Goal: Task Accomplishment & Management: Manage account settings

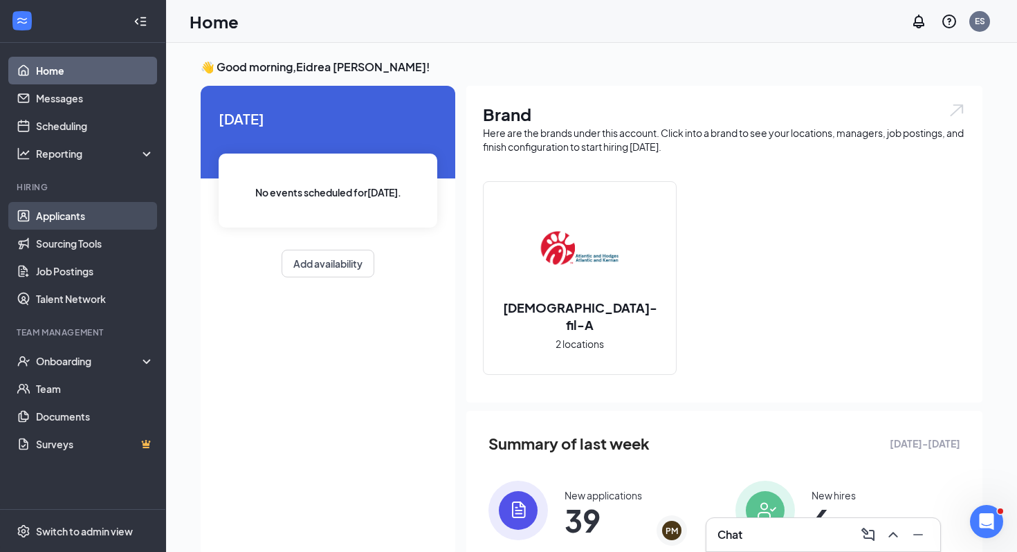
click at [75, 214] on link "Applicants" at bounding box center [95, 216] width 118 height 28
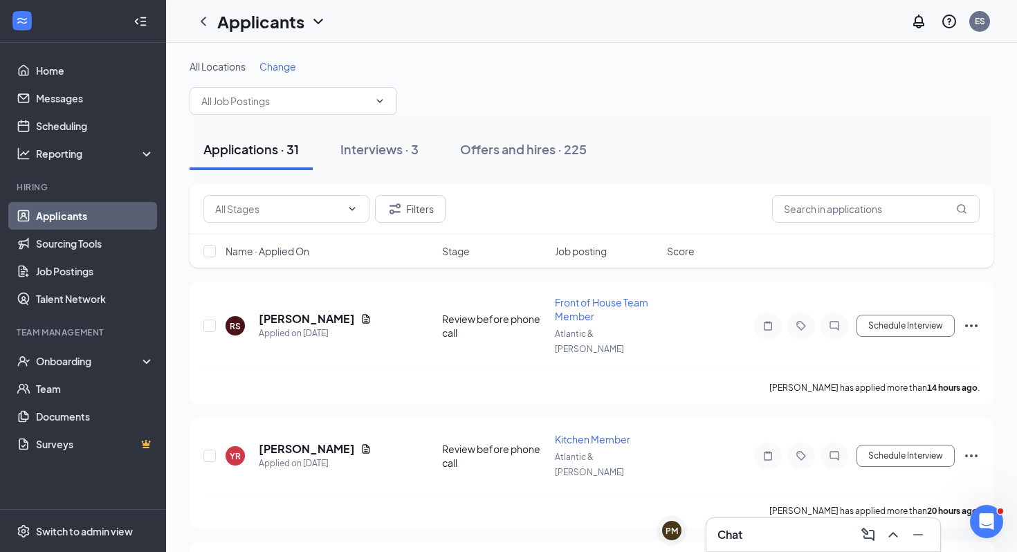
click at [473, 249] on div "Stage" at bounding box center [494, 251] width 104 height 14
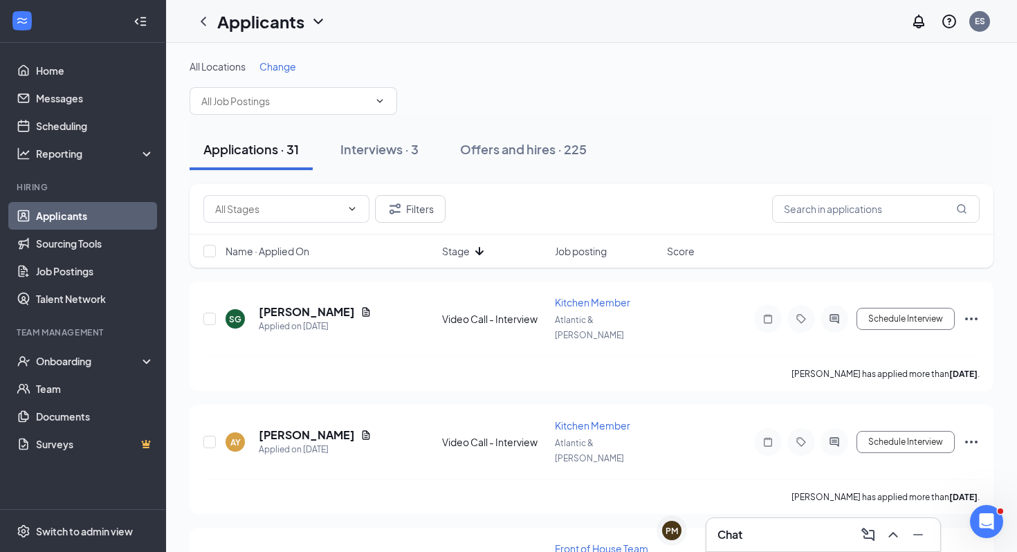
click at [474, 250] on icon "ArrowDown" at bounding box center [479, 251] width 17 height 17
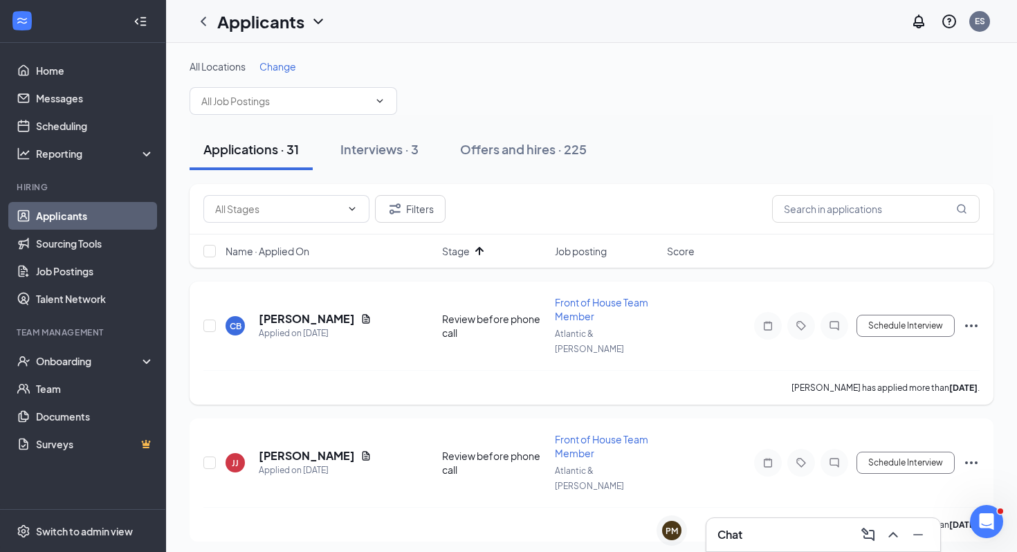
click at [286, 311] on h5 "[PERSON_NAME]" at bounding box center [307, 318] width 96 height 15
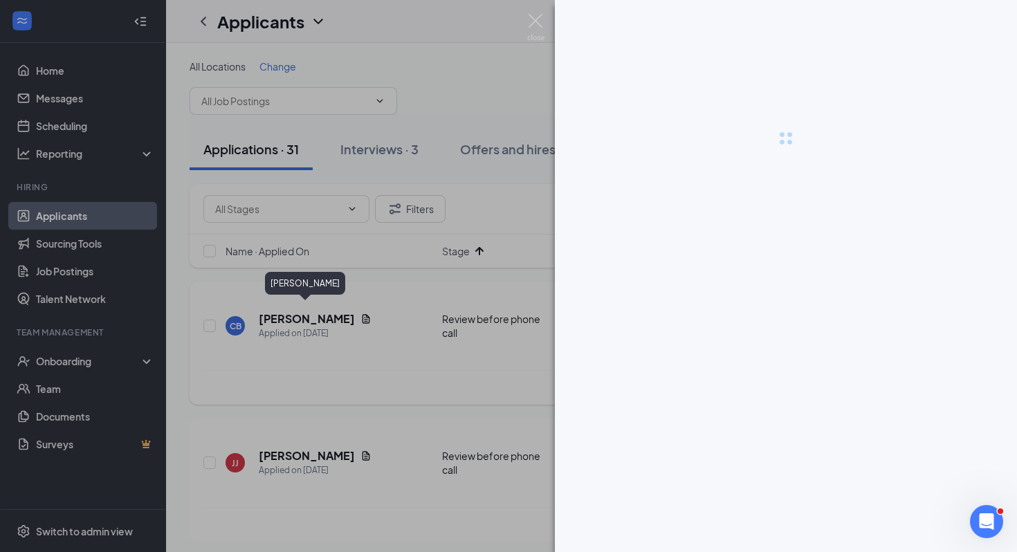
click at [286, 304] on div at bounding box center [508, 276] width 1017 height 552
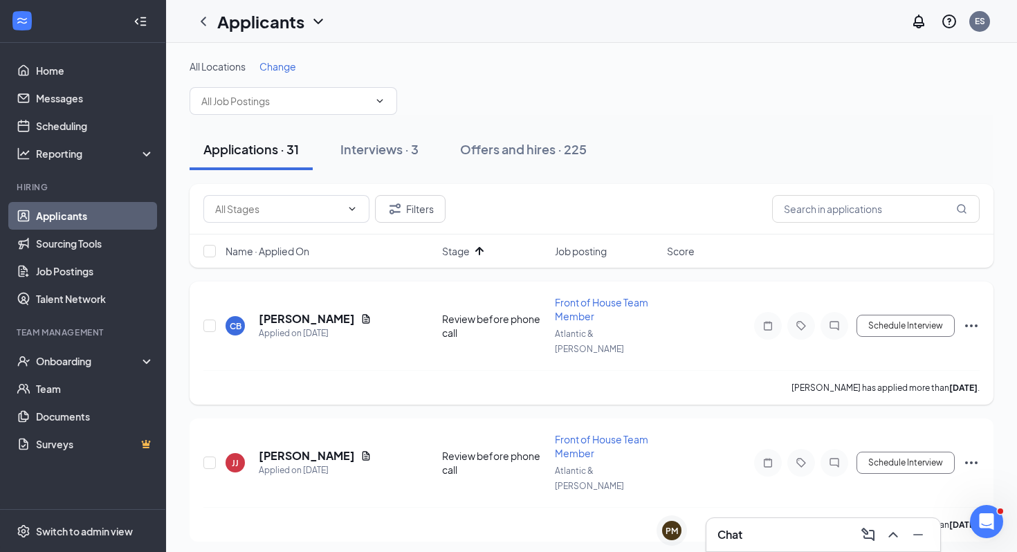
click at [316, 311] on h5 "[PERSON_NAME]" at bounding box center [307, 318] width 96 height 15
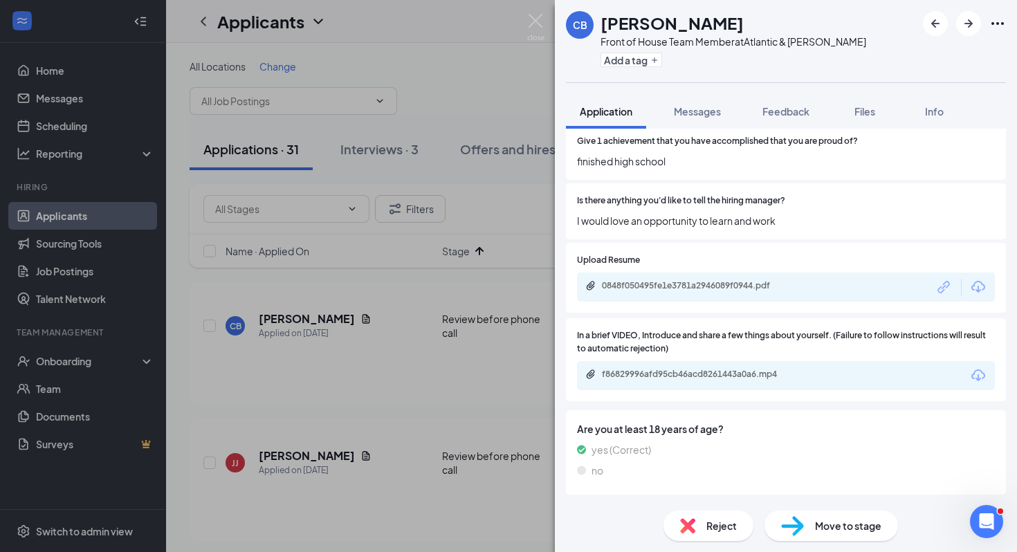
scroll to position [3650, 0]
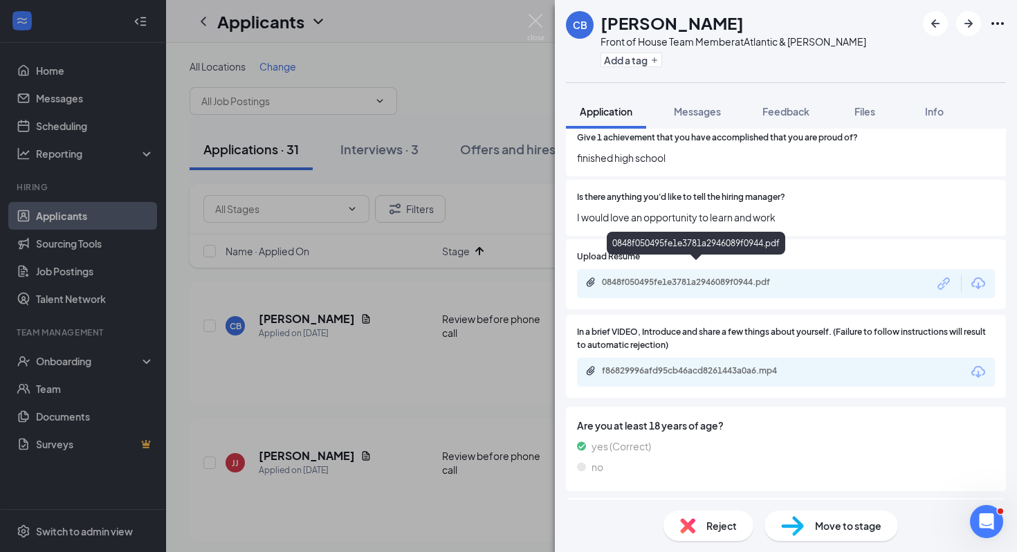
click at [724, 277] on div "0848f050495fe1e3781a2946089f0944.pdf" at bounding box center [699, 282] width 194 height 11
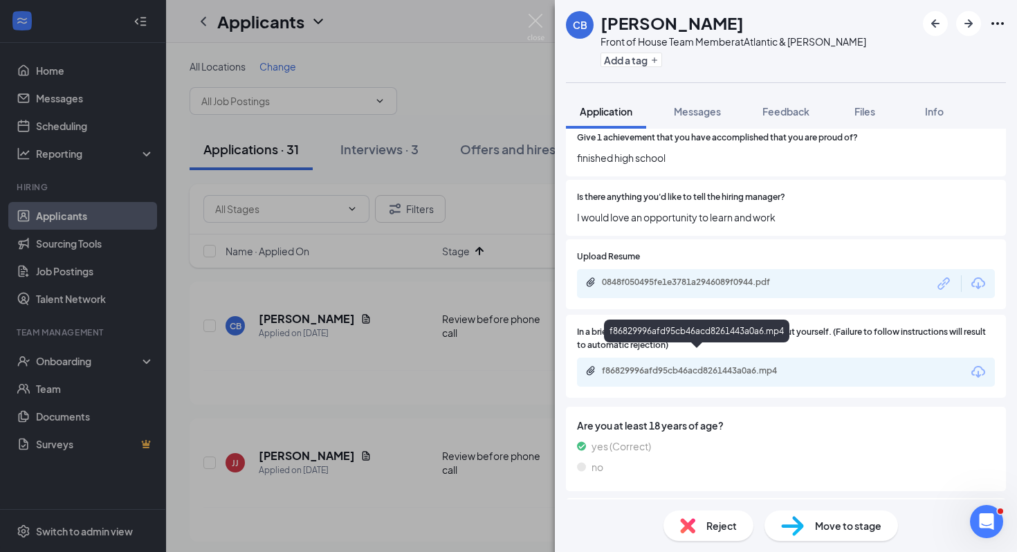
click at [784, 365] on div "f86829996afd95cb46acd8261443a0a6.mp4" at bounding box center [699, 370] width 194 height 11
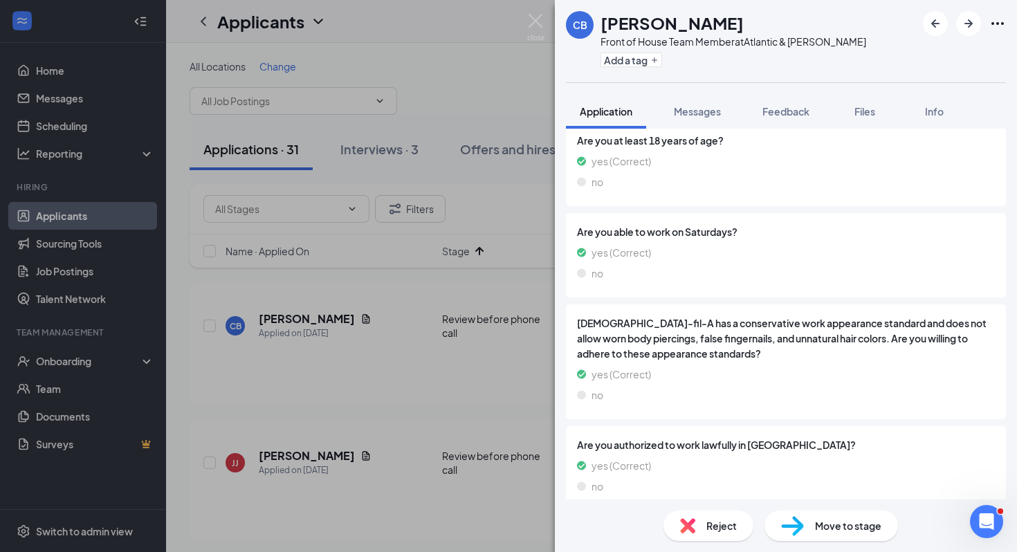
scroll to position [3930, 0]
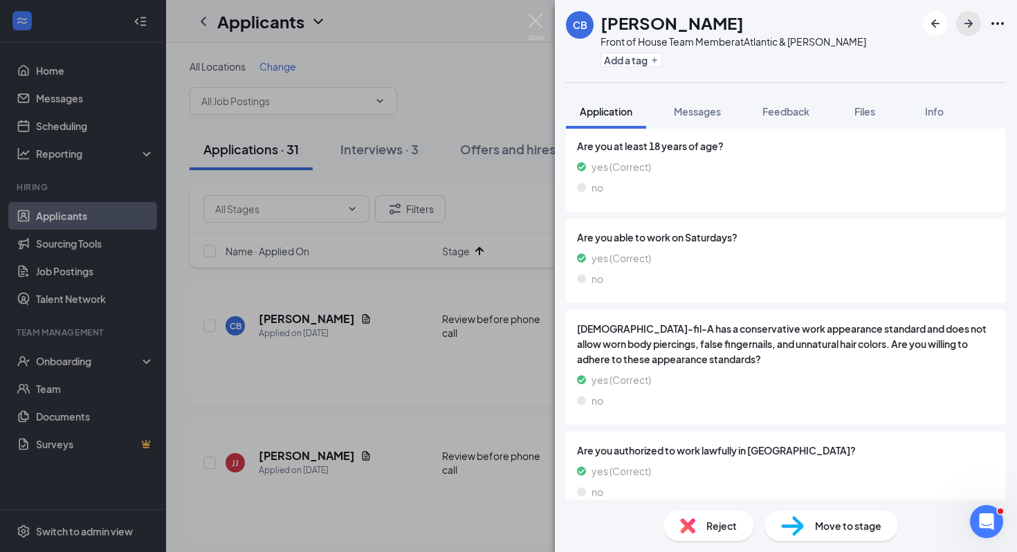
click at [971, 24] on icon "ArrowRight" at bounding box center [968, 23] width 8 height 8
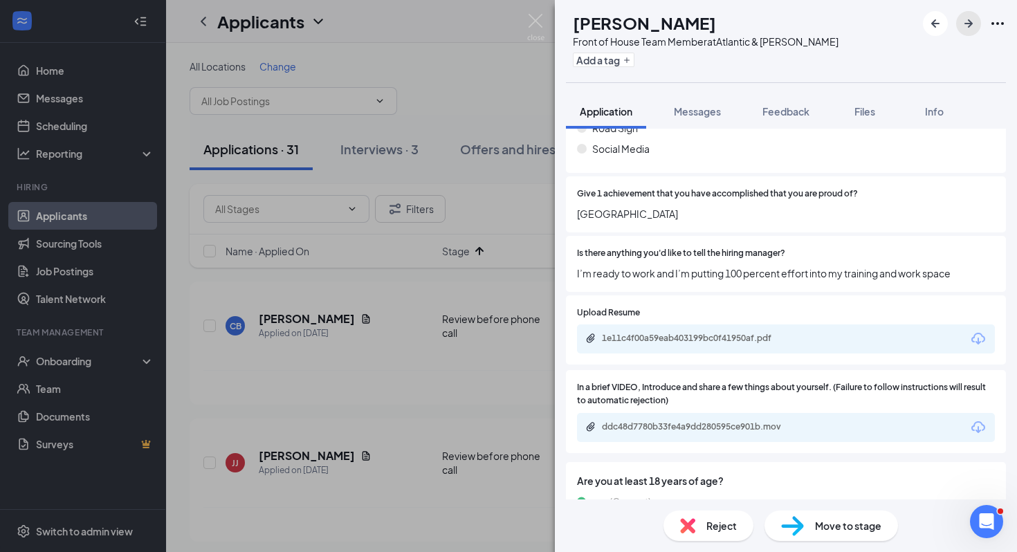
scroll to position [3614, 0]
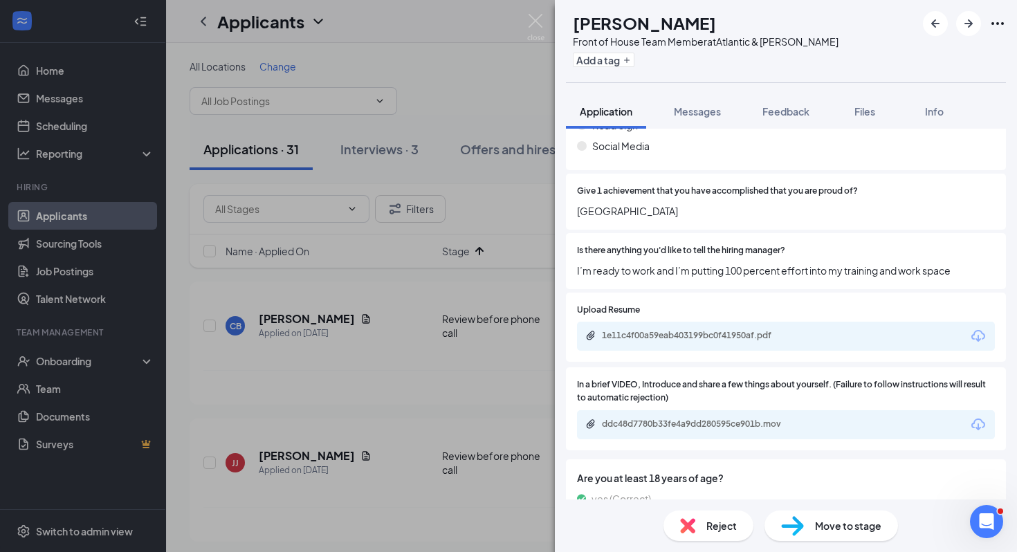
click at [718, 441] on div "In a brief VIDEO, Introduce and share a few things about yourself. (Failure to …" at bounding box center [786, 408] width 440 height 83
click at [718, 428] on div "ddc48d7780b33fe4a9dd280595ce901b.mov" at bounding box center [699, 423] width 194 height 11
click at [698, 339] on div "1e11c4f00a59eab403199bc0f41950af.pdf" at bounding box center [699, 335] width 194 height 11
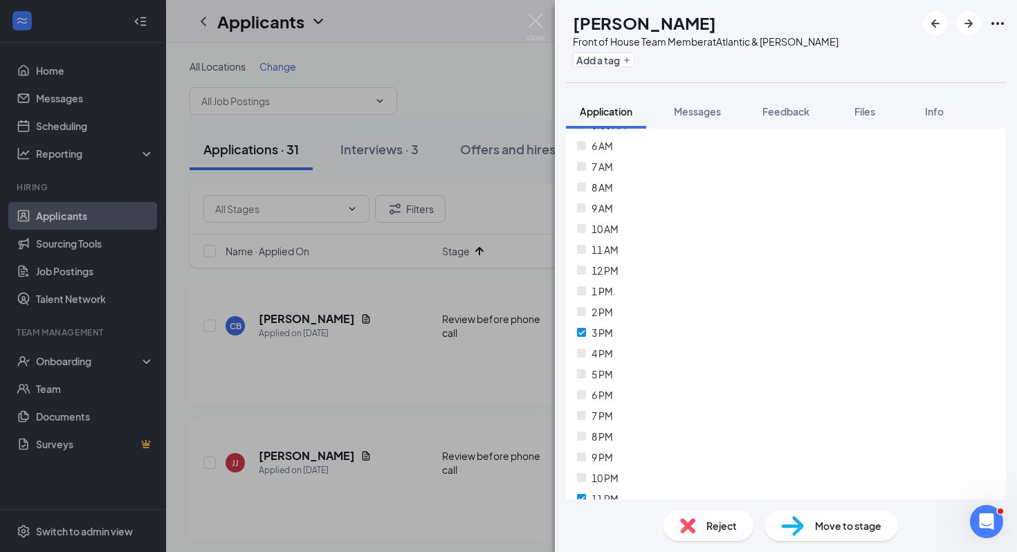
scroll to position [2358, 0]
click at [701, 523] on div "Reject" at bounding box center [708, 525] width 90 height 30
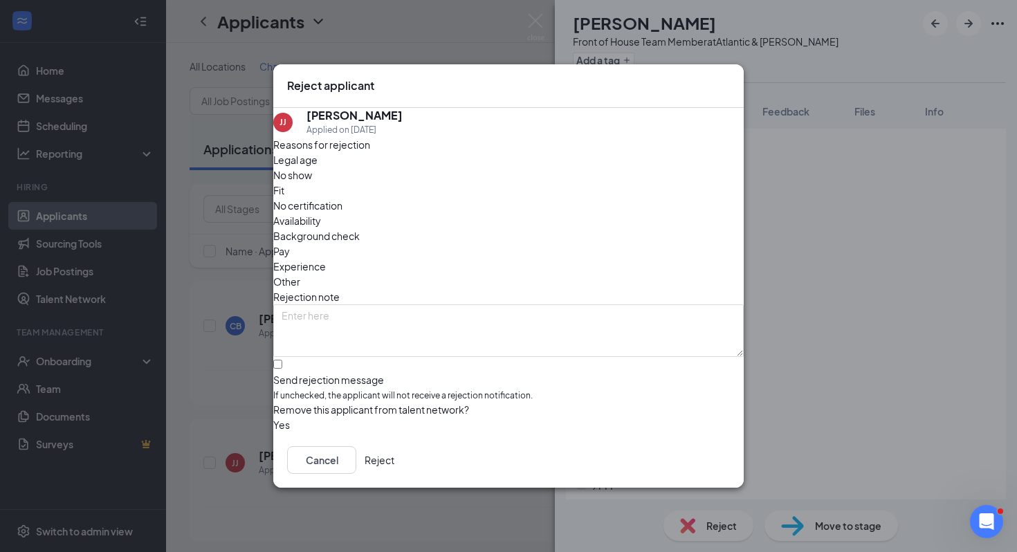
click at [566, 402] on div "Remove this applicant from talent network?" at bounding box center [508, 409] width 470 height 15
click at [282, 360] on input "Send rejection message If unchecked, the applicant will not receive a rejection…" at bounding box center [277, 364] width 9 height 9
checkbox input "true"
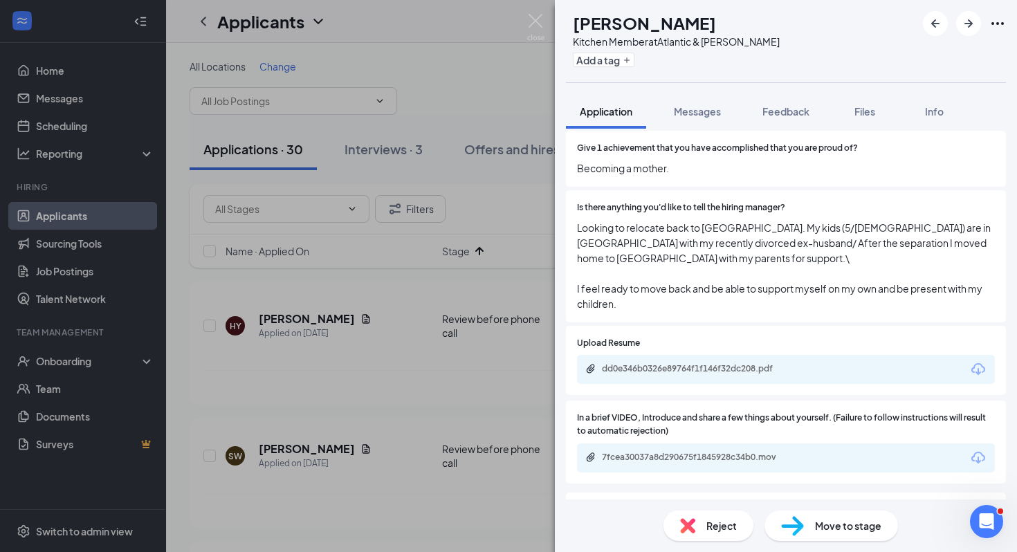
scroll to position [3725, 0]
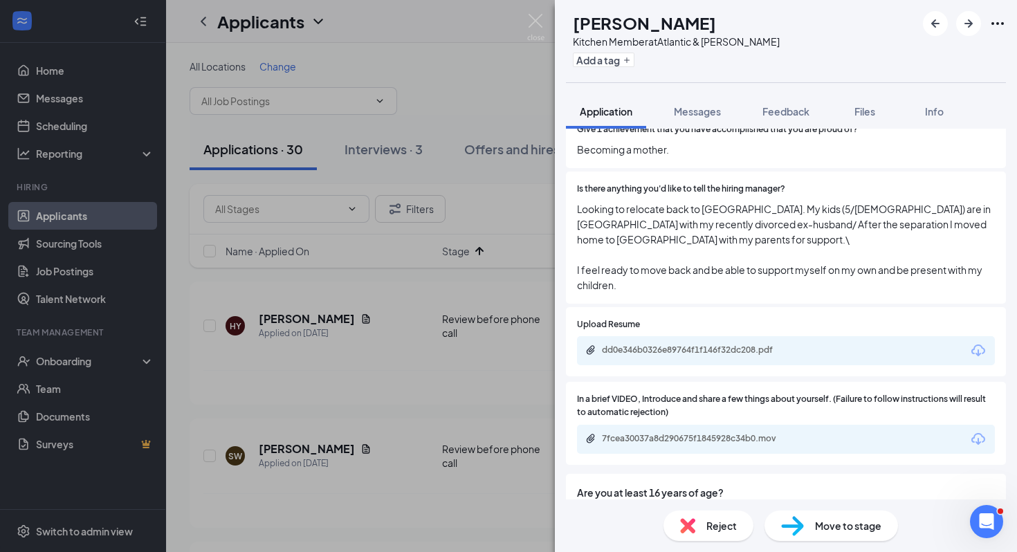
click at [753, 348] on div "dd0e346b0326e89764f1f146f32dc208.pdf" at bounding box center [786, 350] width 418 height 29
click at [753, 433] on div "7fcea30037a8d290675f1845928c34b0.mov" at bounding box center [699, 438] width 194 height 11
click at [716, 353] on div "dd0e346b0326e89764f1f146f32dc208.pdf" at bounding box center [786, 350] width 418 height 29
click at [716, 344] on div "dd0e346b0326e89764f1f146f32dc208.pdf" at bounding box center [699, 349] width 194 height 11
click at [818, 515] on div "Move to stage" at bounding box center [830, 525] width 133 height 30
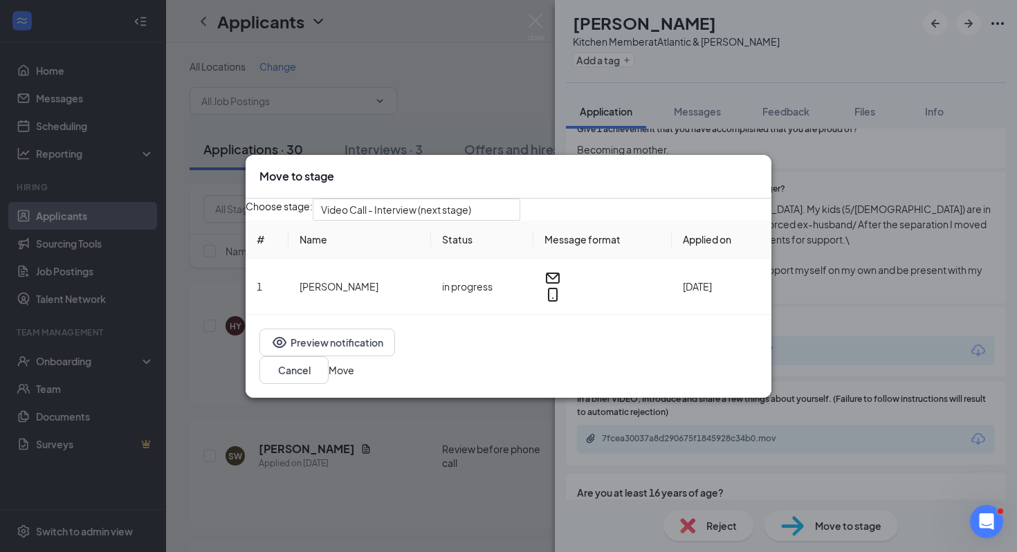
click at [354, 375] on button "Move" at bounding box center [342, 369] width 26 height 15
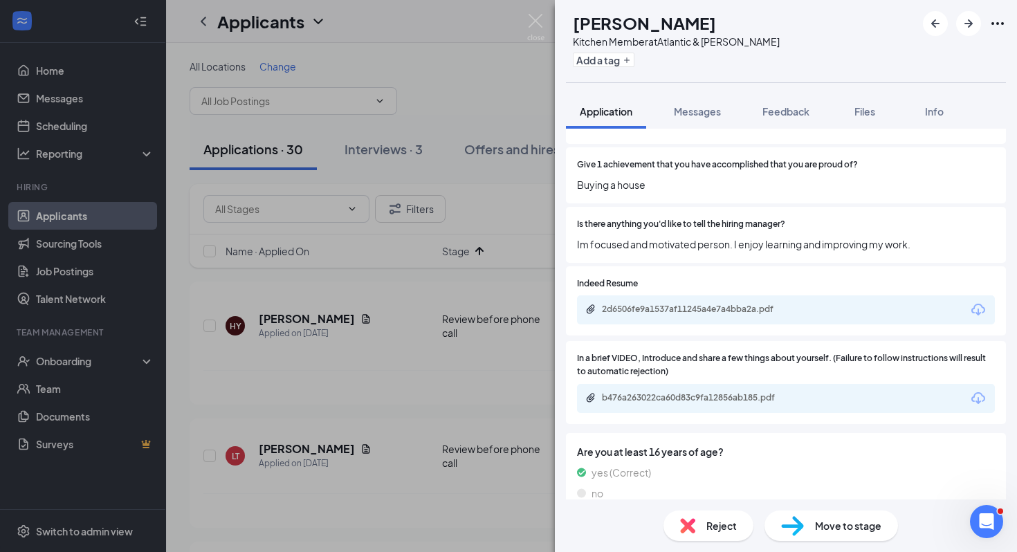
scroll to position [3663, 0]
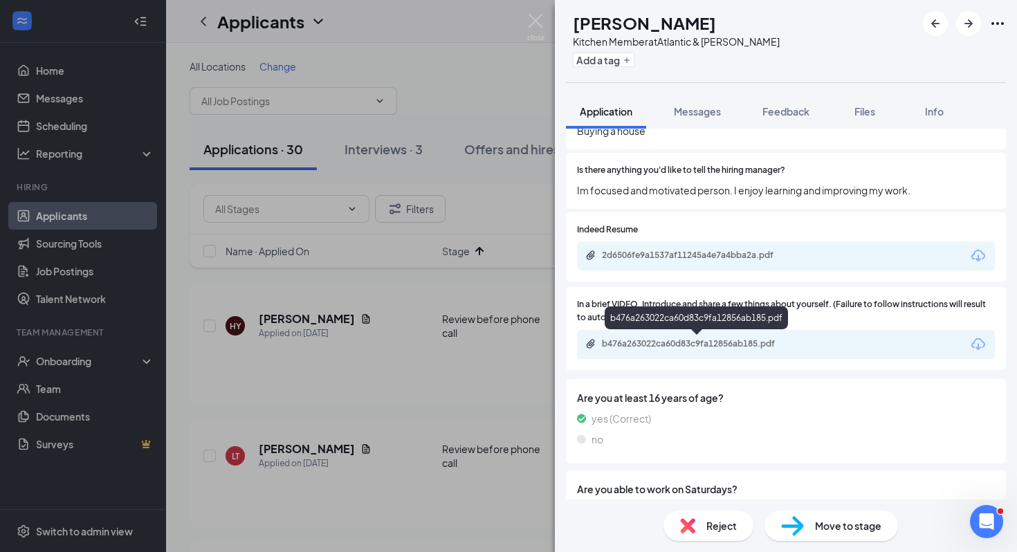
click at [758, 342] on div "b476a263022ca60d83c9fa12856ab185.pdf" at bounding box center [699, 343] width 194 height 11
click at [837, 259] on div "2d6506fe9a1537af11245a4e7a4bba2a.pdf" at bounding box center [786, 255] width 418 height 29
click at [773, 237] on div "Indeed Resume 2d6506fe9a1537af11245a4e7a4bba2a.pdf" at bounding box center [786, 247] width 418 height 48
click at [757, 248] on div "2d6506fe9a1537af11245a4e7a4bba2a.pdf" at bounding box center [786, 255] width 418 height 29
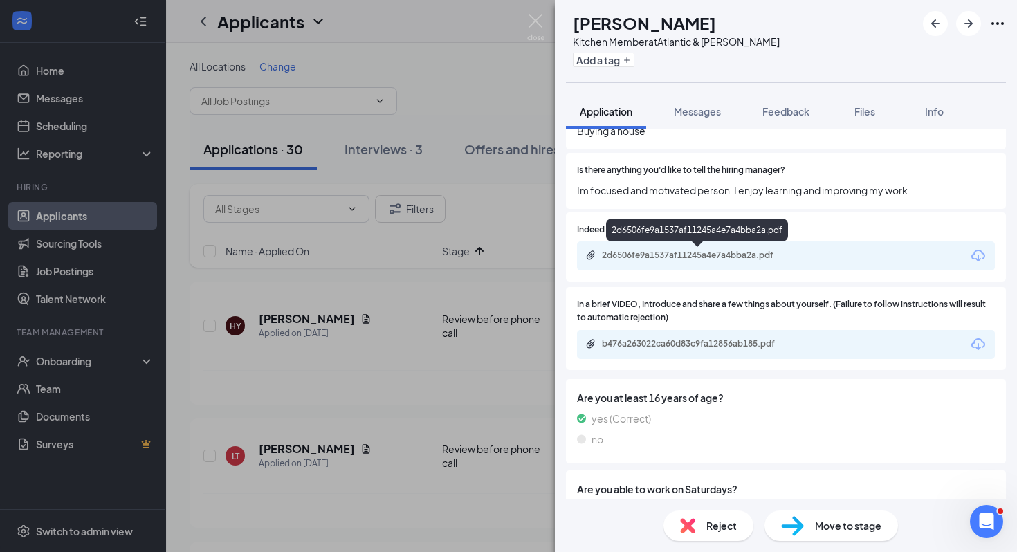
click at [745, 255] on div "2d6506fe9a1537af11245a4e7a4bba2a.pdf" at bounding box center [699, 255] width 194 height 11
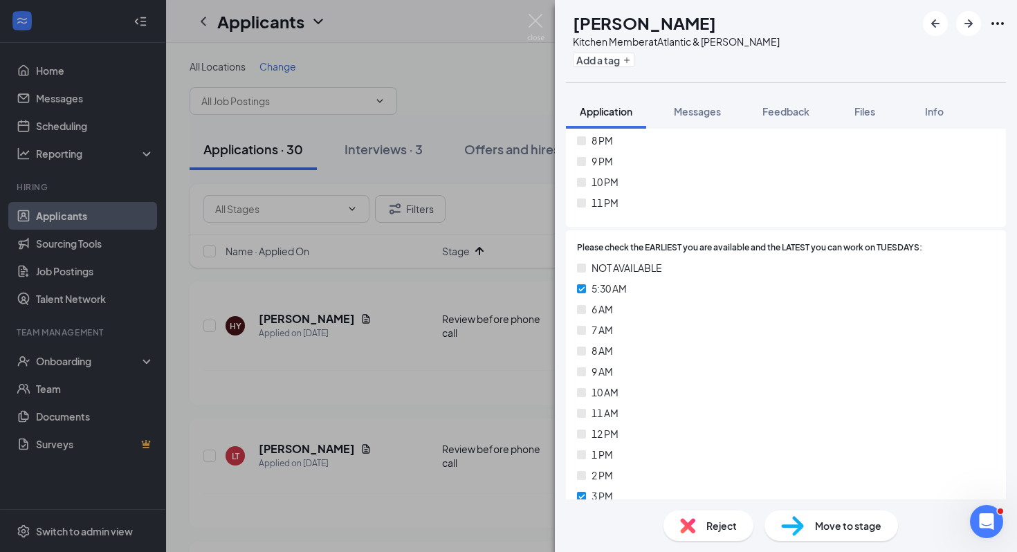
scroll to position [0, 0]
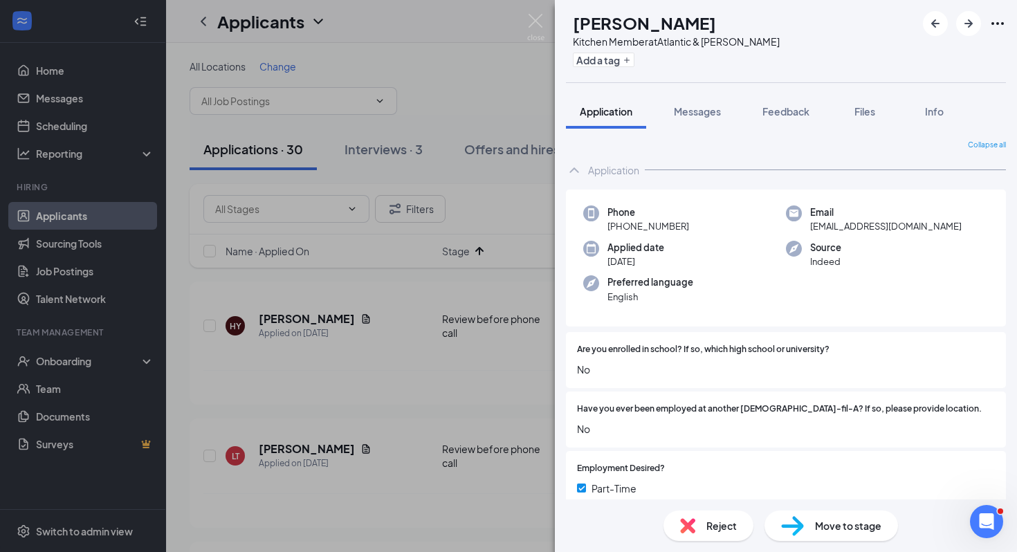
click at [707, 533] on div "Reject" at bounding box center [708, 525] width 90 height 30
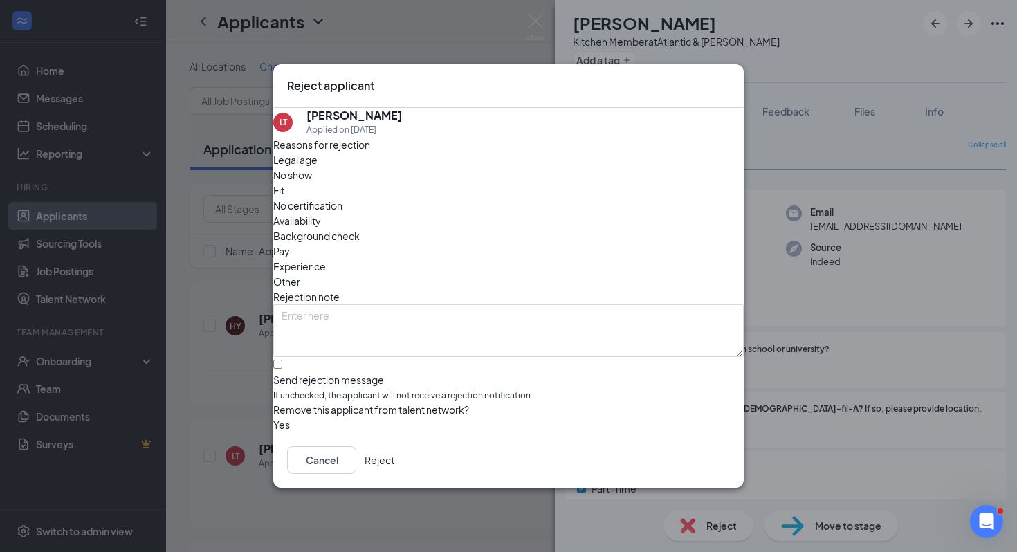
click at [394, 456] on button "Reject" at bounding box center [379, 460] width 30 height 28
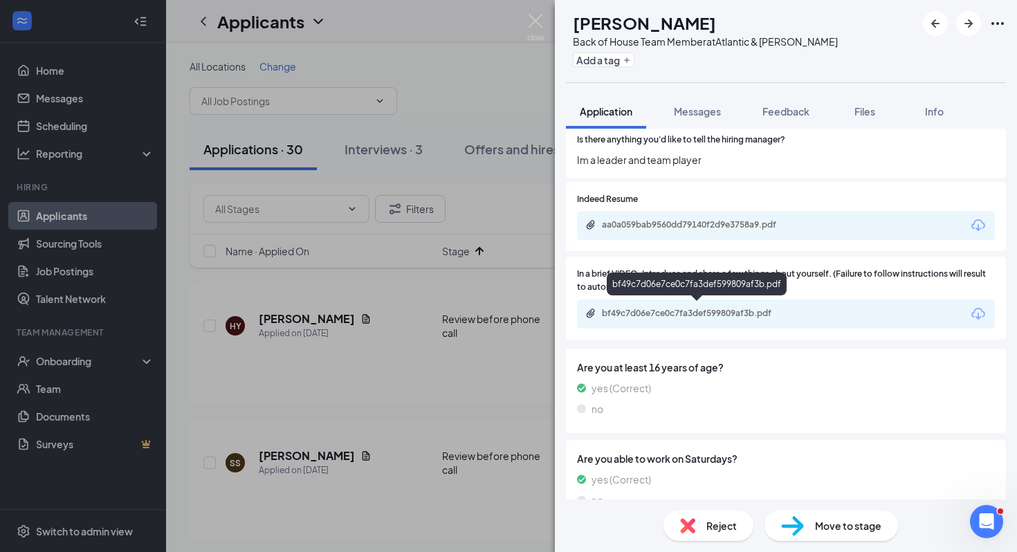
scroll to position [3701, 0]
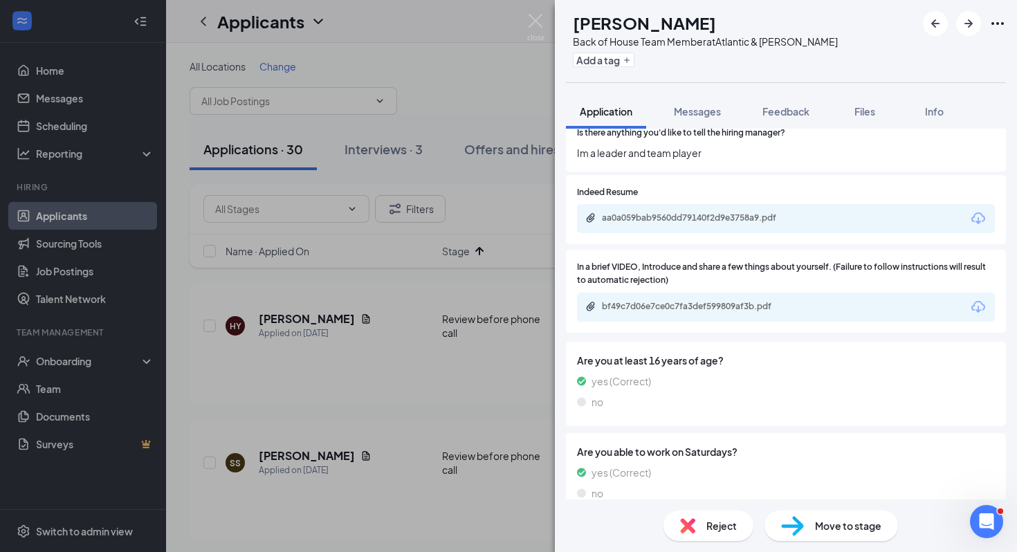
click at [778, 226] on div "aa0a059bab9560dd79140f2d9e3758a9.pdf" at bounding box center [786, 218] width 418 height 29
click at [762, 214] on div "aa0a059bab9560dd79140f2d9e3758a9.pdf" at bounding box center [699, 217] width 194 height 11
click at [843, 528] on span "Move to stage" at bounding box center [848, 525] width 66 height 15
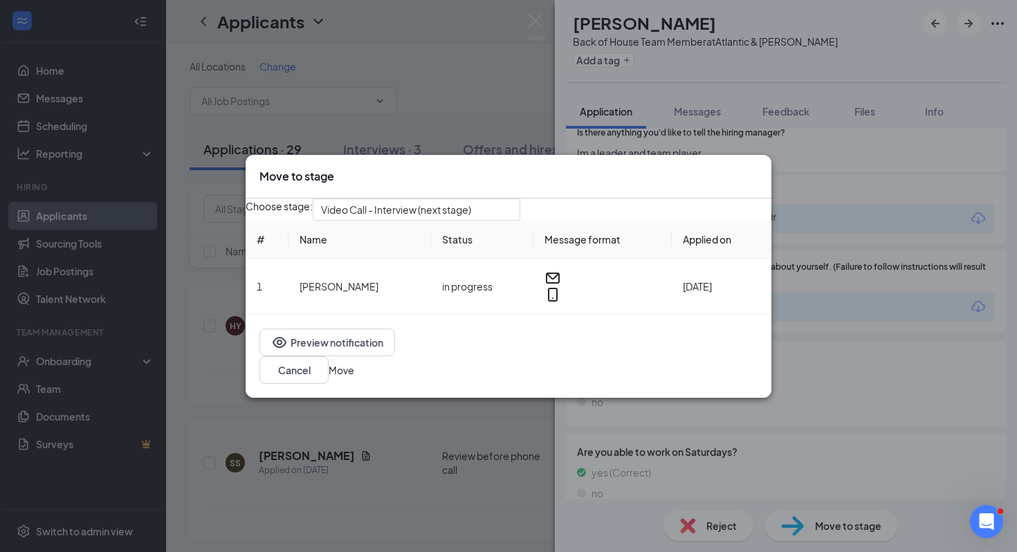
click at [354, 371] on button "Move" at bounding box center [342, 369] width 26 height 15
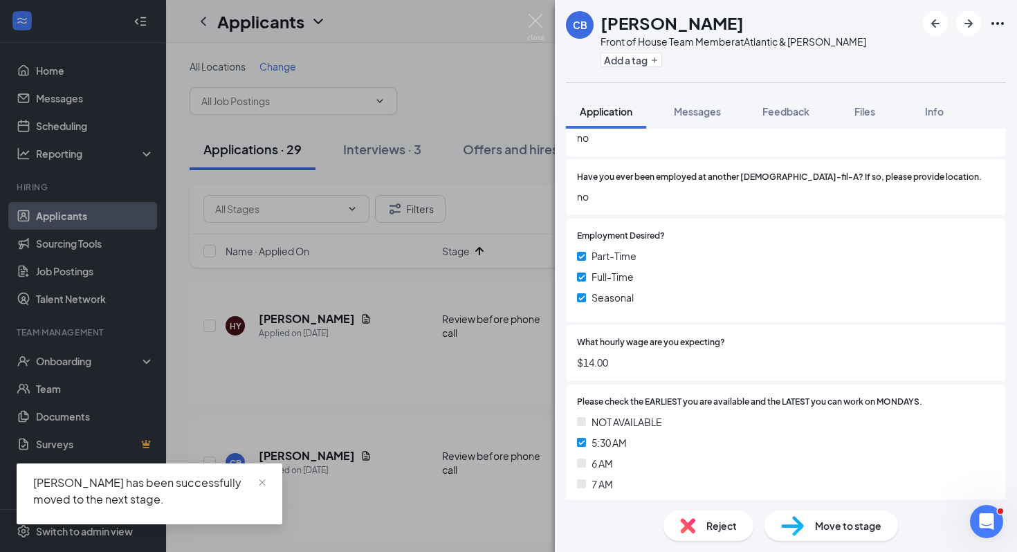
scroll to position [275, 0]
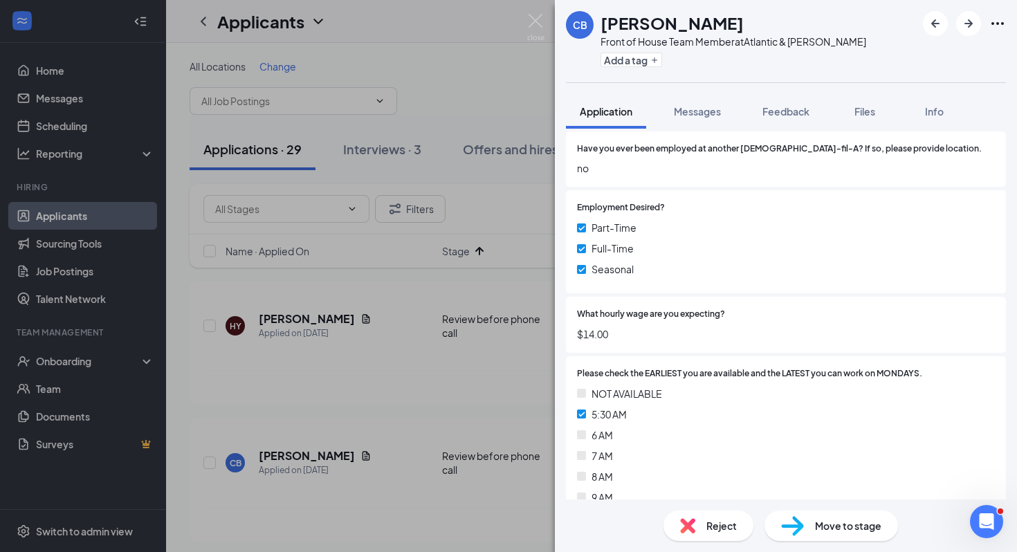
click at [540, 465] on div "CB [PERSON_NAME] Front of House Team Member at Atlantic & [PERSON_NAME] Add a t…" at bounding box center [508, 276] width 1017 height 552
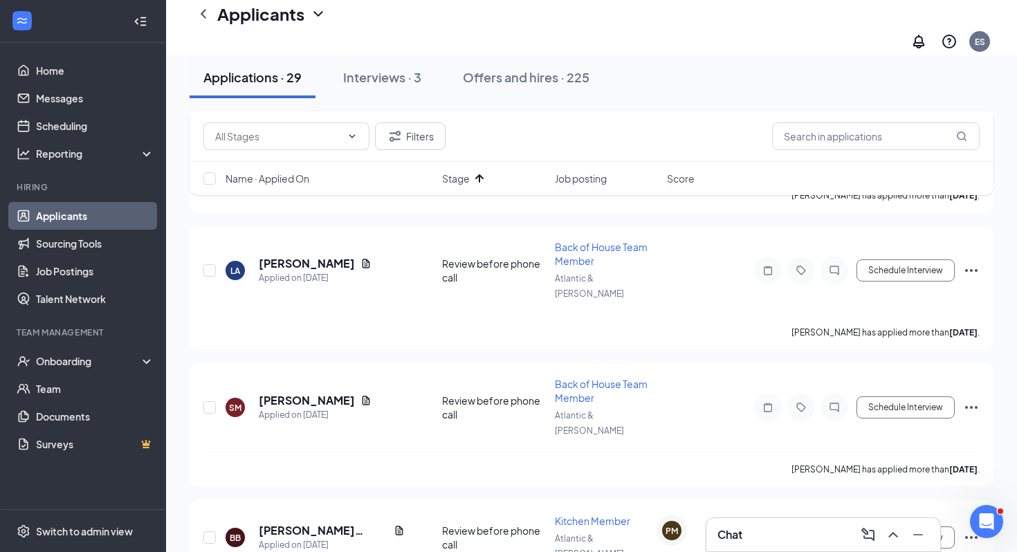
scroll to position [346, 0]
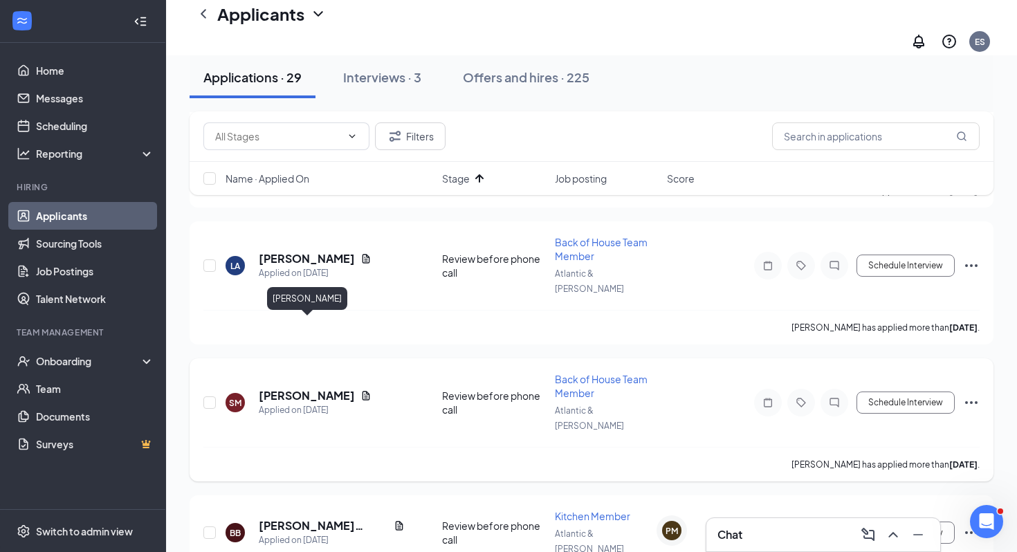
click at [334, 388] on h5 "[PERSON_NAME]" at bounding box center [307, 395] width 96 height 15
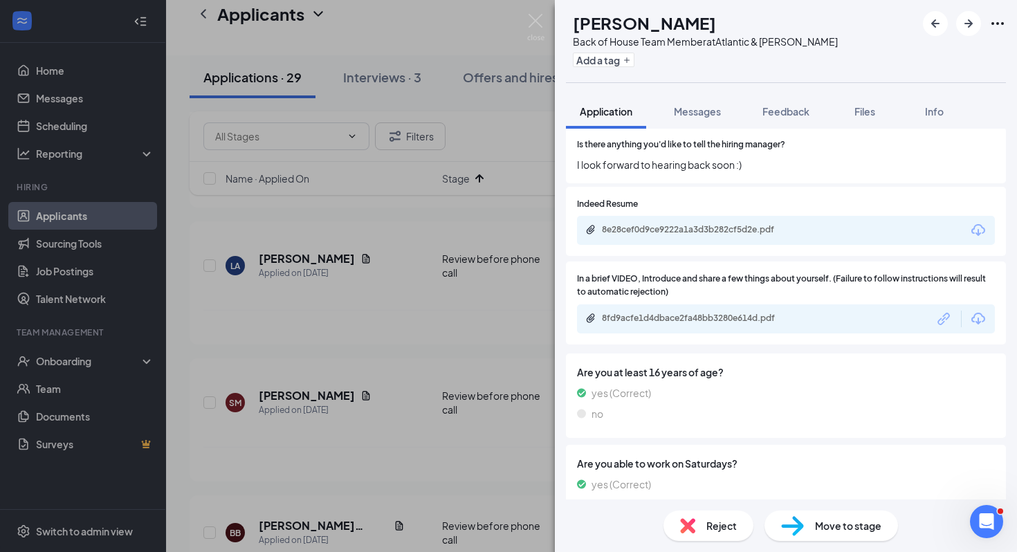
scroll to position [3760, 0]
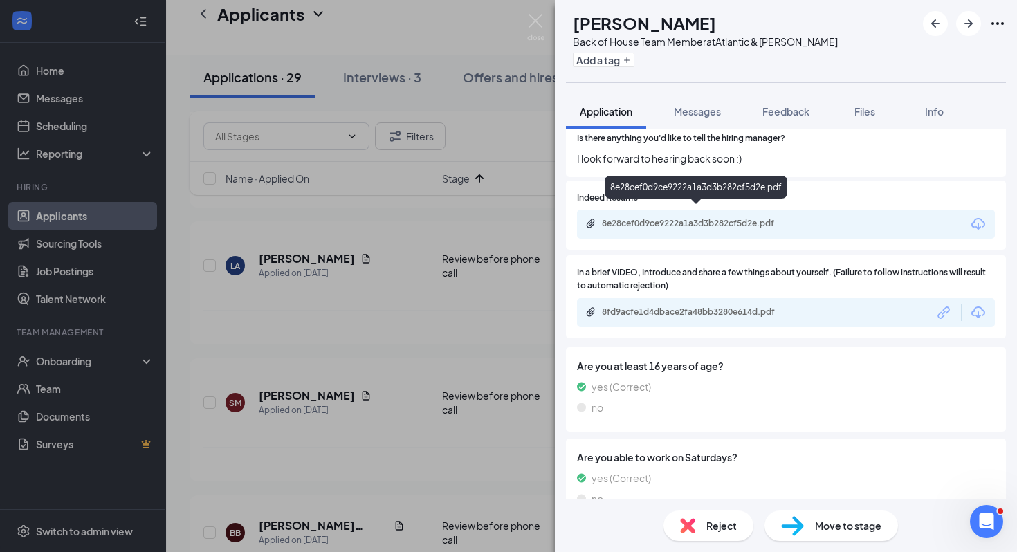
click at [769, 218] on div "8e28cef0d9ce9222a1a3d3b282cf5d2e.pdf" at bounding box center [699, 223] width 194 height 11
click at [822, 510] on div "Move to stage" at bounding box center [830, 525] width 133 height 30
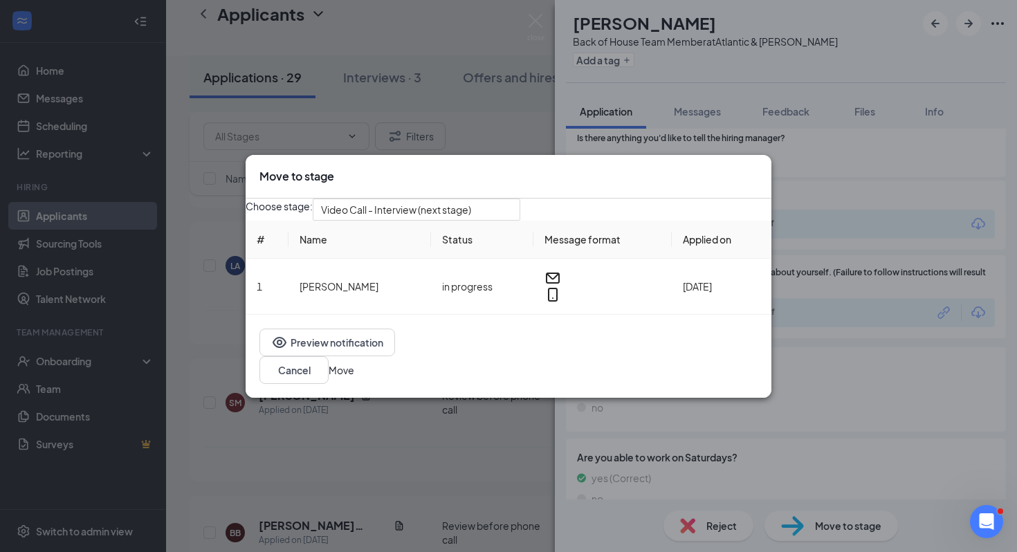
click at [354, 367] on button "Move" at bounding box center [342, 369] width 26 height 15
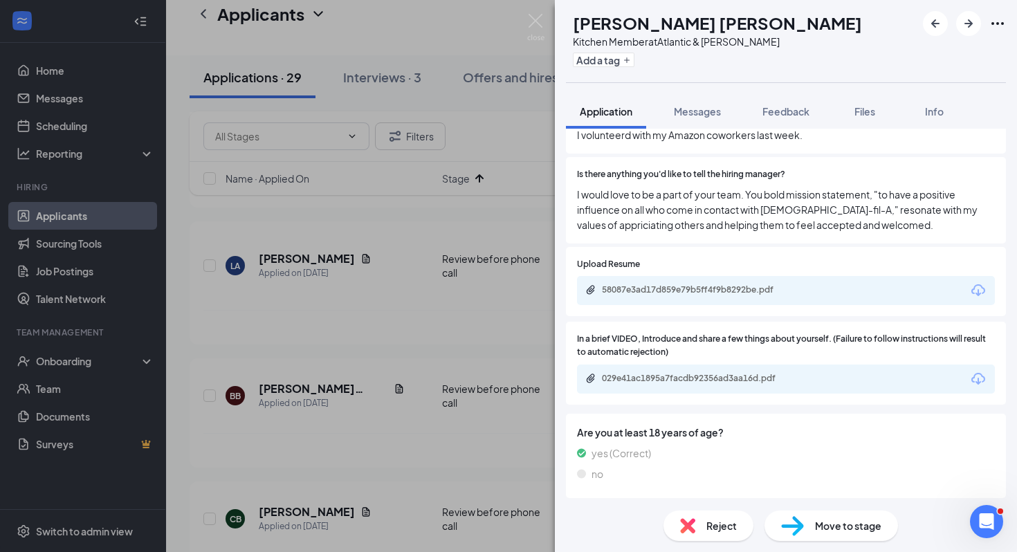
scroll to position [3661, 0]
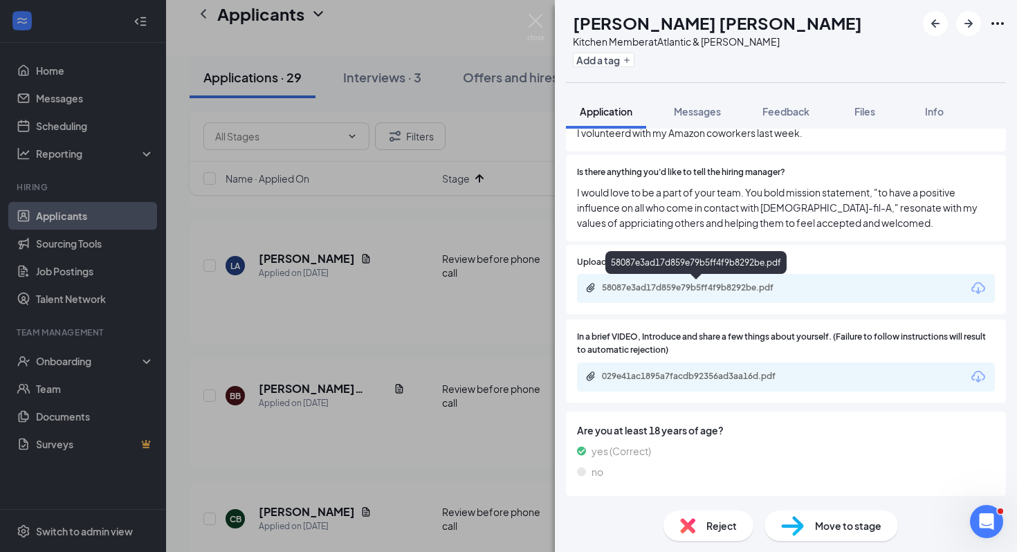
click at [677, 284] on div "58087e3ad17d859e79b5ff4f9b8292be.pdf" at bounding box center [699, 287] width 194 height 11
click at [801, 517] on img at bounding box center [792, 526] width 23 height 20
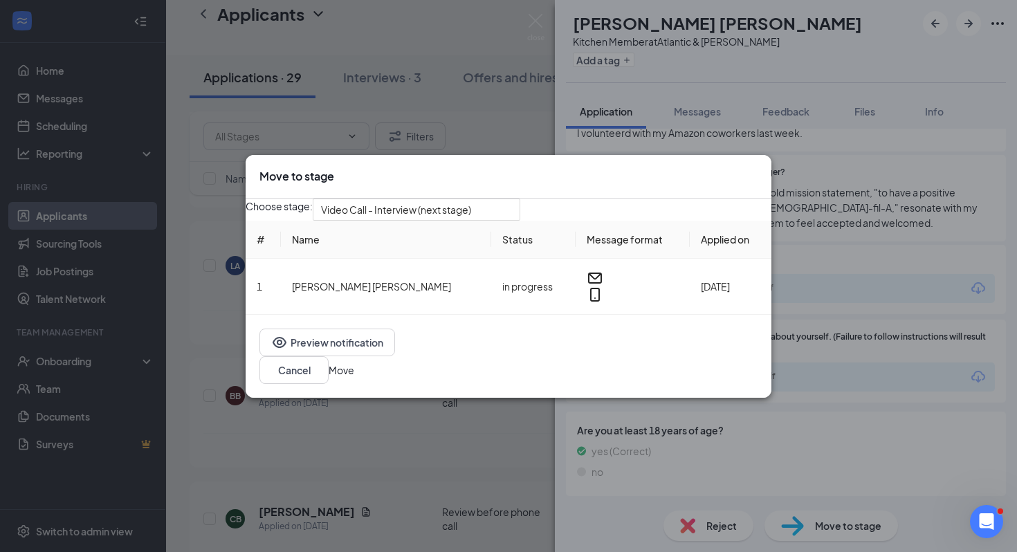
click at [354, 378] on button "Move" at bounding box center [342, 369] width 26 height 15
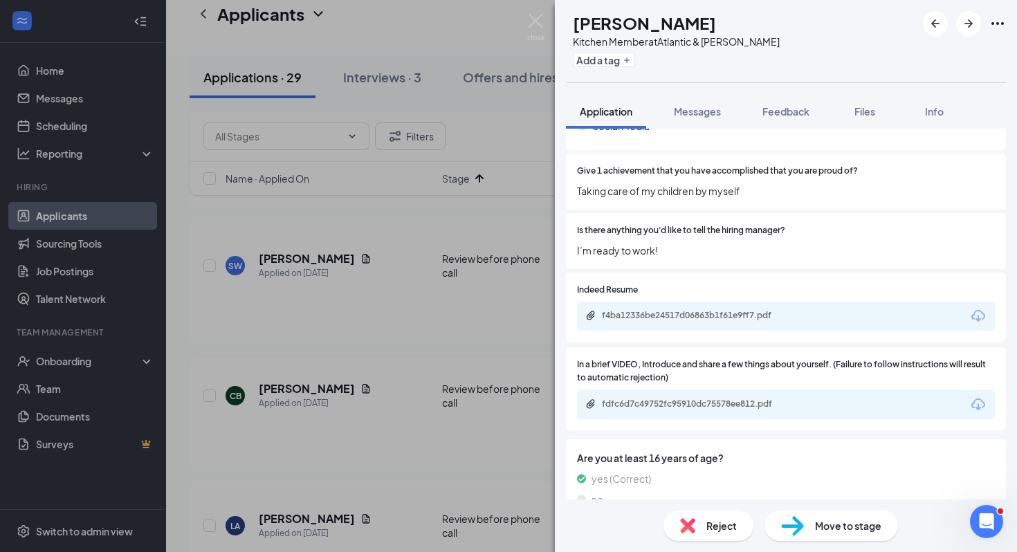
scroll to position [3605, 0]
click at [732, 317] on div "f4ba12336be24517d06863b1f61e9ff7.pdf" at bounding box center [699, 313] width 194 height 11
click at [692, 521] on img at bounding box center [687, 525] width 15 height 15
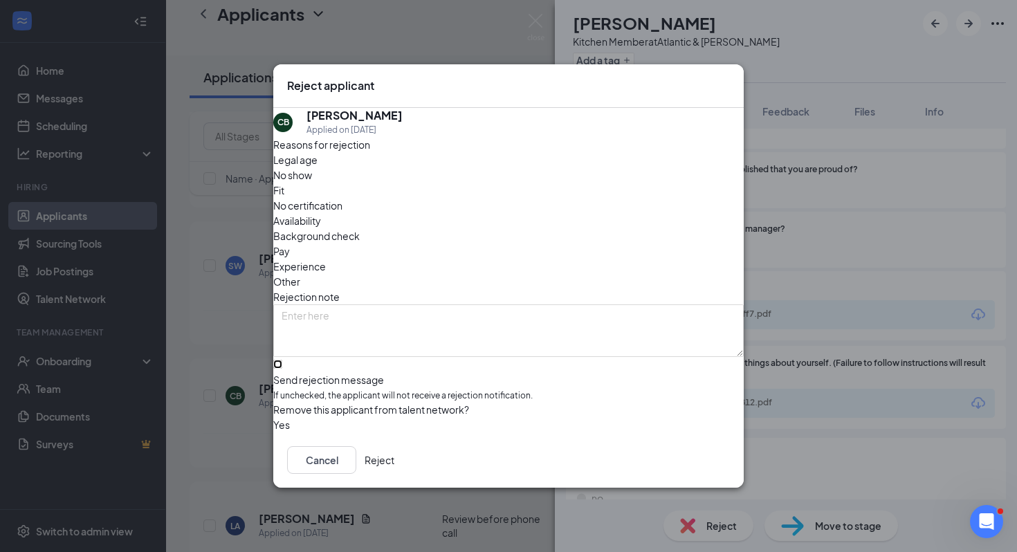
click at [282, 361] on input "Send rejection message If unchecked, the applicant will not receive a rejection…" at bounding box center [277, 364] width 9 height 9
checkbox input "true"
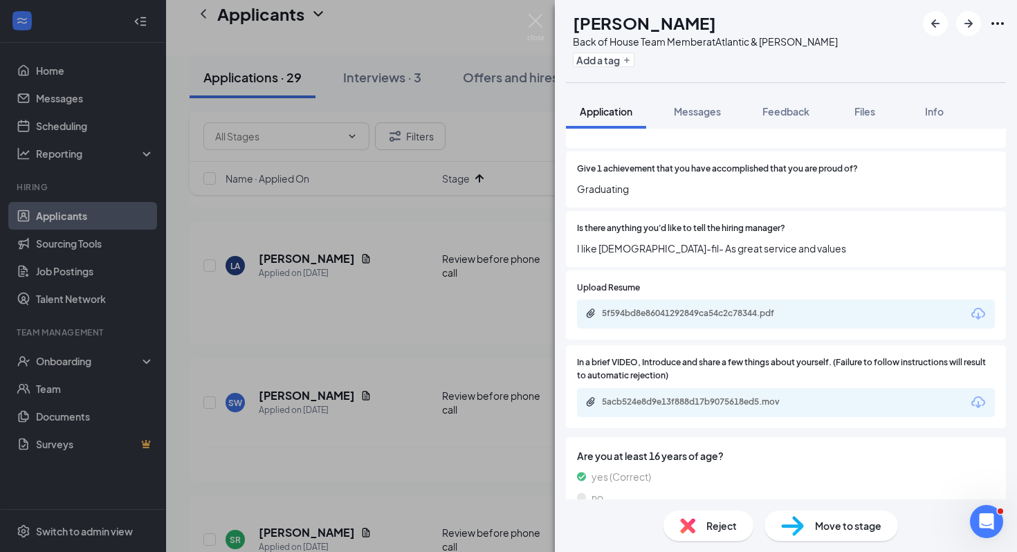
scroll to position [3606, 0]
click at [631, 315] on div "5f594bd8e86041292849ca54c2c78344.pdf" at bounding box center [699, 312] width 194 height 11
click at [660, 407] on div "5acb524e8d9e13f888d17b9075618ed5.mov" at bounding box center [697, 402] width 224 height 13
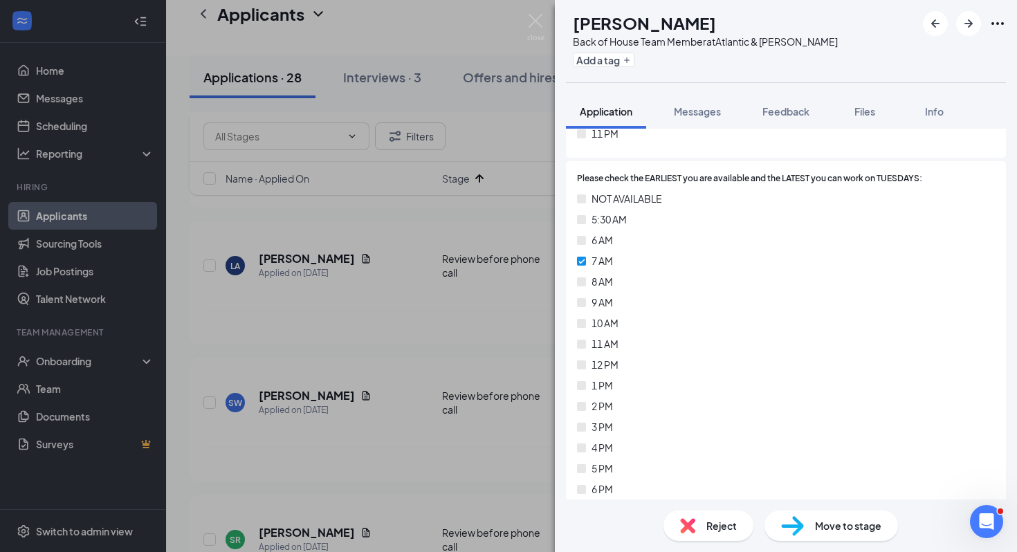
scroll to position [913, 0]
click at [807, 519] on div "Move to stage" at bounding box center [830, 525] width 133 height 30
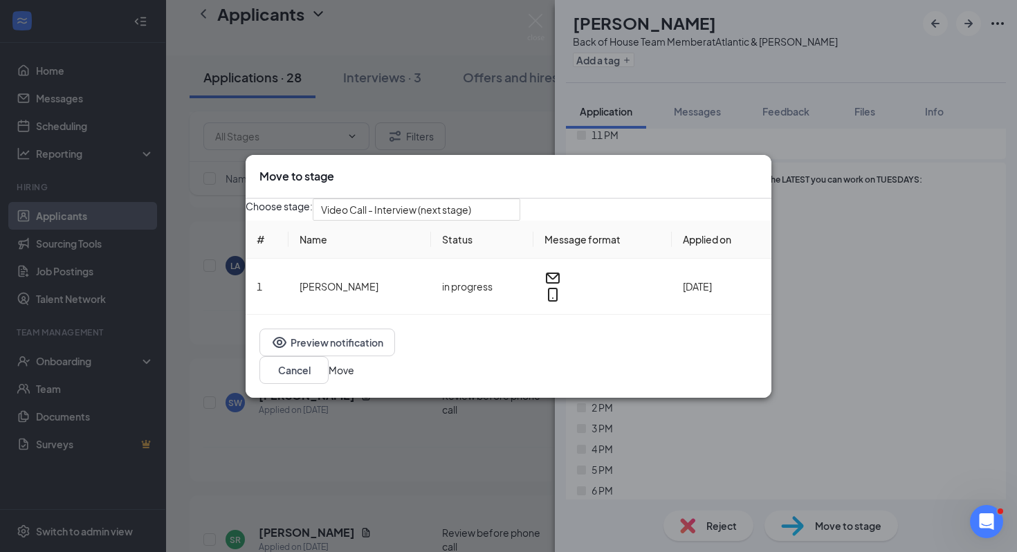
click at [354, 376] on button "Move" at bounding box center [342, 369] width 26 height 15
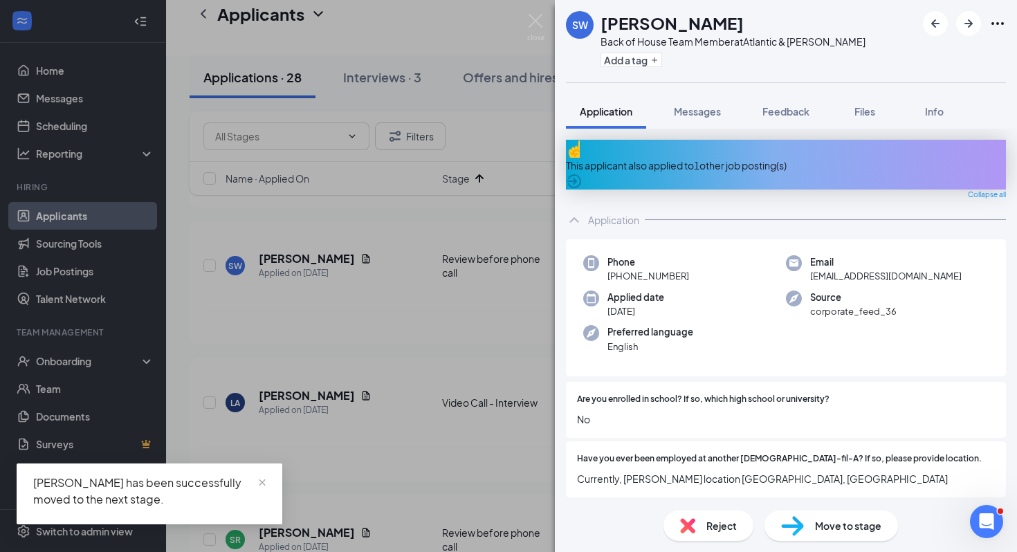
scroll to position [3, 0]
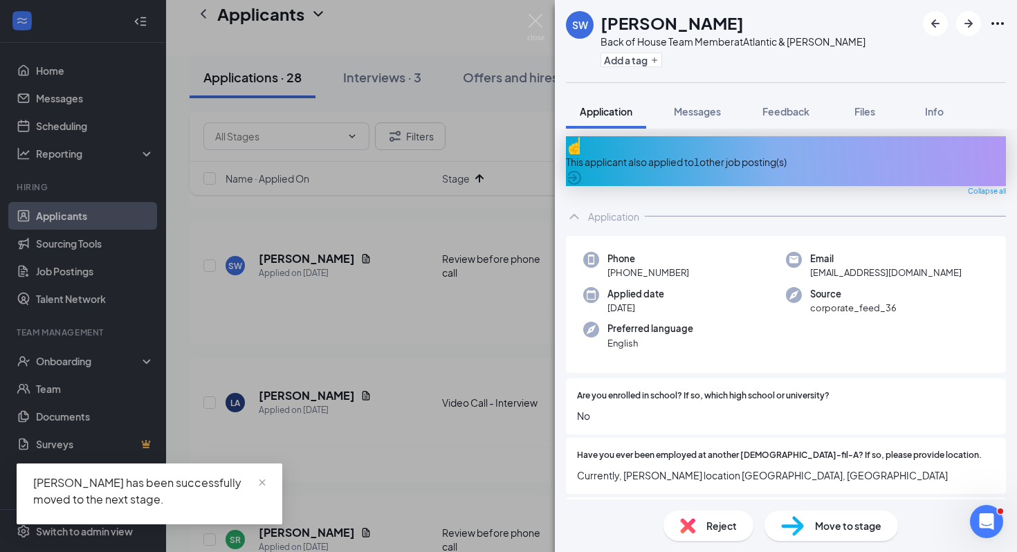
click at [497, 434] on div "SW [PERSON_NAME] Back of House Team Member at Atlantic & [PERSON_NAME] Add a ta…" at bounding box center [508, 276] width 1017 height 552
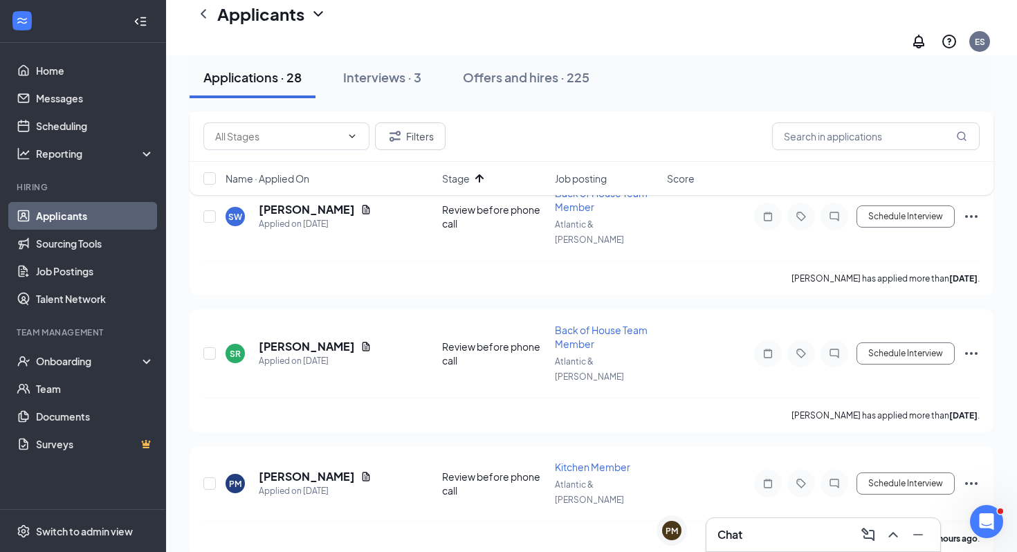
scroll to position [387, 0]
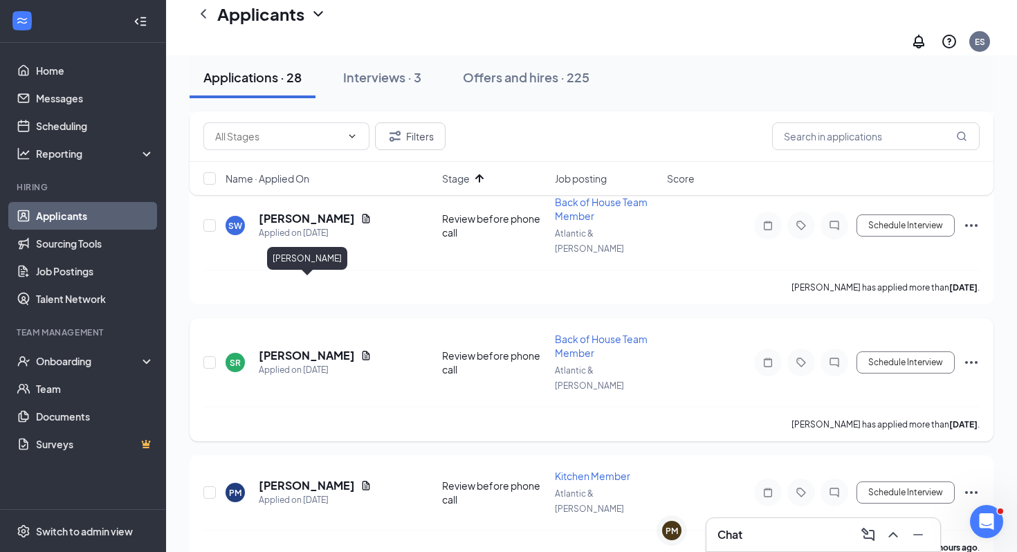
click at [324, 348] on h5 "[PERSON_NAME]" at bounding box center [307, 355] width 96 height 15
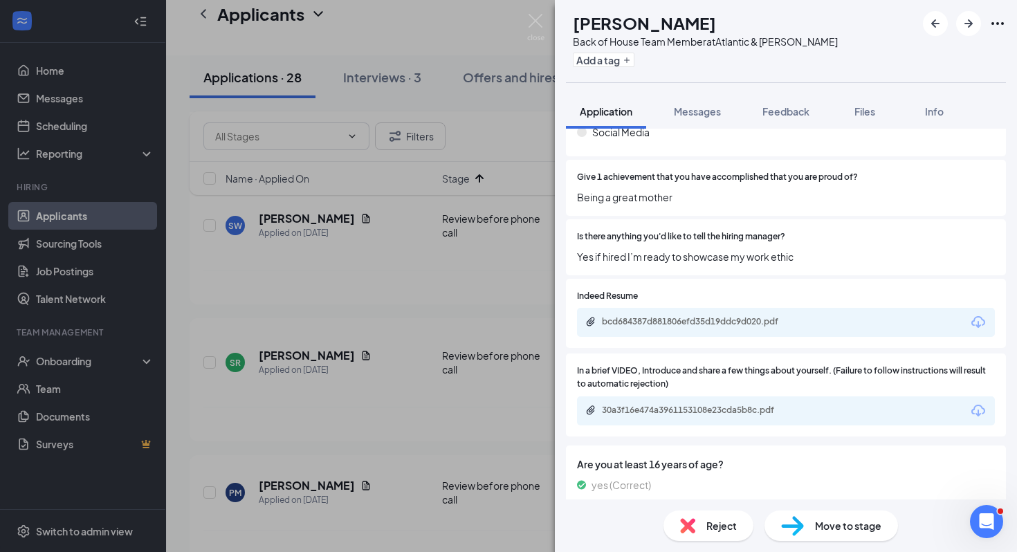
scroll to position [3624, 0]
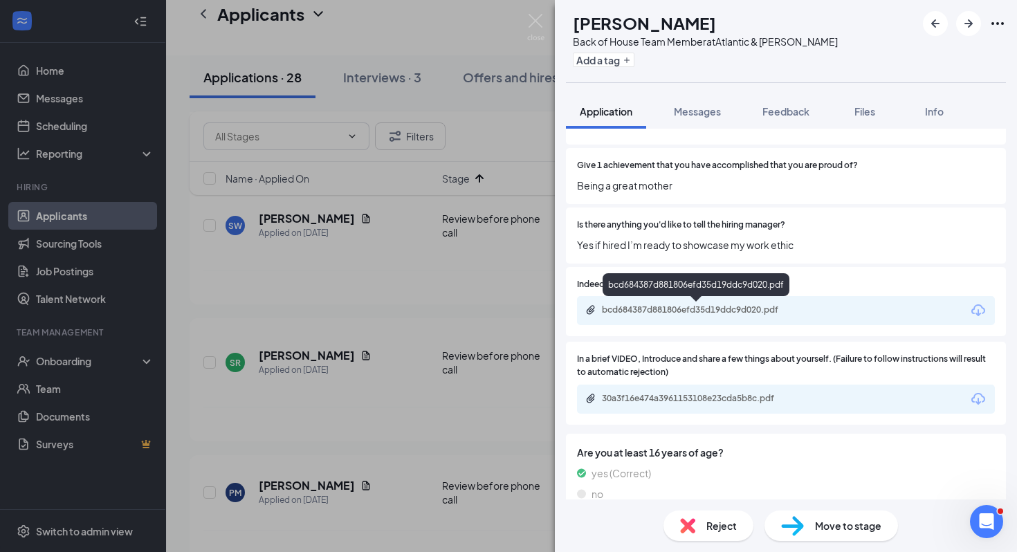
click at [707, 311] on div "bcd684387d881806efd35d19ddc9d020.pdf" at bounding box center [699, 309] width 194 height 11
click at [810, 512] on div "Move to stage" at bounding box center [830, 525] width 133 height 30
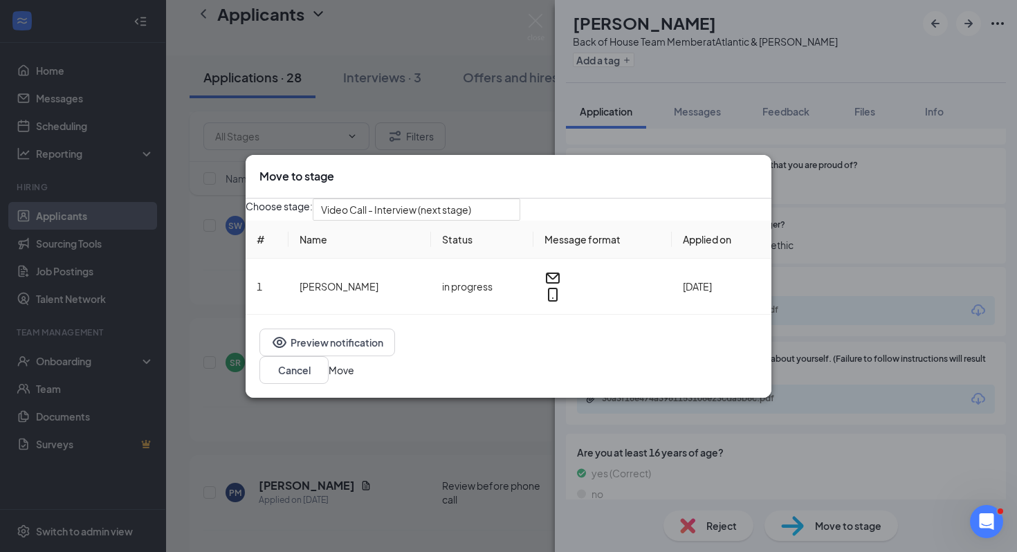
click at [354, 378] on button "Move" at bounding box center [342, 369] width 26 height 15
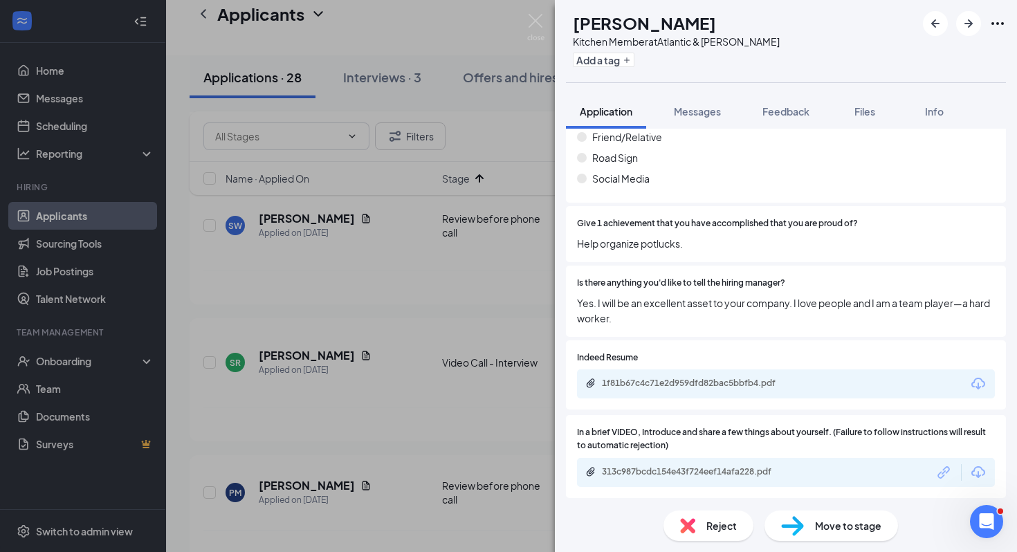
scroll to position [3552, 0]
click at [769, 384] on div "1f81b67c4c71e2d959dfd82bac5bbfb4.pdf" at bounding box center [699, 381] width 194 height 11
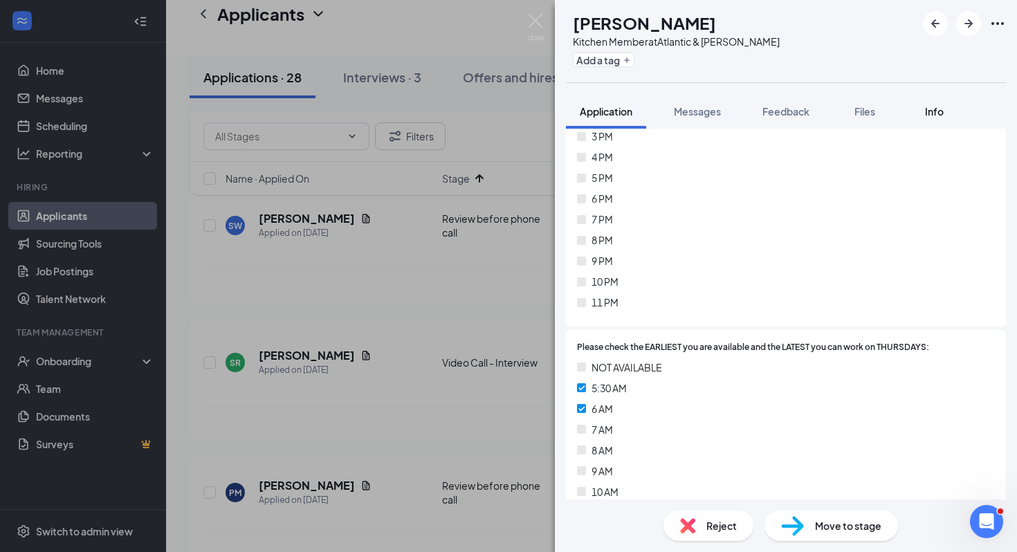
scroll to position [1646, 0]
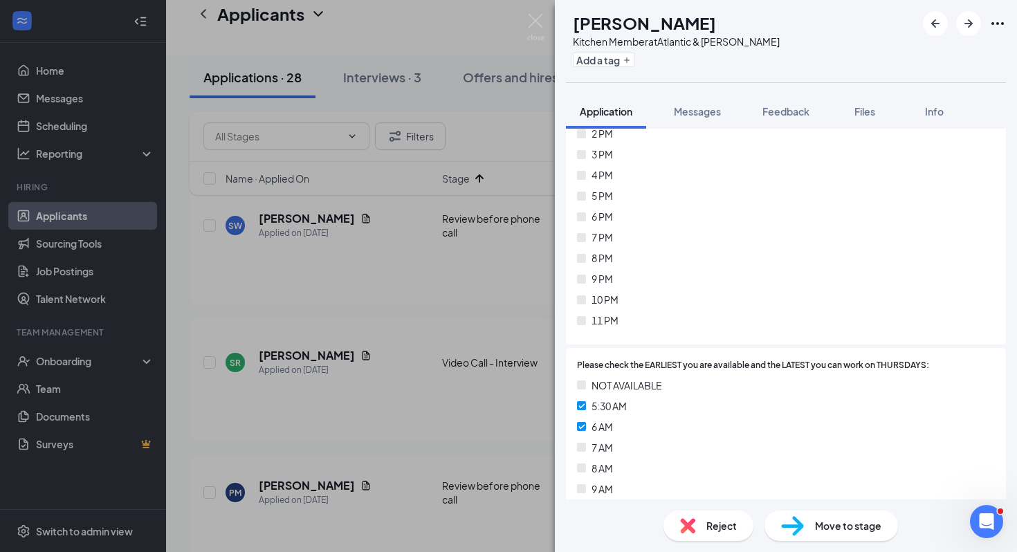
click at [700, 520] on div "Reject" at bounding box center [708, 525] width 90 height 30
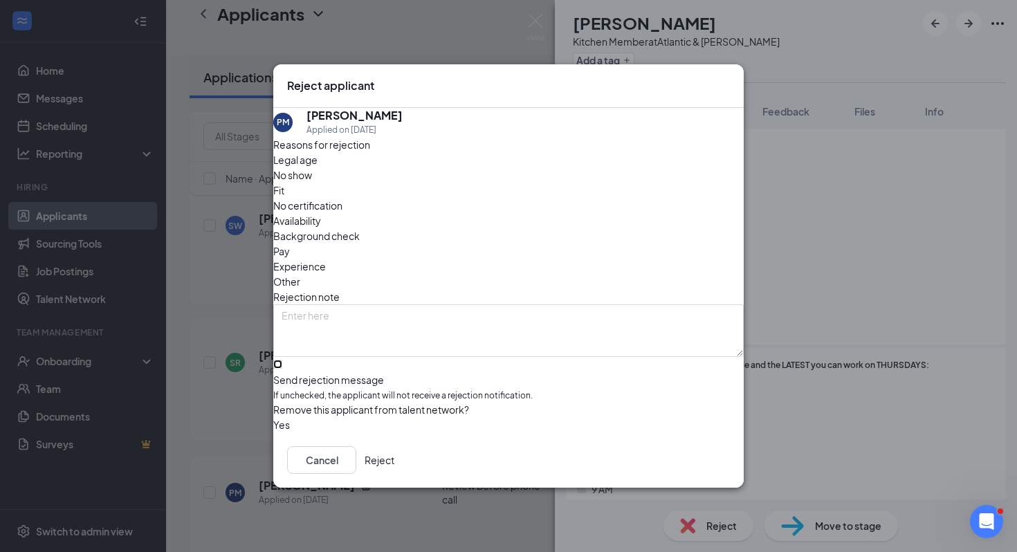
click at [282, 360] on input "Send rejection message If unchecked, the applicant will not receive a rejection…" at bounding box center [277, 364] width 9 height 9
checkbox input "true"
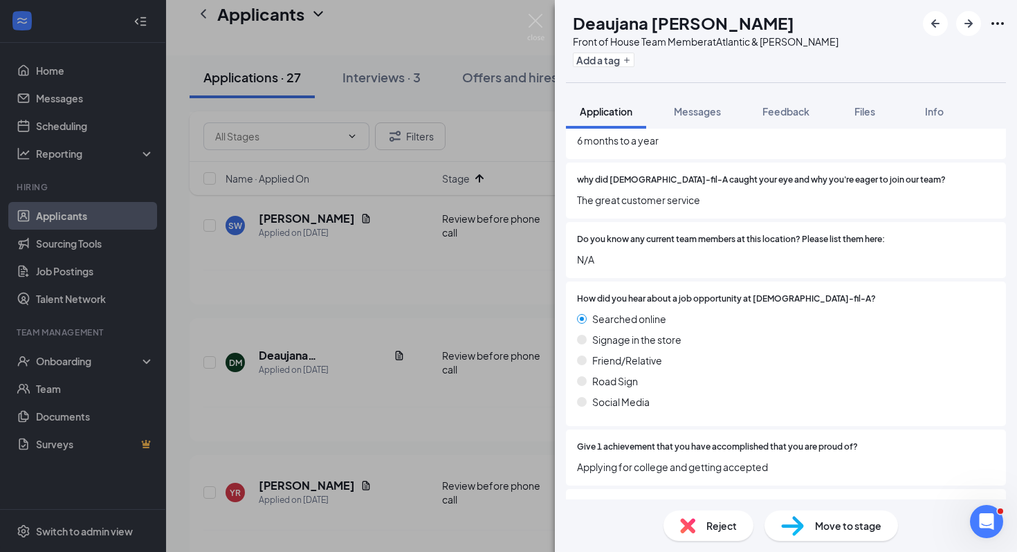
scroll to position [3340, 0]
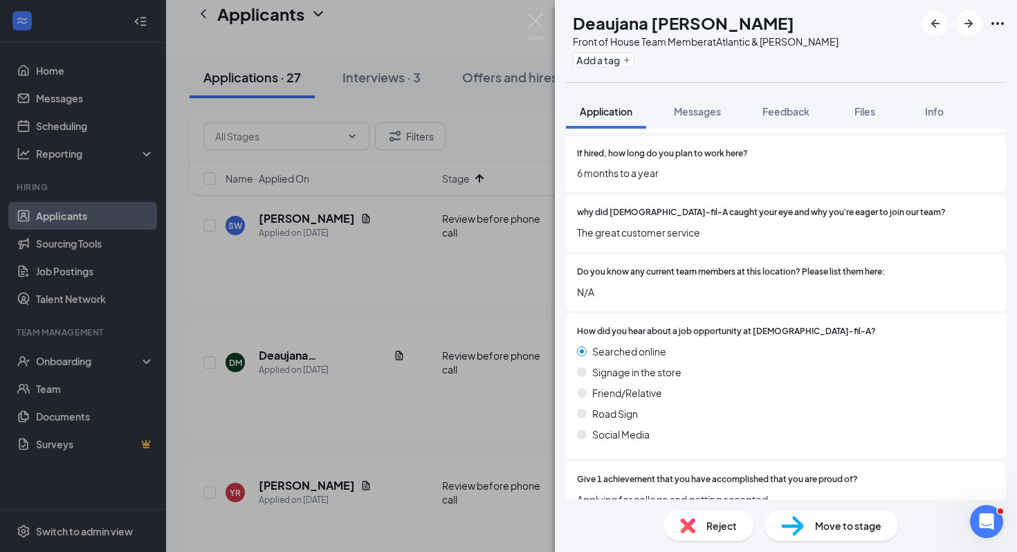
click at [719, 511] on div "Reject" at bounding box center [708, 525] width 90 height 30
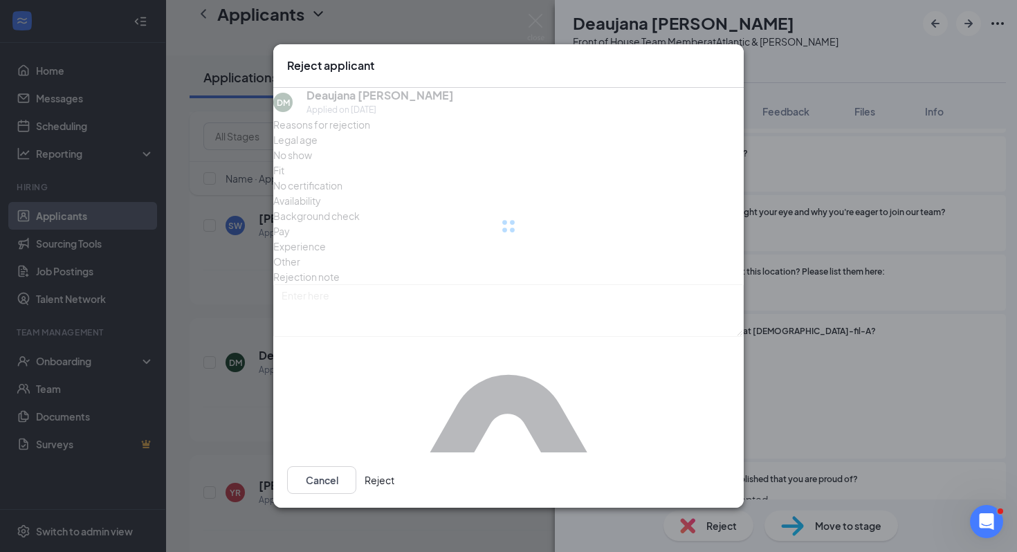
click at [719, 521] on div "Reject applicant DM Deaujana [PERSON_NAME] Applied on [DATE] Reasons for reject…" at bounding box center [508, 276] width 1017 height 552
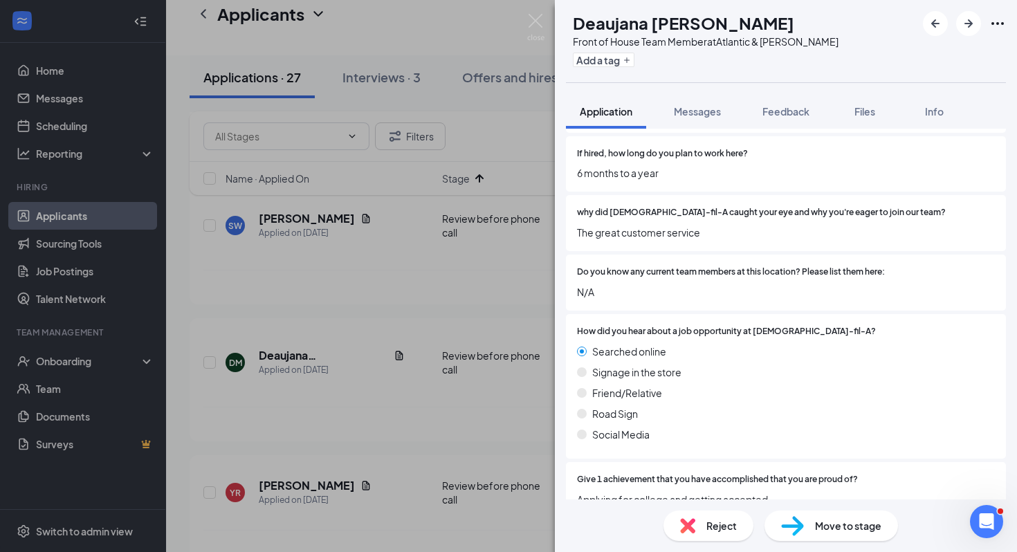
click at [718, 506] on div "Reject Move to stage" at bounding box center [786, 525] width 462 height 53
click at [718, 520] on span "Reject" at bounding box center [721, 525] width 30 height 15
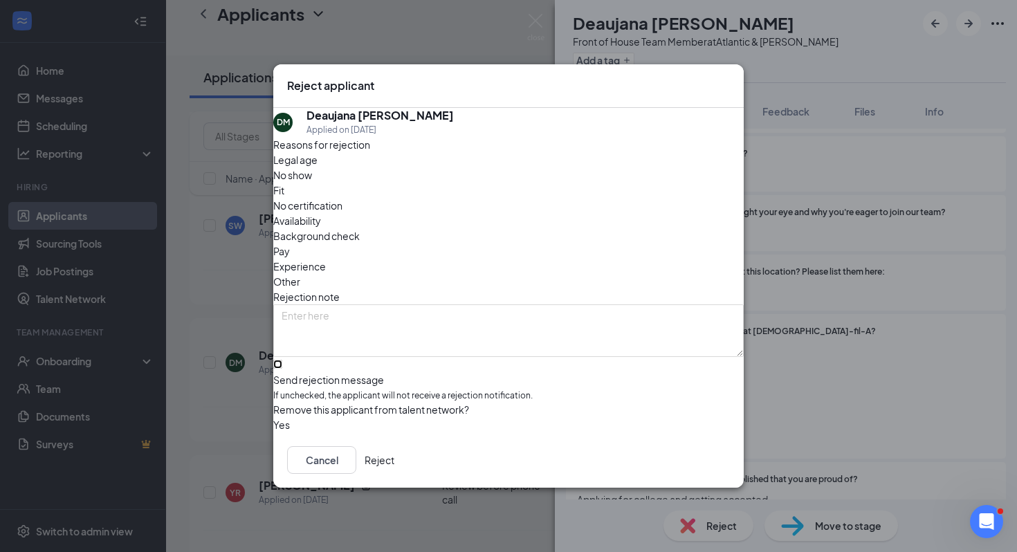
click at [282, 360] on input "Send rejection message If unchecked, the applicant will not receive a rejection…" at bounding box center [277, 364] width 9 height 9
checkbox input "true"
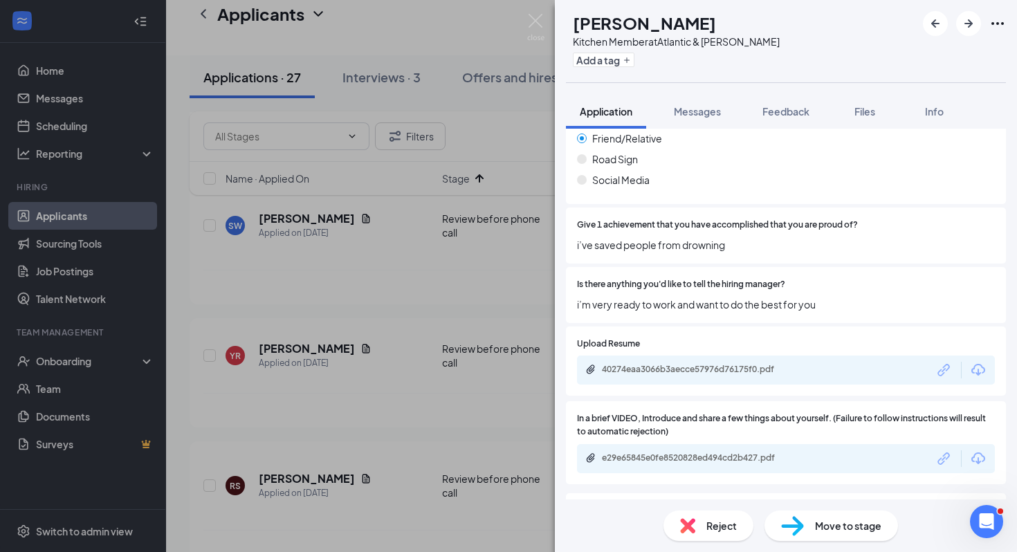
scroll to position [3600, 0]
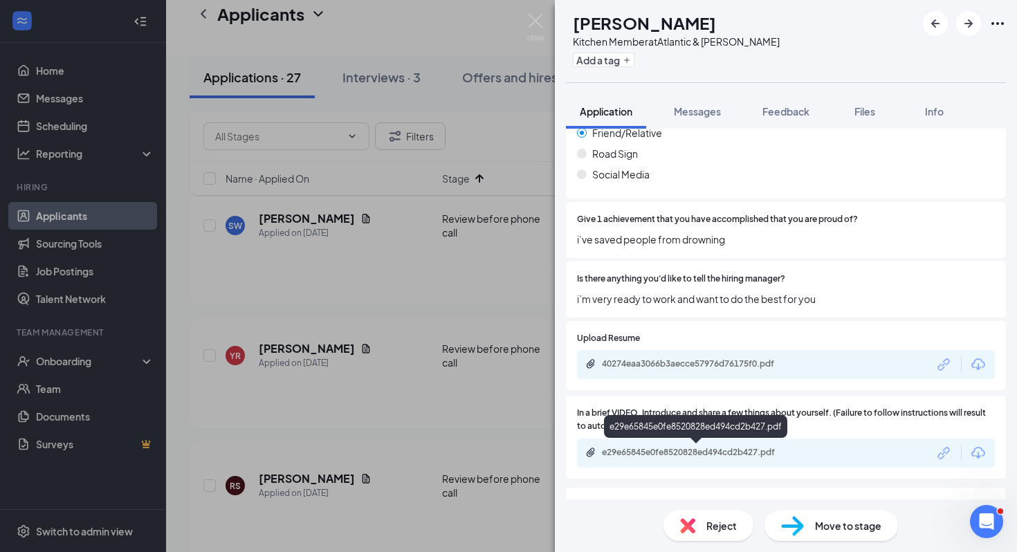
click at [790, 457] on div "e29e65845e0fe8520828ed494cd2b427.pdf" at bounding box center [699, 452] width 194 height 11
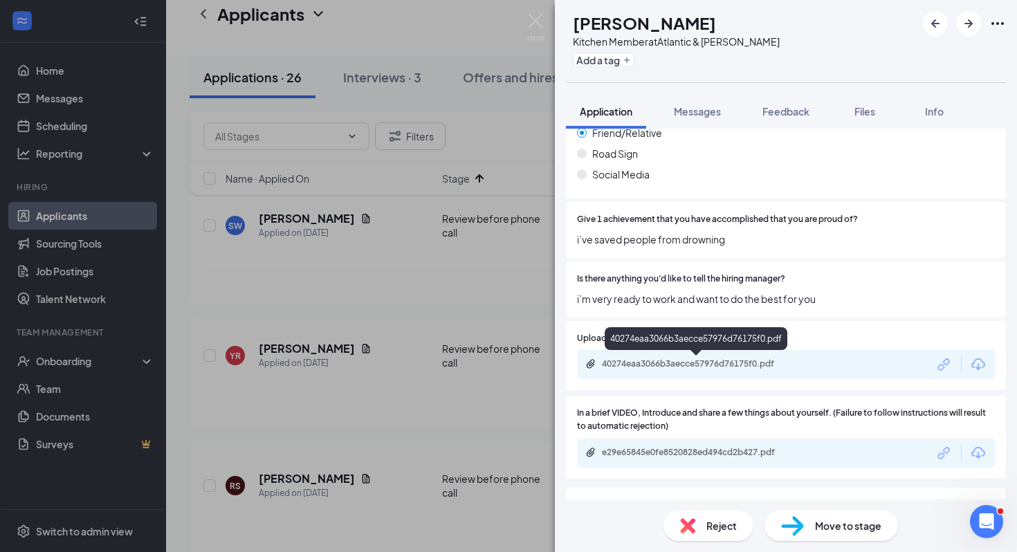
click at [683, 364] on div "40274eaa3066b3aecce57976d76175f0.pdf" at bounding box center [699, 363] width 194 height 11
click at [813, 537] on div "Move to stage" at bounding box center [830, 525] width 133 height 30
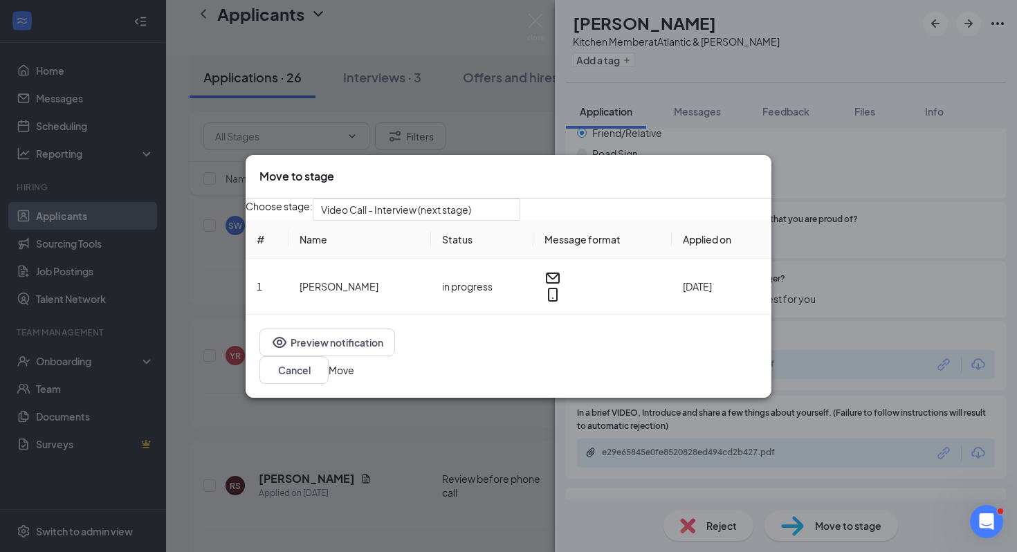
click at [354, 378] on button "Move" at bounding box center [342, 369] width 26 height 15
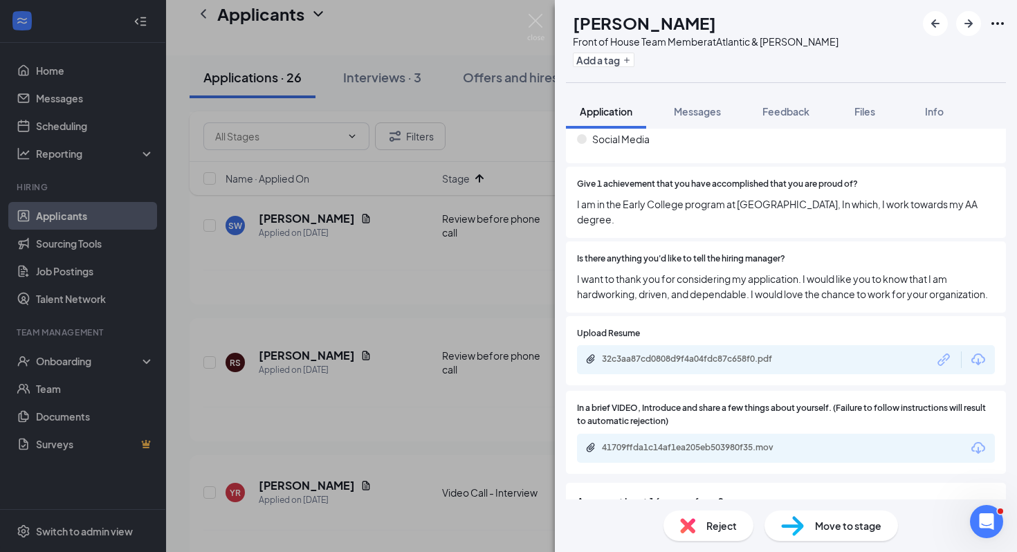
scroll to position [3674, 0]
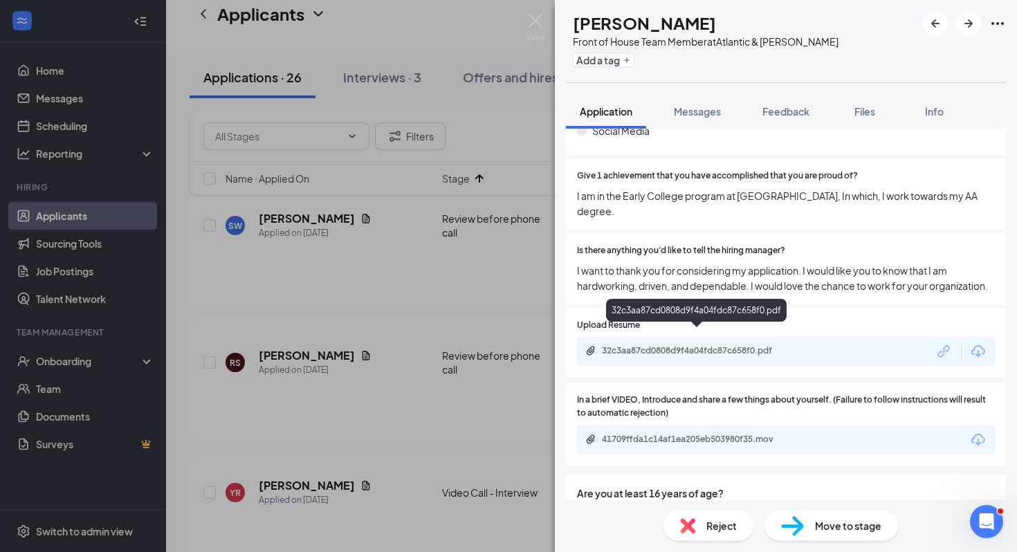
click at [607, 345] on div "32c3aa87cd0808d9f4a04fdc87c658f0.pdf" at bounding box center [697, 351] width 224 height 13
click at [682, 425] on div "41709ffda1c14af1ea205eb503980f35.mov" at bounding box center [786, 439] width 418 height 29
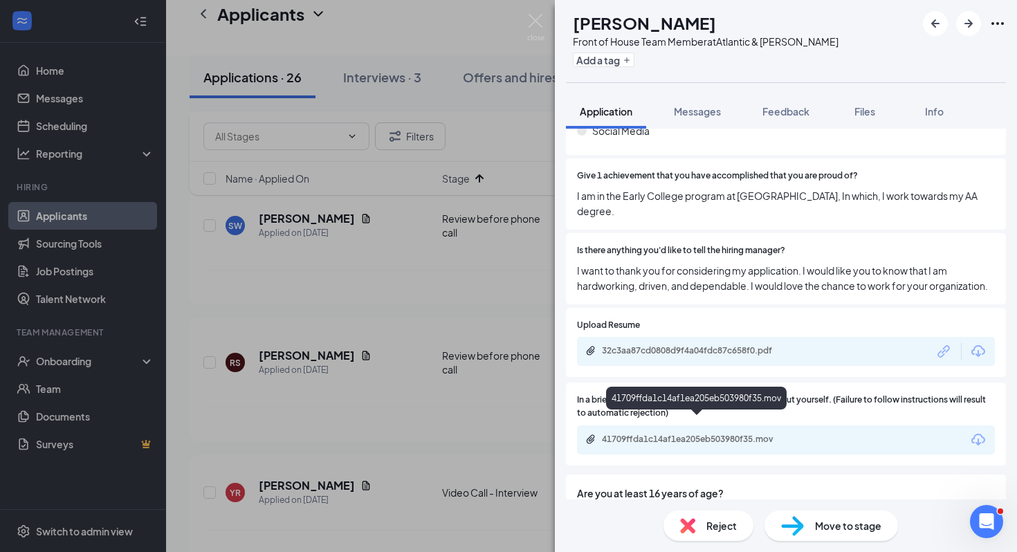
click at [684, 434] on div "41709ffda1c14af1ea205eb503980f35.mov" at bounding box center [699, 439] width 194 height 11
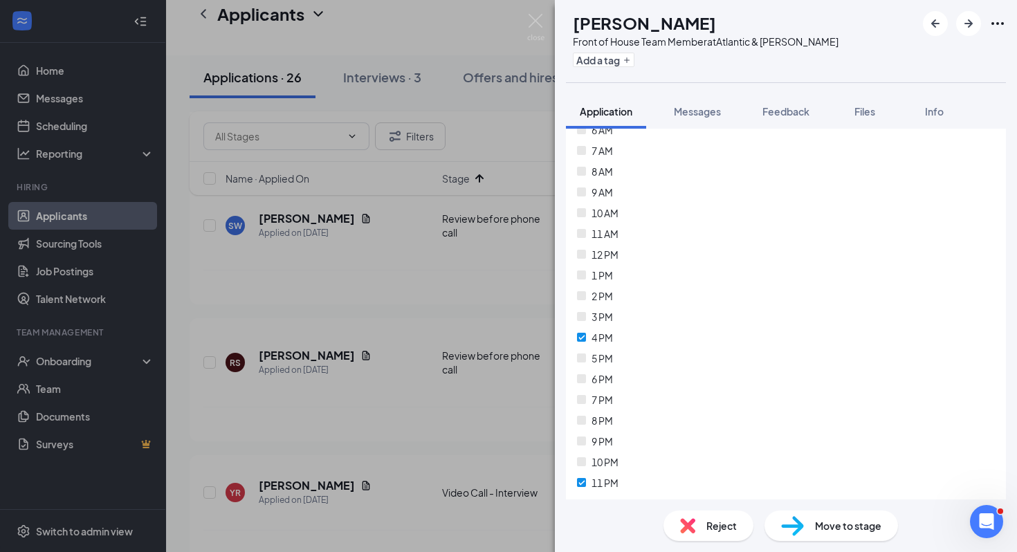
scroll to position [1937, 0]
click at [851, 528] on span "Move to stage" at bounding box center [848, 525] width 66 height 15
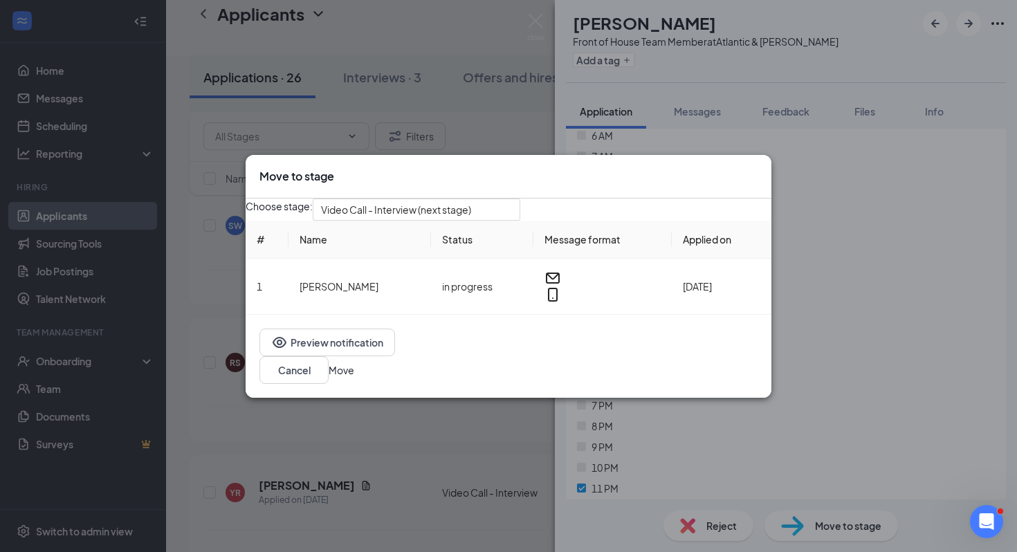
click at [354, 367] on button "Move" at bounding box center [342, 369] width 26 height 15
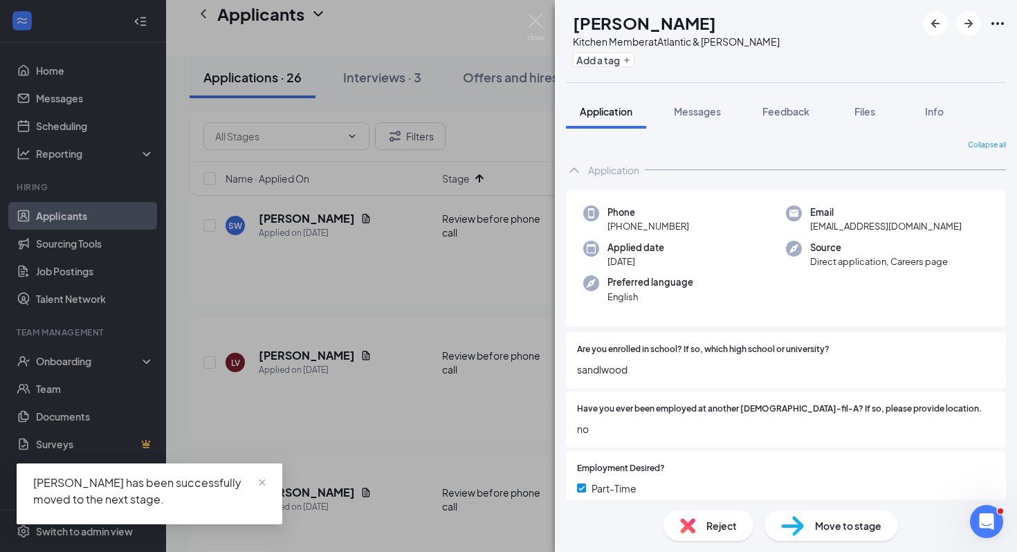
click at [533, 322] on div "YR [PERSON_NAME] Kitchen Member at Atlantic & [PERSON_NAME] Add a tag Applicati…" at bounding box center [508, 276] width 1017 height 552
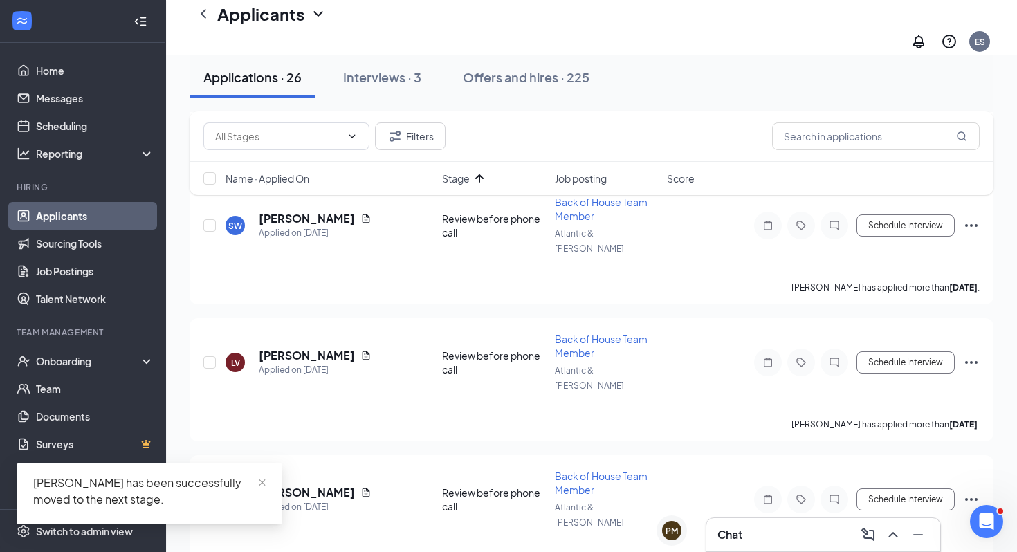
click at [447, 173] on span "Stage" at bounding box center [456, 179] width 28 height 14
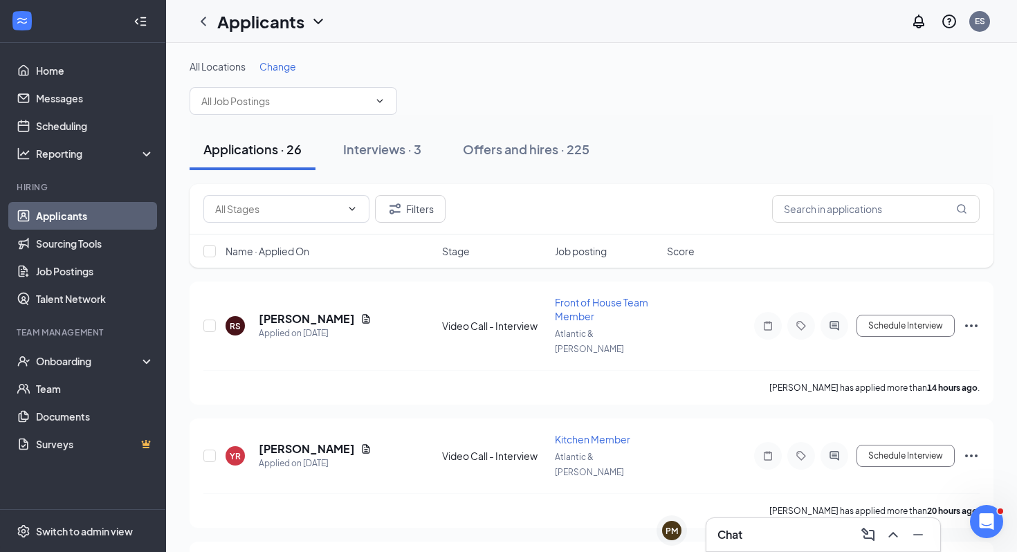
click at [472, 257] on div "Stage" at bounding box center [494, 251] width 104 height 14
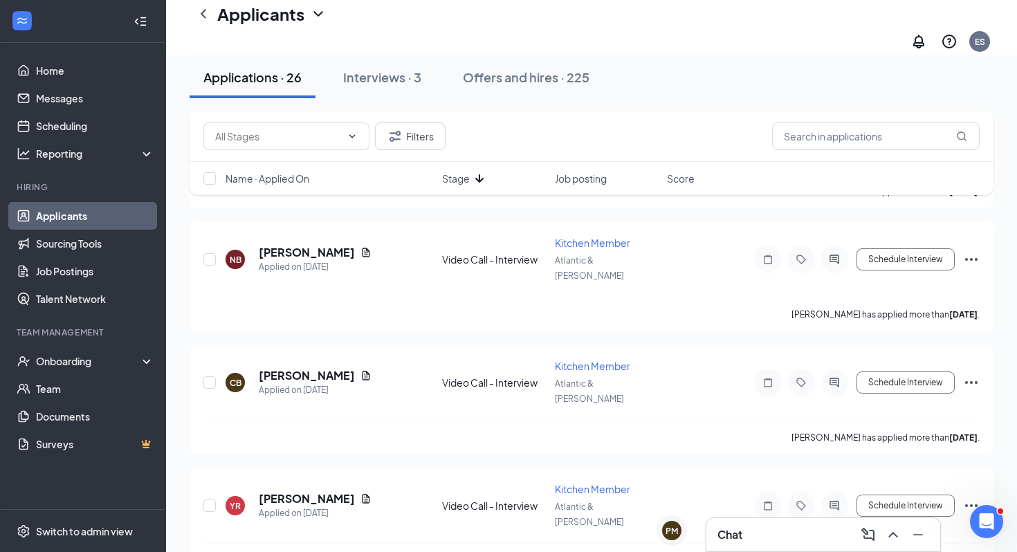
click at [456, 185] on span "Stage" at bounding box center [456, 179] width 28 height 14
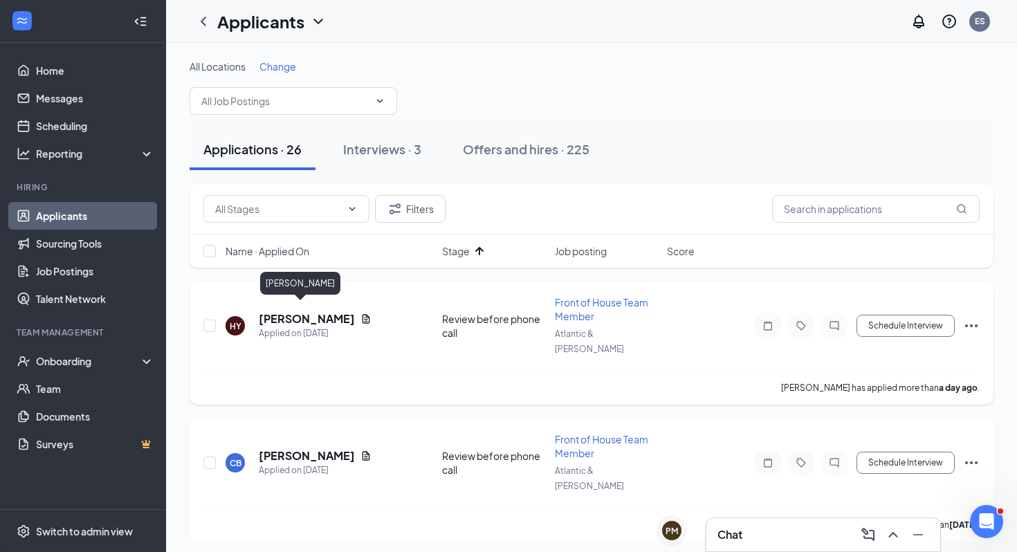
click at [301, 311] on h5 "[PERSON_NAME]" at bounding box center [307, 318] width 96 height 15
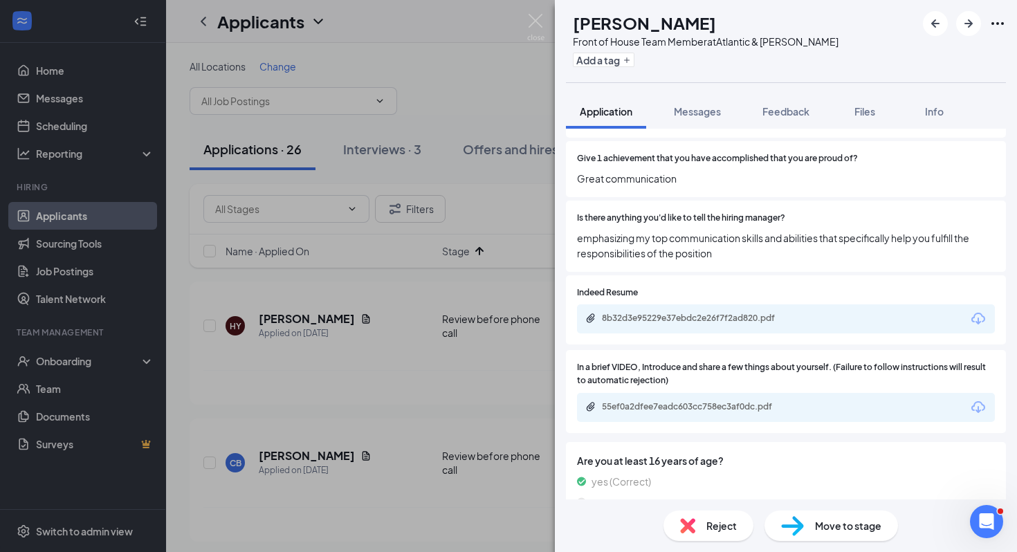
scroll to position [3620, 0]
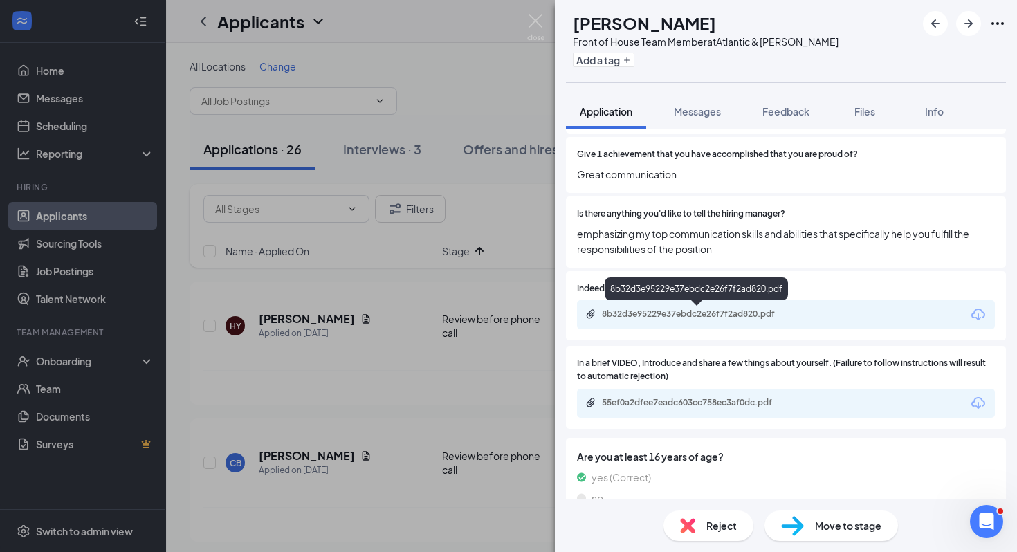
click at [721, 310] on div "8b32d3e95229e37ebdc2e26f7f2ad820.pdf" at bounding box center [699, 313] width 194 height 11
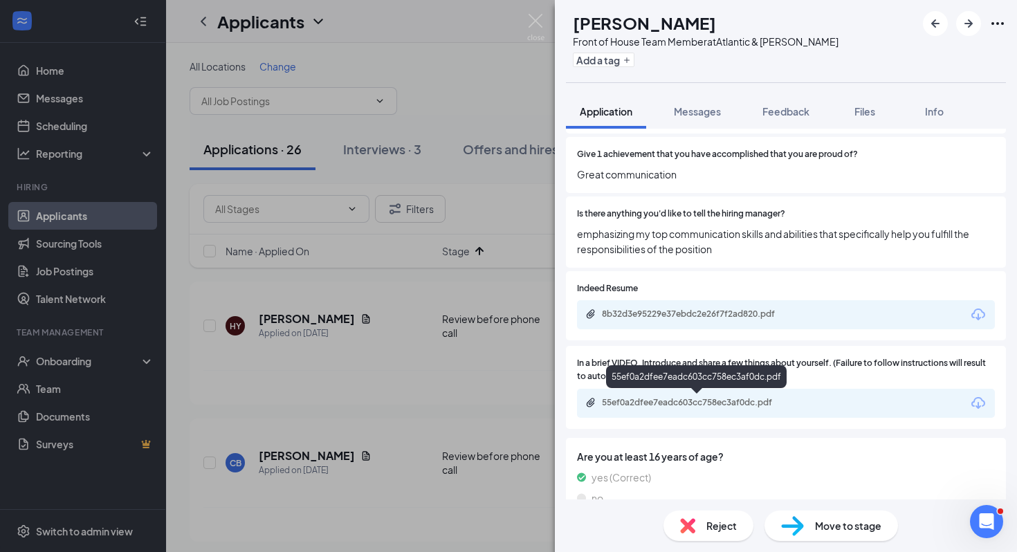
click at [711, 399] on div "55ef0a2dfee7eadc603cc758ec3af0dc.pdf" at bounding box center [699, 402] width 194 height 11
click at [694, 517] on div "Reject" at bounding box center [708, 525] width 90 height 30
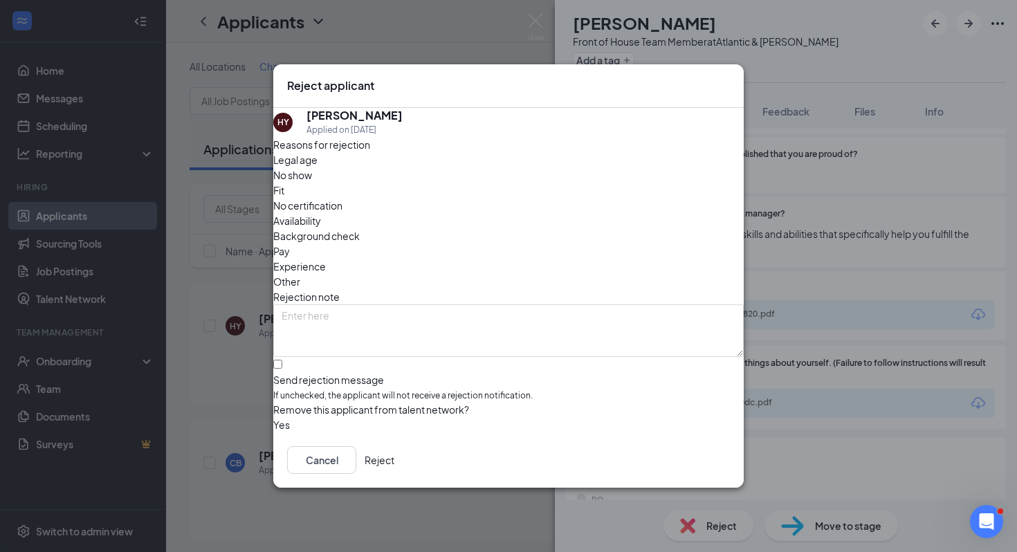
click at [539, 402] on div "Remove this applicant from talent network?" at bounding box center [508, 409] width 470 height 15
click at [539, 374] on div "Reasons for rejection Legal age No show Fit No certification Availability Backg…" at bounding box center [508, 285] width 470 height 296
click at [282, 360] on input "Send rejection message If unchecked, the applicant will not receive a rejection…" at bounding box center [277, 364] width 9 height 9
checkbox input "true"
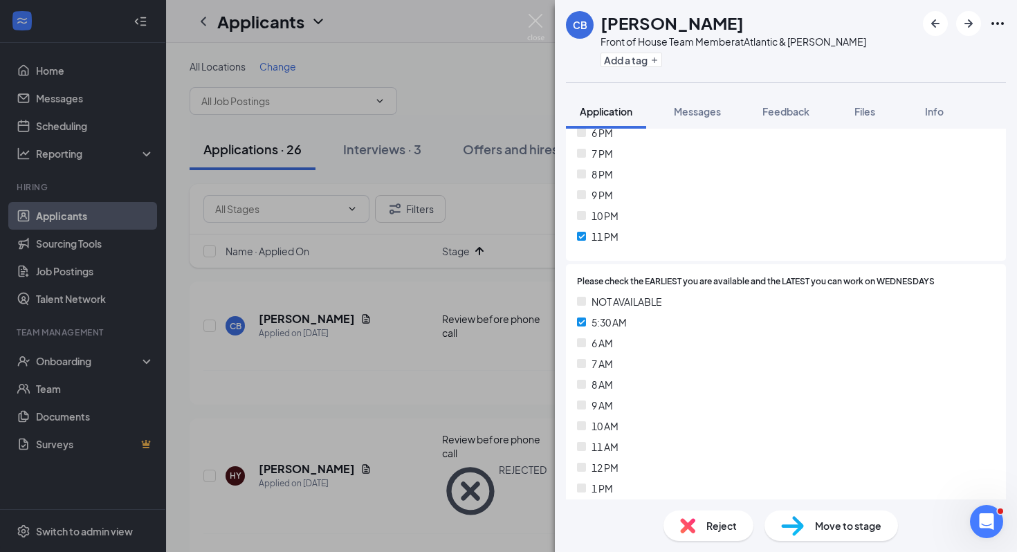
scroll to position [1383, 0]
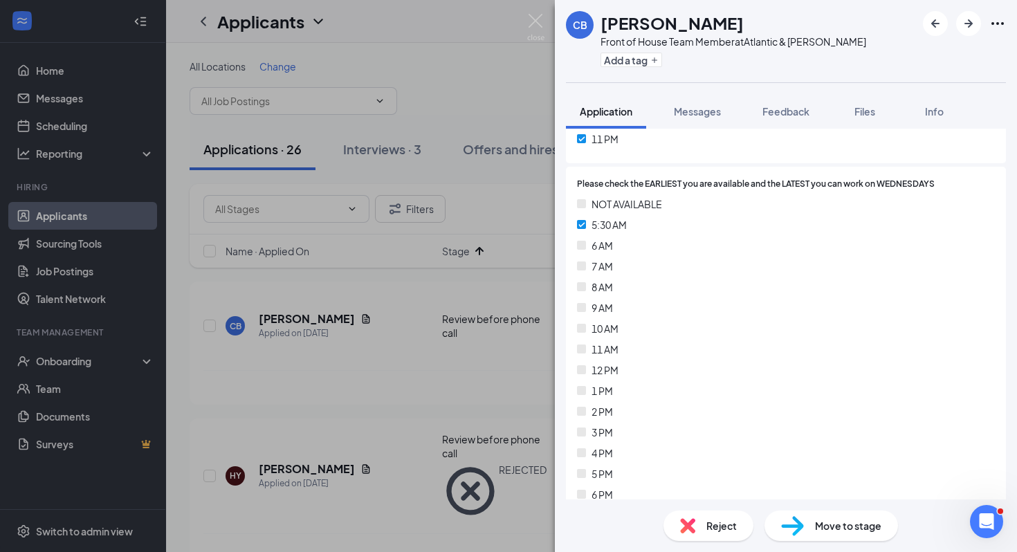
click at [784, 525] on img at bounding box center [792, 526] width 23 height 20
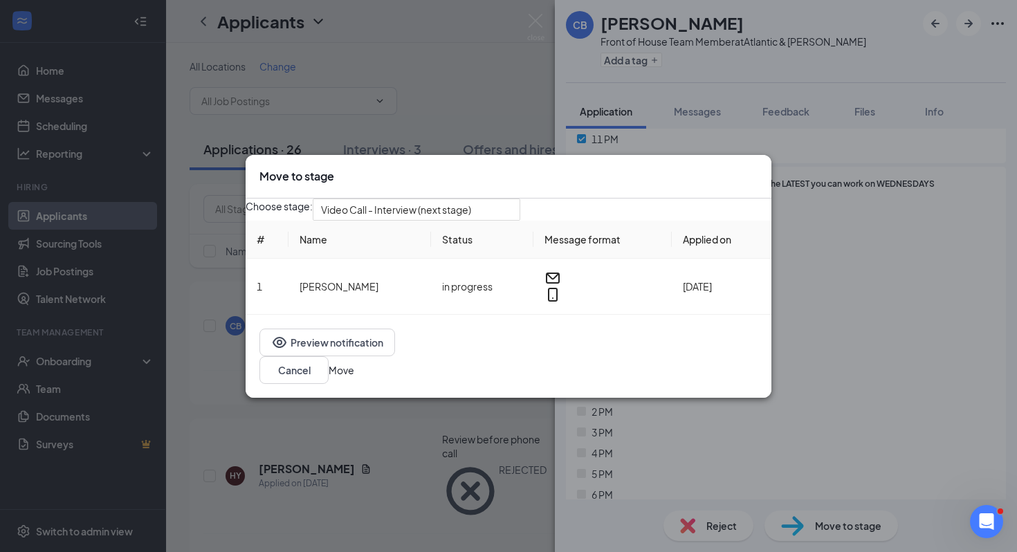
click at [687, 353] on div "Preview notification Cancel Move" at bounding box center [509, 356] width 526 height 83
click at [354, 362] on button "Move" at bounding box center [342, 369] width 26 height 15
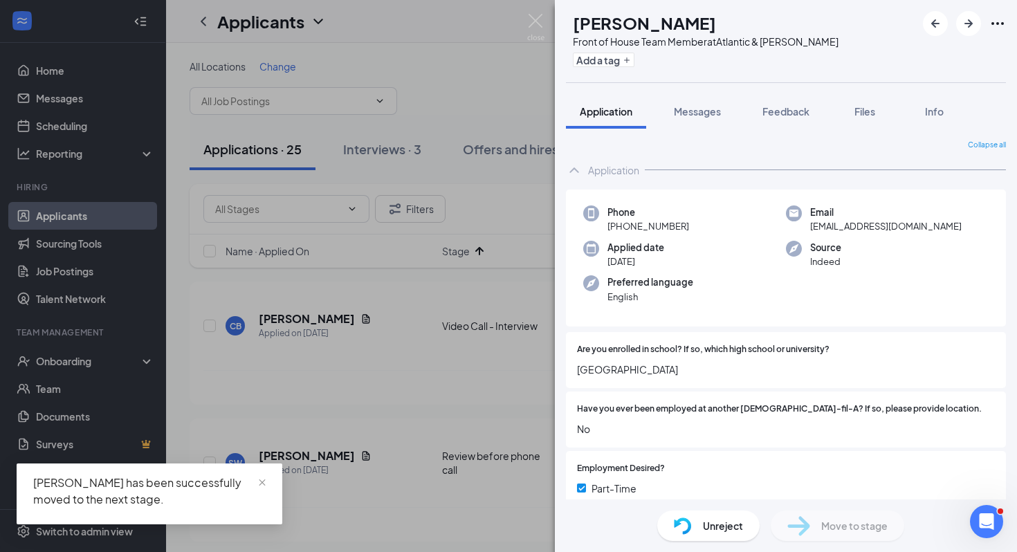
click at [447, 474] on div "HY [PERSON_NAME] Front of House Team Member at Atlantic & [PERSON_NAME] Add a t…" at bounding box center [508, 276] width 1017 height 552
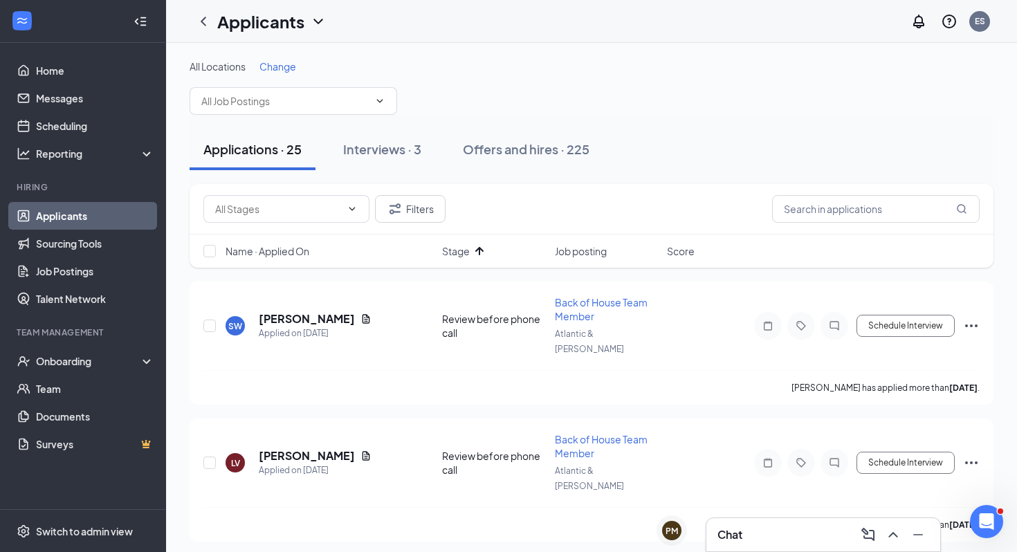
click at [467, 245] on span "Stage" at bounding box center [456, 251] width 28 height 14
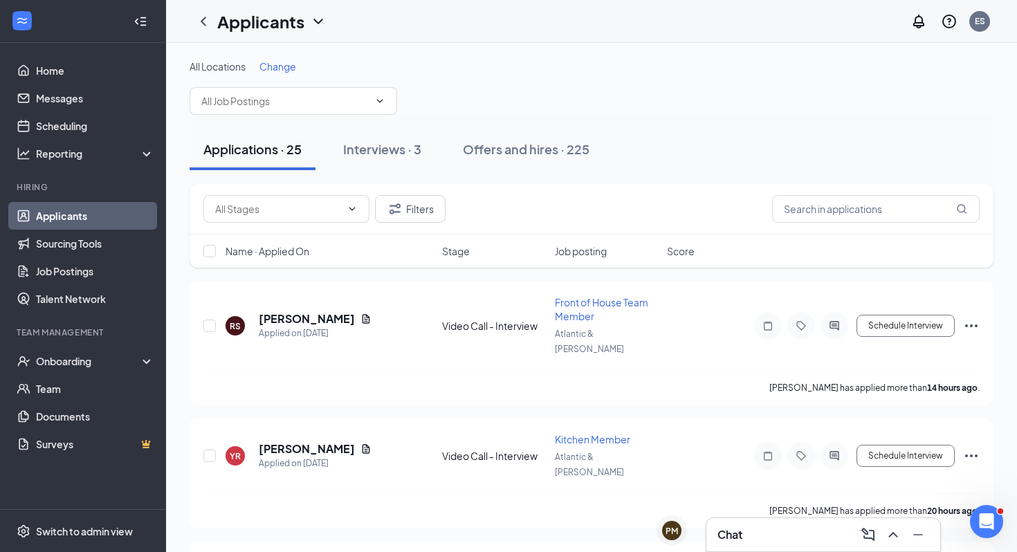
click at [480, 246] on div "Stage" at bounding box center [494, 251] width 104 height 14
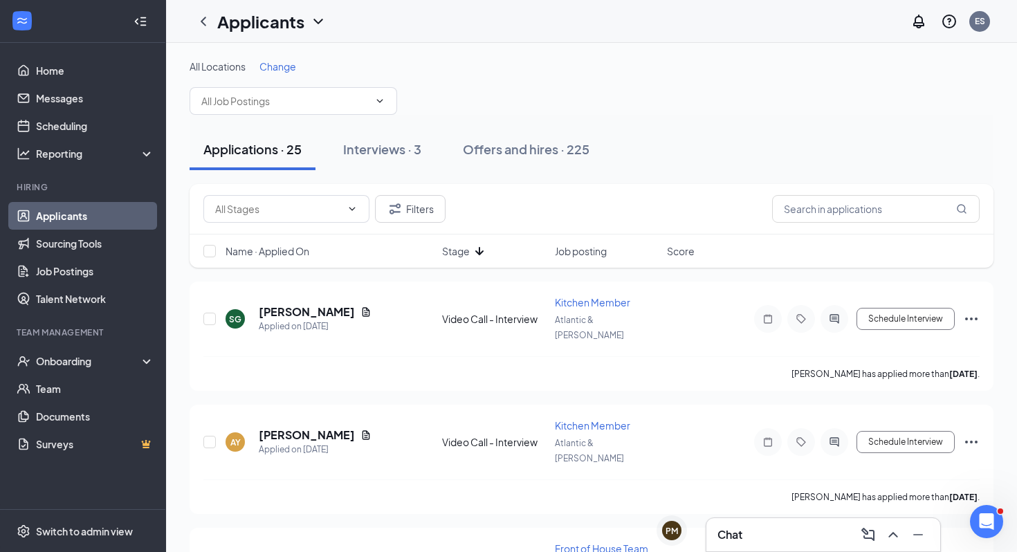
click at [451, 255] on span "Stage" at bounding box center [456, 251] width 28 height 14
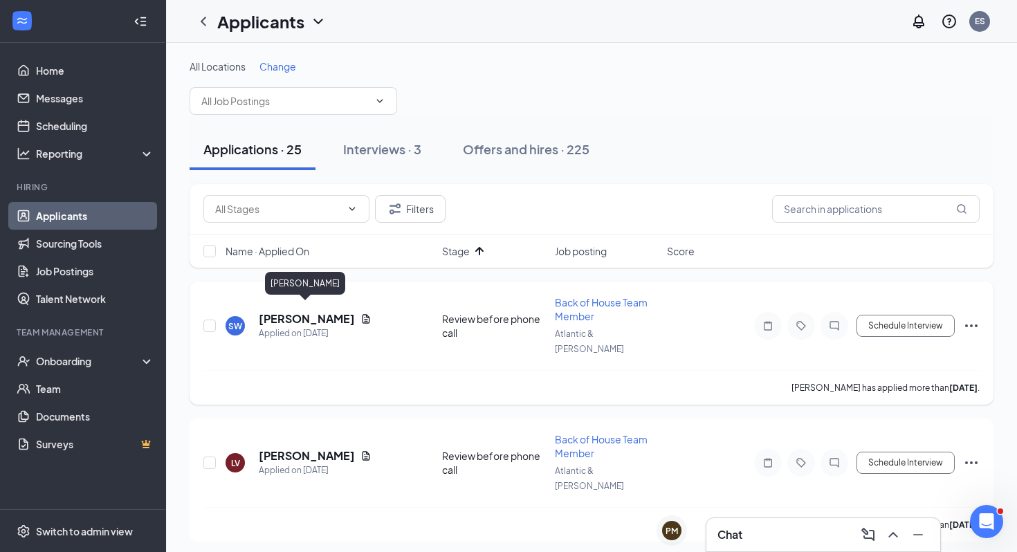
click at [317, 311] on h5 "[PERSON_NAME]" at bounding box center [307, 318] width 96 height 15
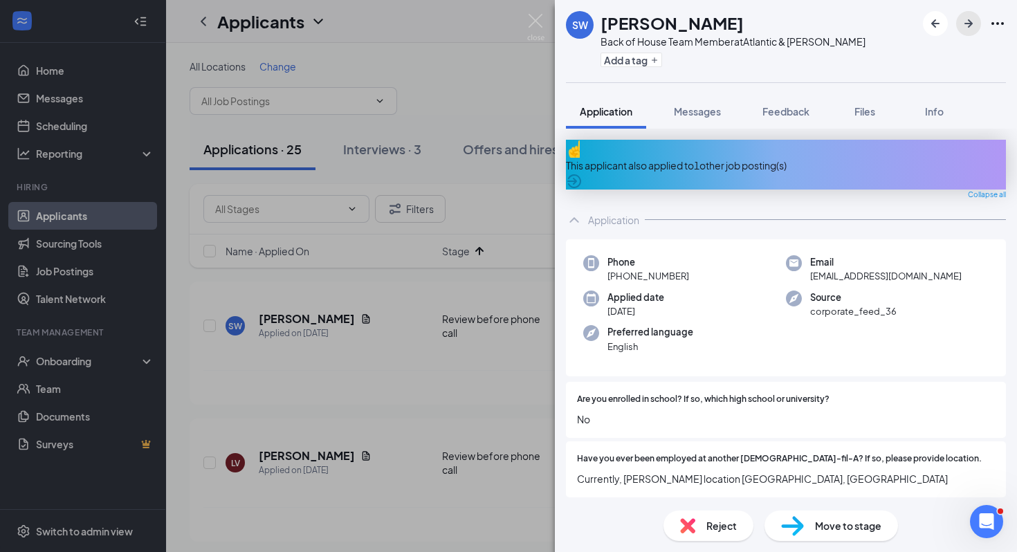
click at [976, 26] on icon "ArrowRight" at bounding box center [968, 23] width 17 height 17
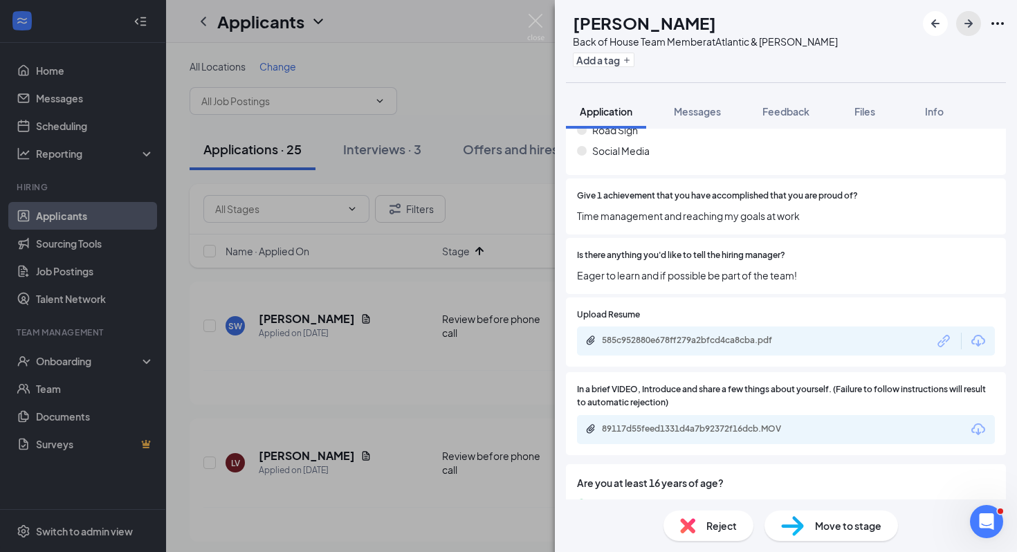
scroll to position [3616, 0]
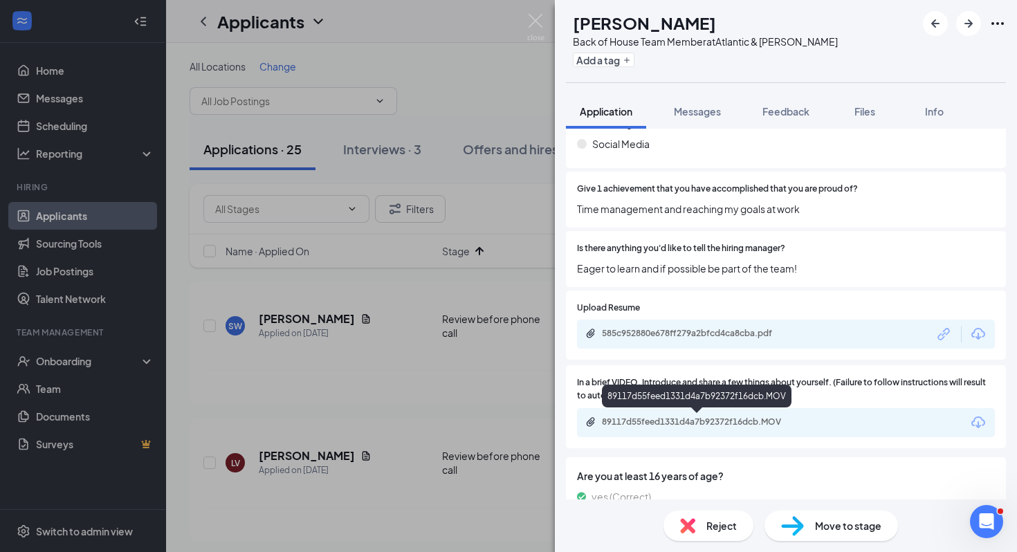
click at [766, 424] on div "89117d55feed1331d4a7b92372f16dcb.MOV" at bounding box center [699, 421] width 194 height 11
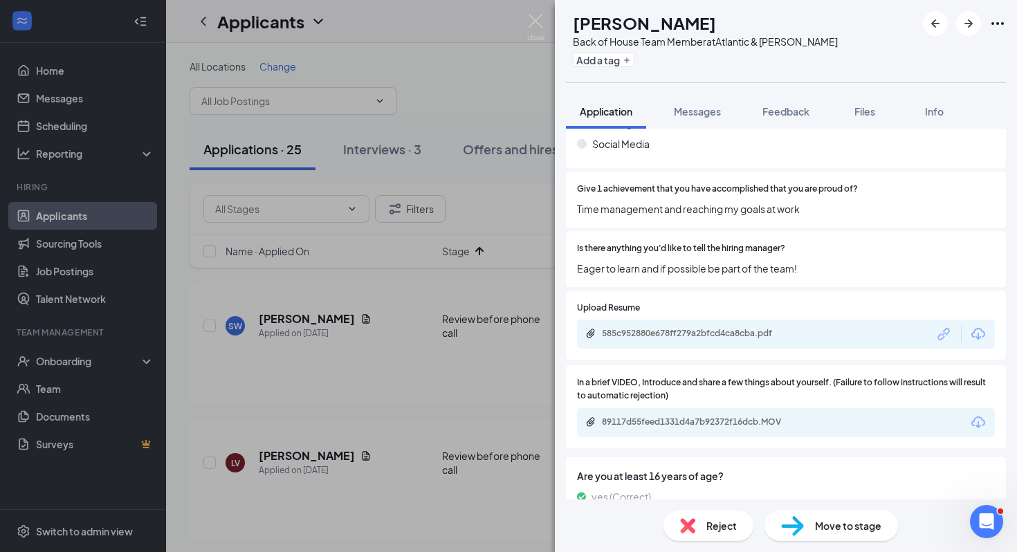
click at [658, 346] on div "585c952880e678ff279a2bfcd4ca8cba.pdf" at bounding box center [786, 334] width 418 height 29
click at [689, 329] on div "585c952880e678ff279a2bfcd4ca8cba.pdf" at bounding box center [699, 333] width 194 height 11
click at [715, 512] on div "Reject" at bounding box center [708, 525] width 90 height 30
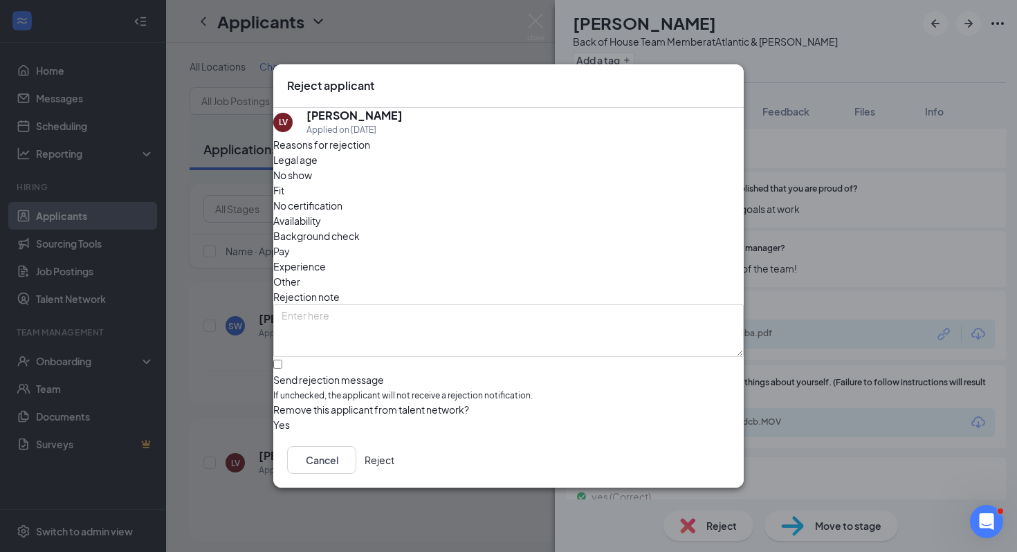
click at [628, 360] on div "Send rejection message If unchecked, the applicant will not receive a rejection…" at bounding box center [508, 380] width 470 height 46
click at [282, 360] on input "Send rejection message If unchecked, the applicant will not receive a rejection…" at bounding box center [277, 364] width 9 height 9
checkbox input "true"
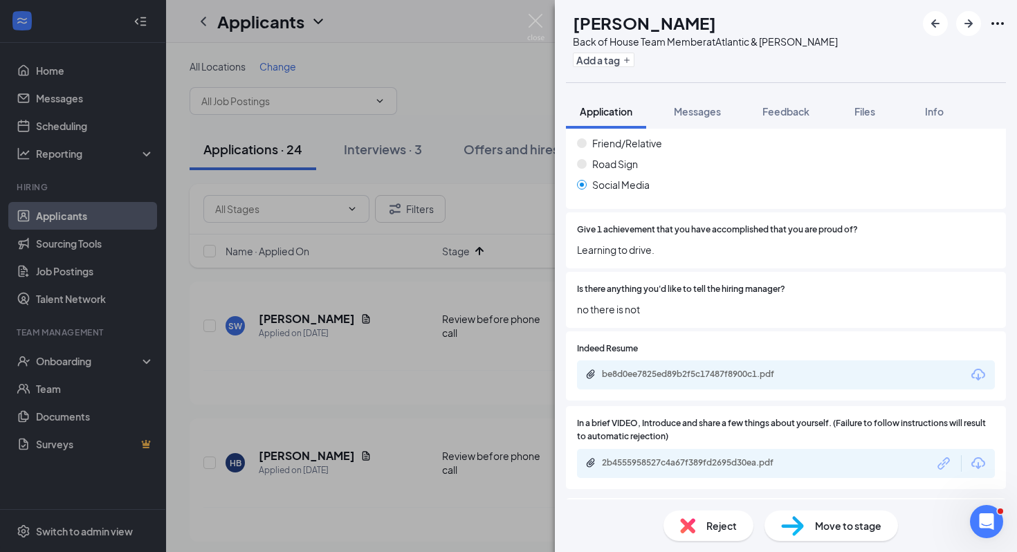
scroll to position [3566, 0]
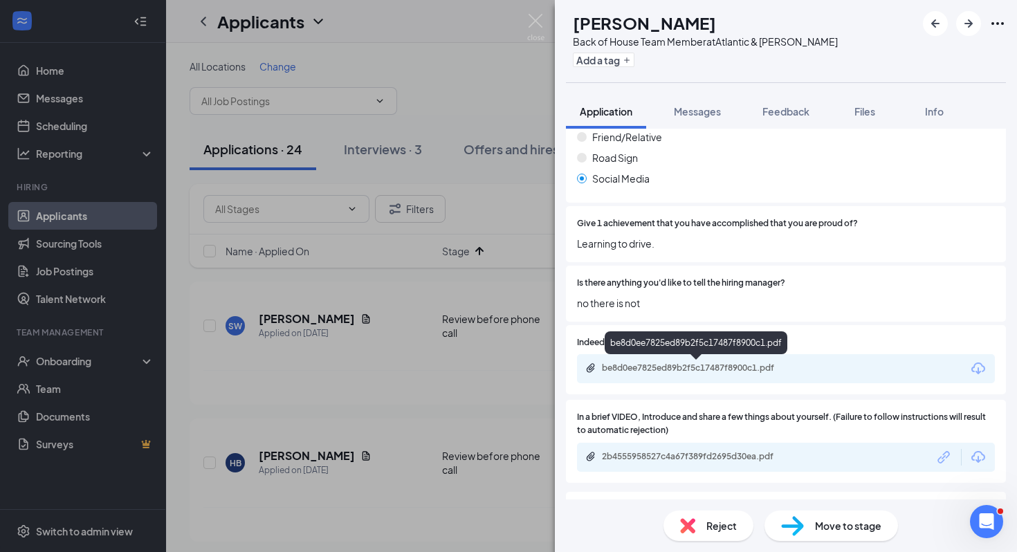
click at [766, 373] on div "be8d0ee7825ed89b2f5c17487f8900c1.pdf" at bounding box center [699, 367] width 194 height 11
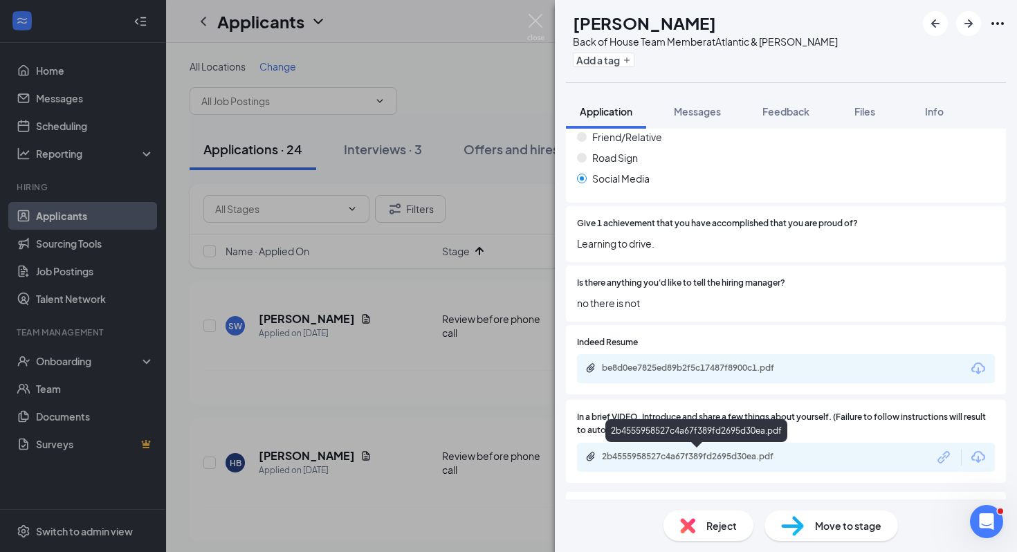
click at [696, 459] on div "2b4555958527c4a67f389fd2695d30ea.pdf" at bounding box center [699, 456] width 194 height 11
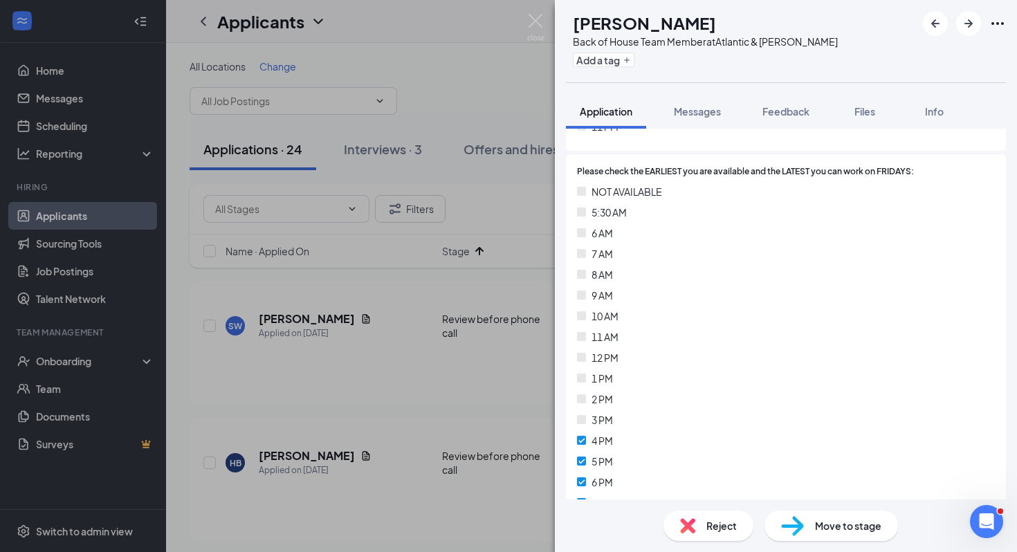
scroll to position [2285, 0]
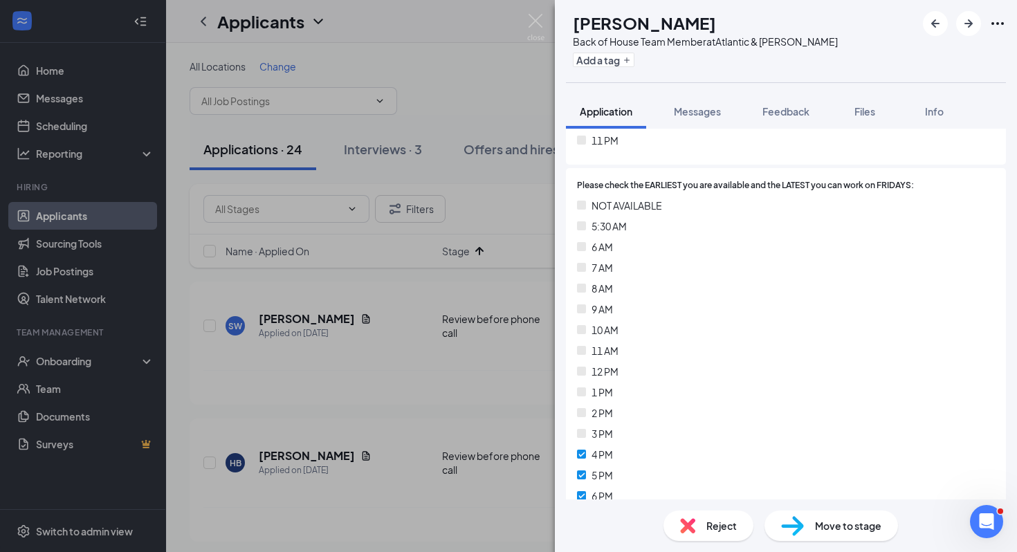
click at [813, 524] on div "Move to stage" at bounding box center [830, 525] width 133 height 30
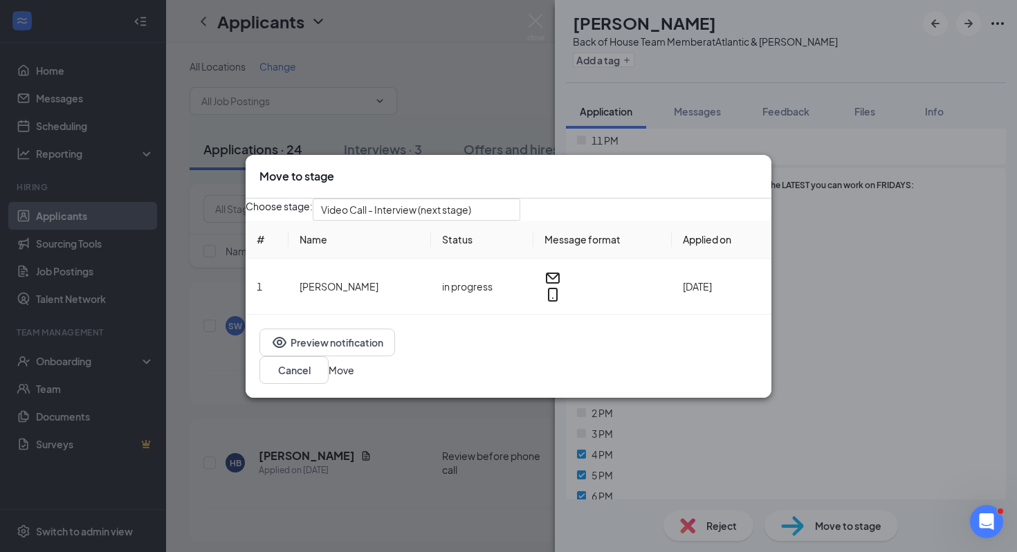
click at [354, 364] on button "Move" at bounding box center [342, 369] width 26 height 15
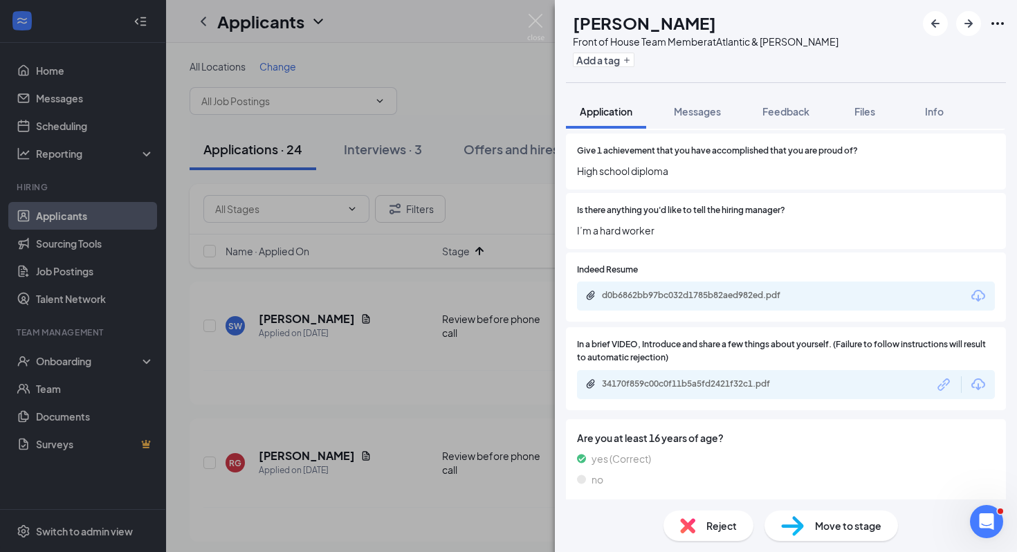
scroll to position [3630, 0]
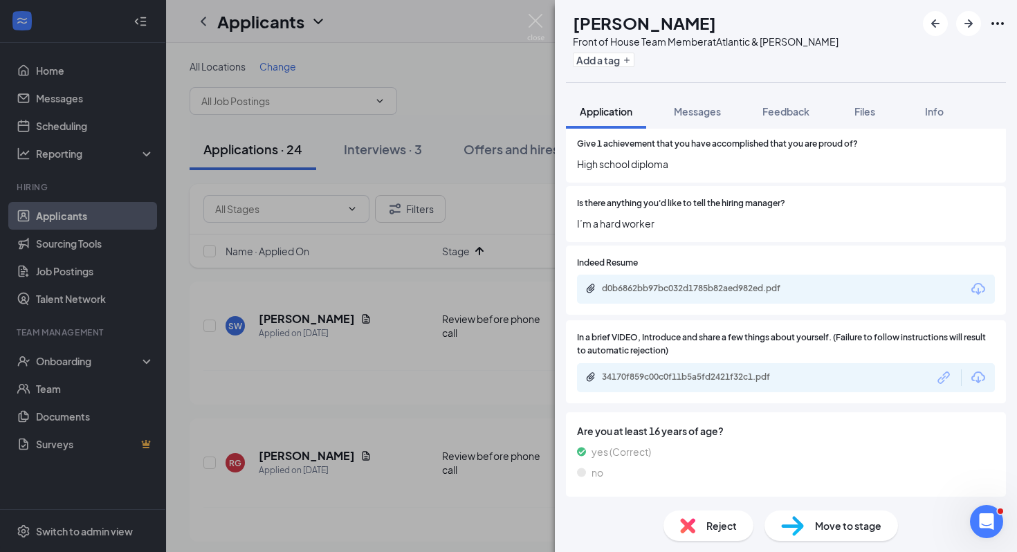
click at [692, 385] on div "34170f859c00c0f11b5a5fd2421f32c1.pdf" at bounding box center [786, 377] width 418 height 29
click at [692, 376] on div "34170f859c00c0f11b5a5fd2421f32c1.pdf" at bounding box center [699, 376] width 194 height 11
click at [722, 296] on div "d0b6862bb97bc032d1785b82aed982ed.pdf" at bounding box center [786, 289] width 418 height 29
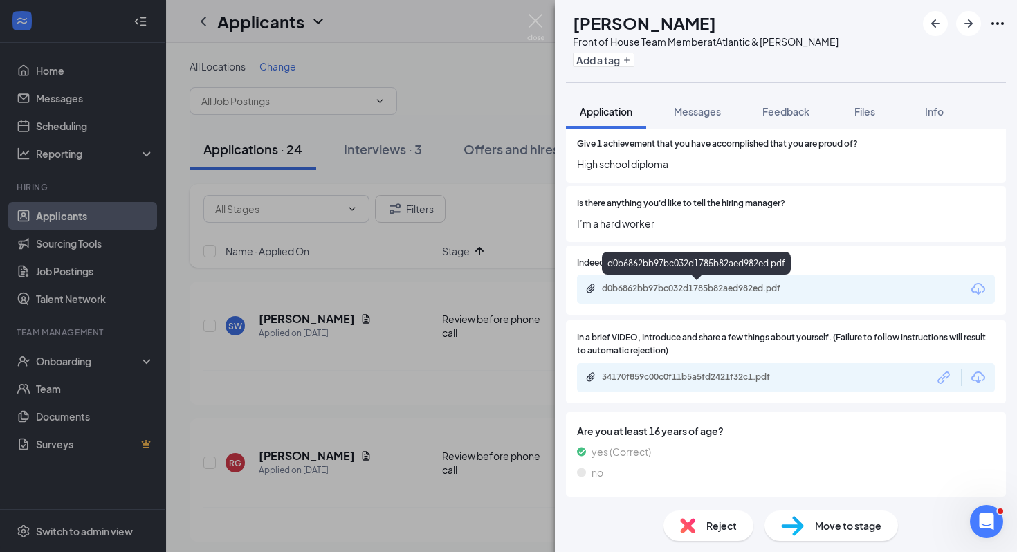
click at [722, 289] on div "d0b6862bb97bc032d1785b82aed982ed.pdf" at bounding box center [699, 288] width 194 height 11
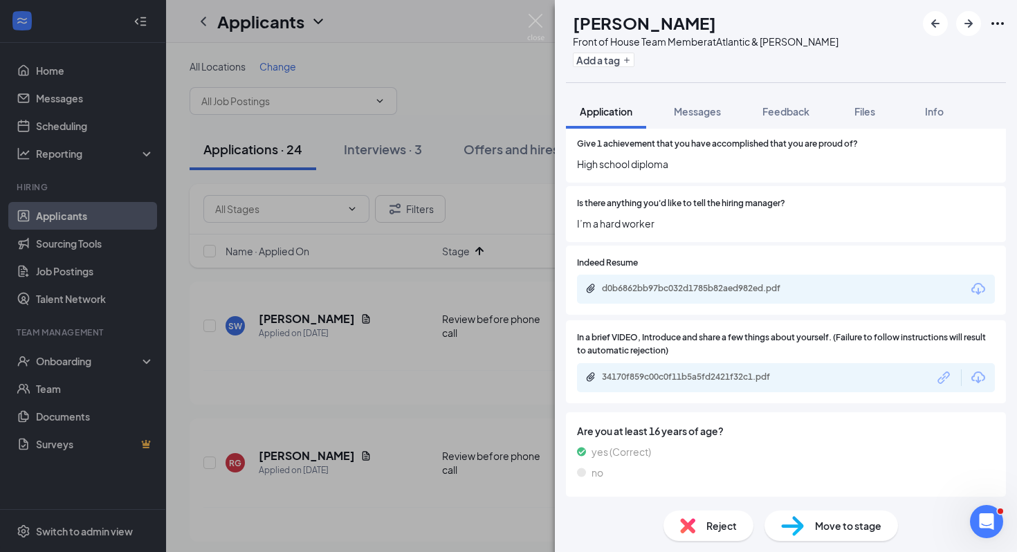
click at [697, 519] on div "Reject" at bounding box center [708, 525] width 90 height 30
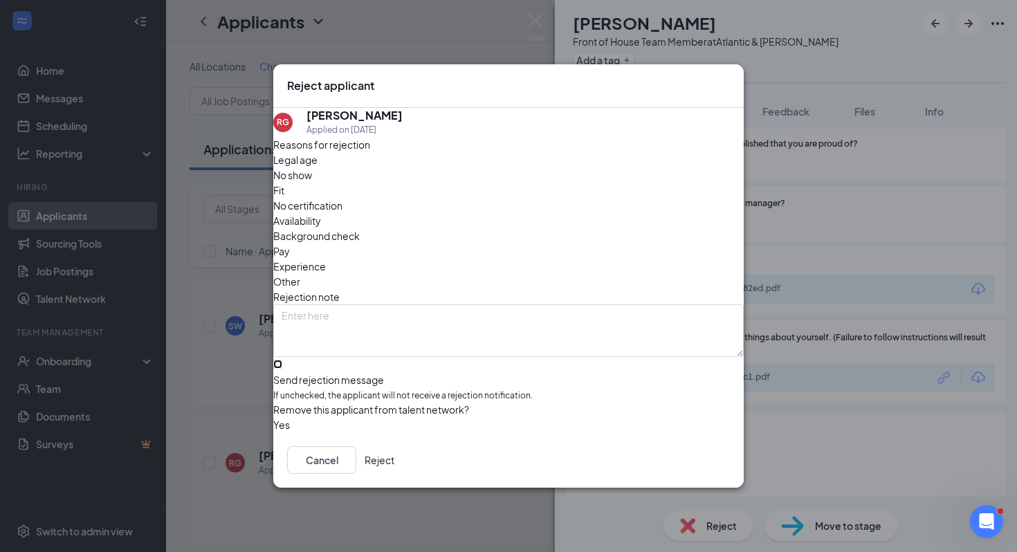
click at [282, 367] on input "Send rejection message If unchecked, the applicant will not receive a rejection…" at bounding box center [277, 364] width 9 height 9
checkbox input "true"
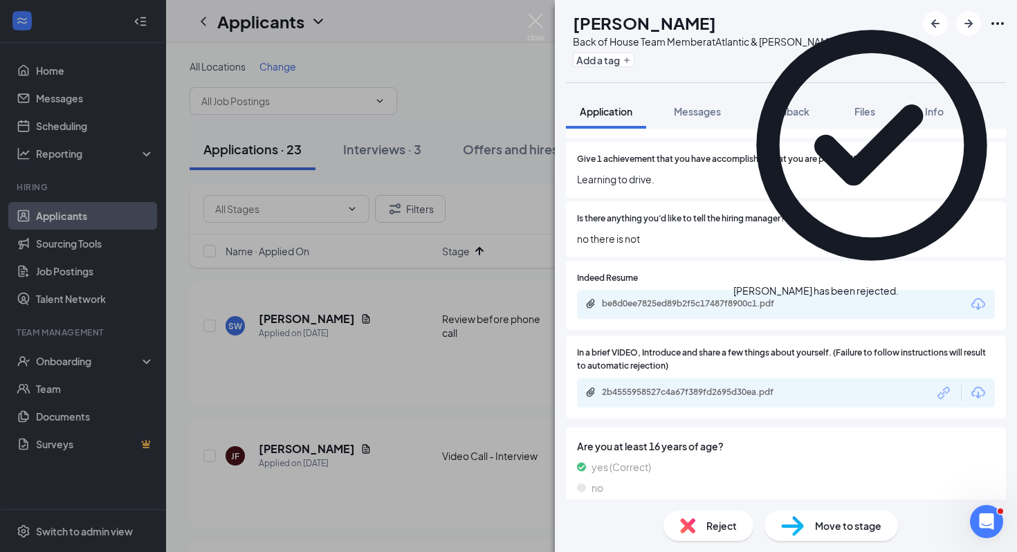
click at [468, 443] on div "HB [PERSON_NAME] Back of House Team Member at Atlantic & [PERSON_NAME] Add a ta…" at bounding box center [508, 276] width 1017 height 552
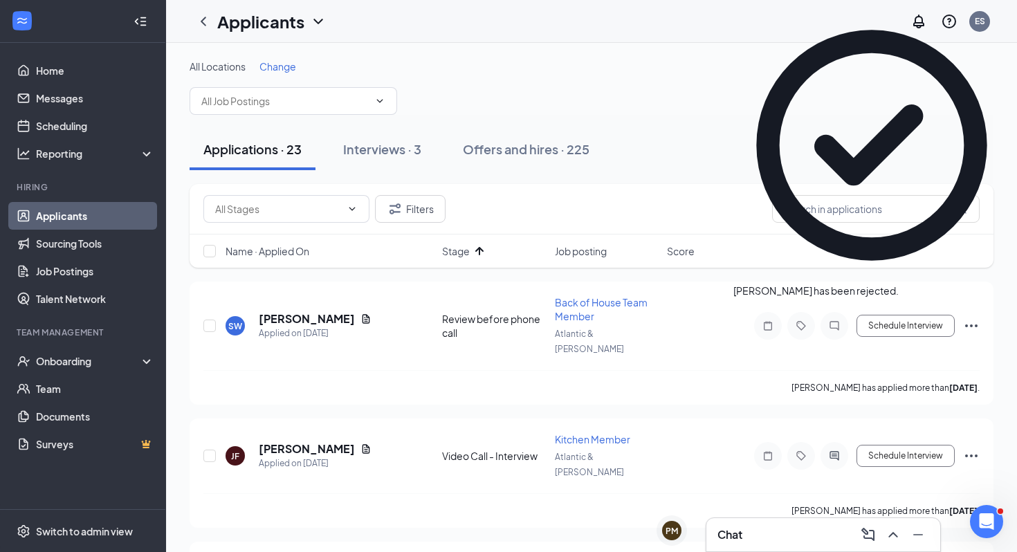
click at [462, 261] on div "Name · Applied On Stage Job posting Score" at bounding box center [591, 250] width 804 height 33
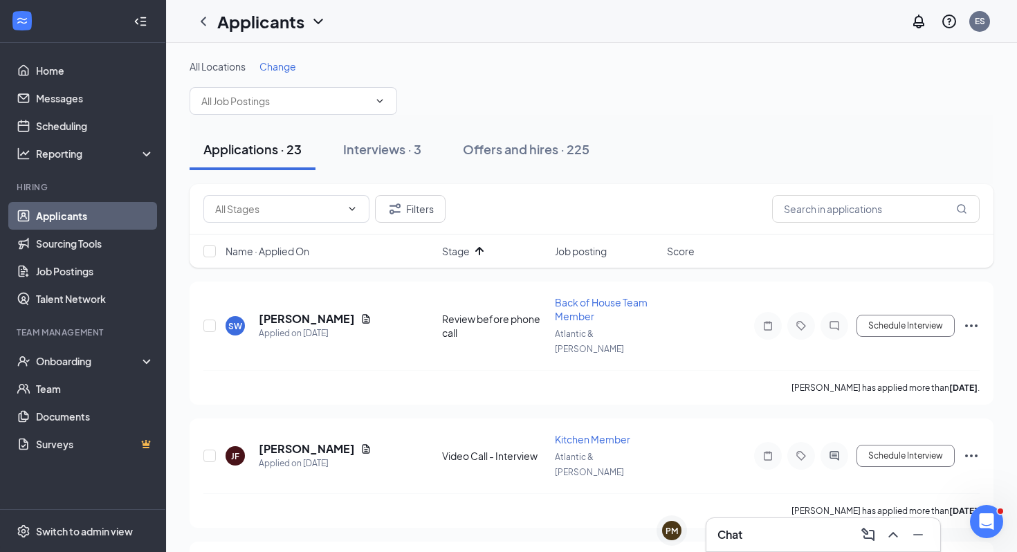
click at [466, 253] on span "Stage" at bounding box center [456, 251] width 28 height 14
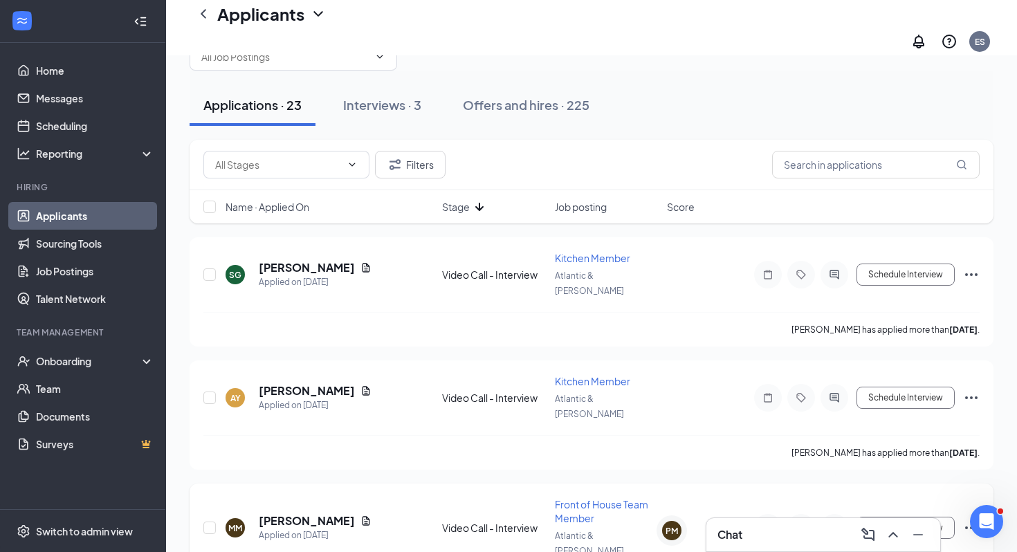
scroll to position [63, 0]
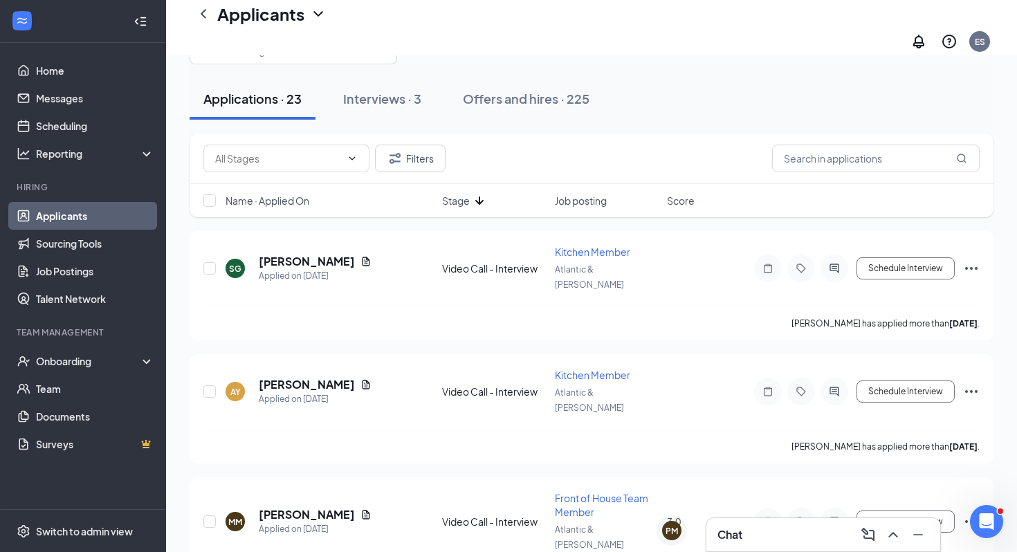
click at [458, 194] on span "Stage" at bounding box center [456, 201] width 28 height 14
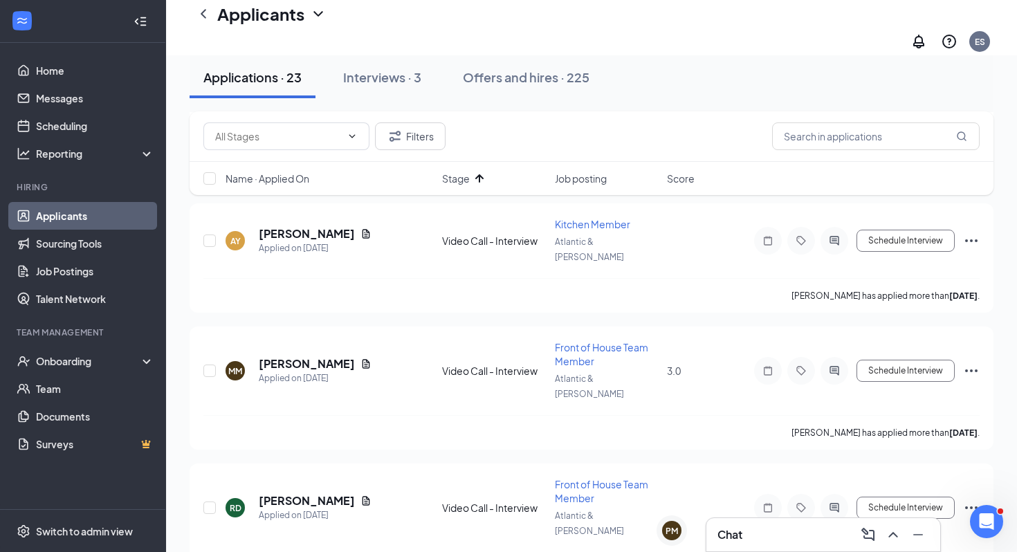
scroll to position [2369, 0]
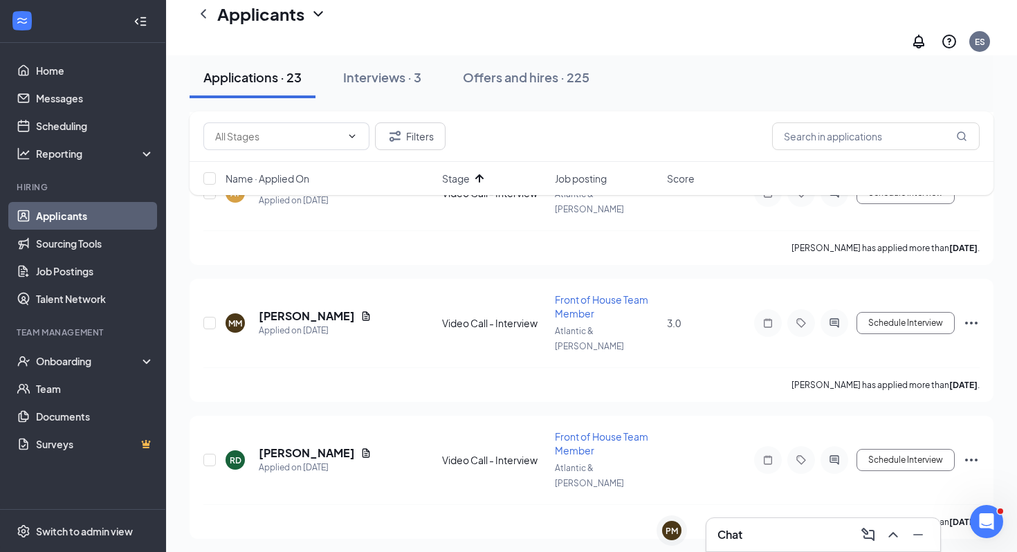
click at [282, 181] on span "Name · Applied On" at bounding box center [267, 179] width 84 height 14
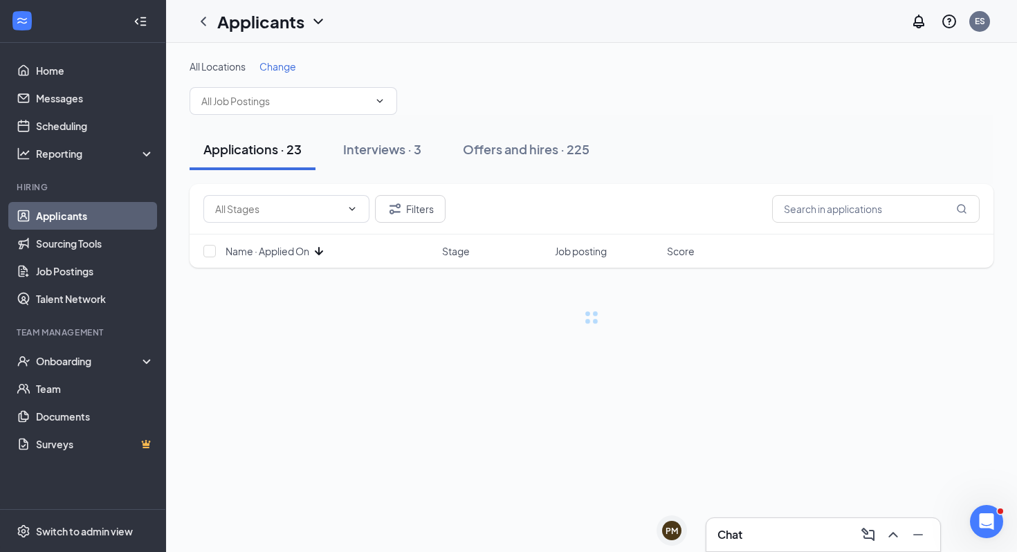
scroll to position [0, 0]
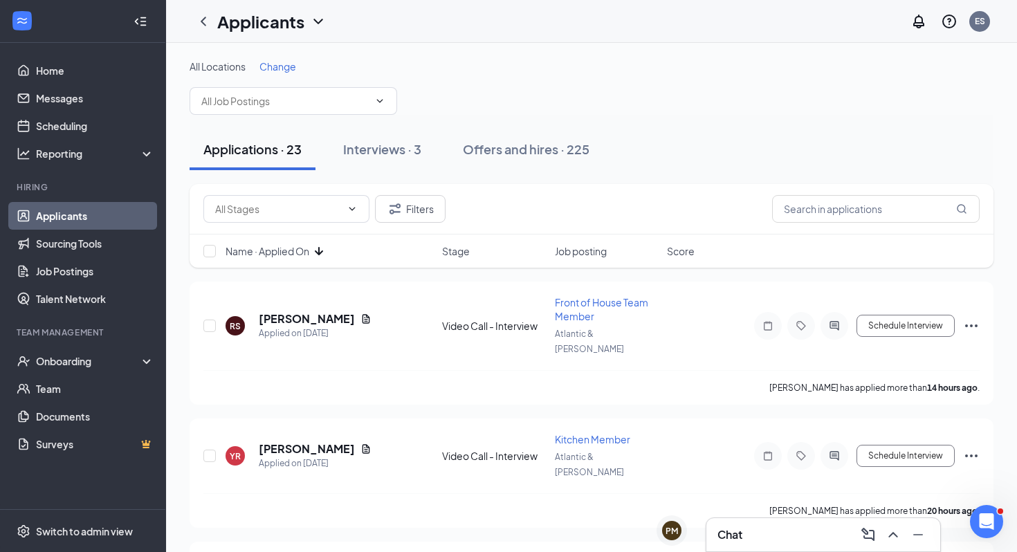
click at [311, 252] on div "Name · Applied On" at bounding box center [329, 251] width 208 height 14
click at [210, 320] on input "checkbox" at bounding box center [209, 326] width 12 height 12
checkbox input "true"
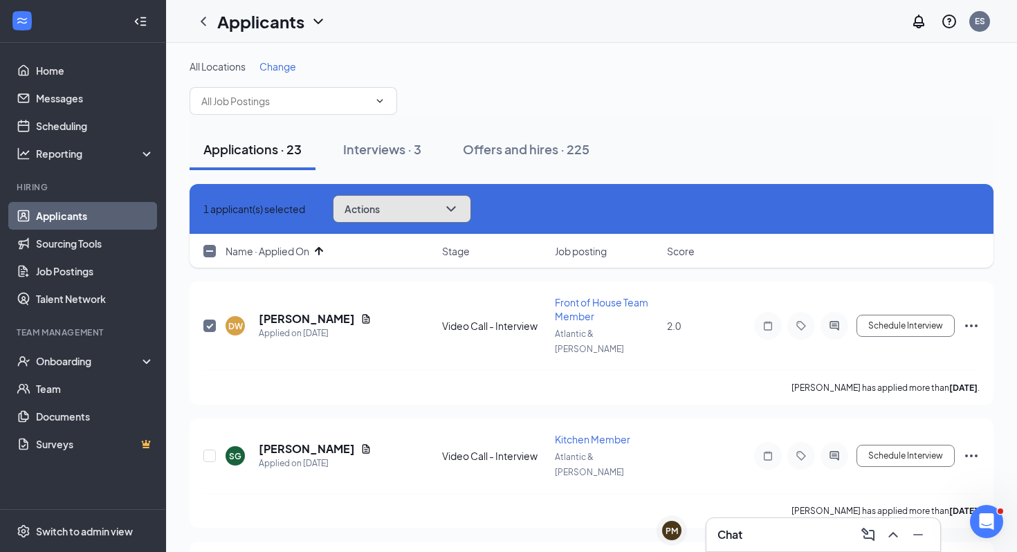
click at [457, 213] on button "Actions" at bounding box center [402, 209] width 138 height 28
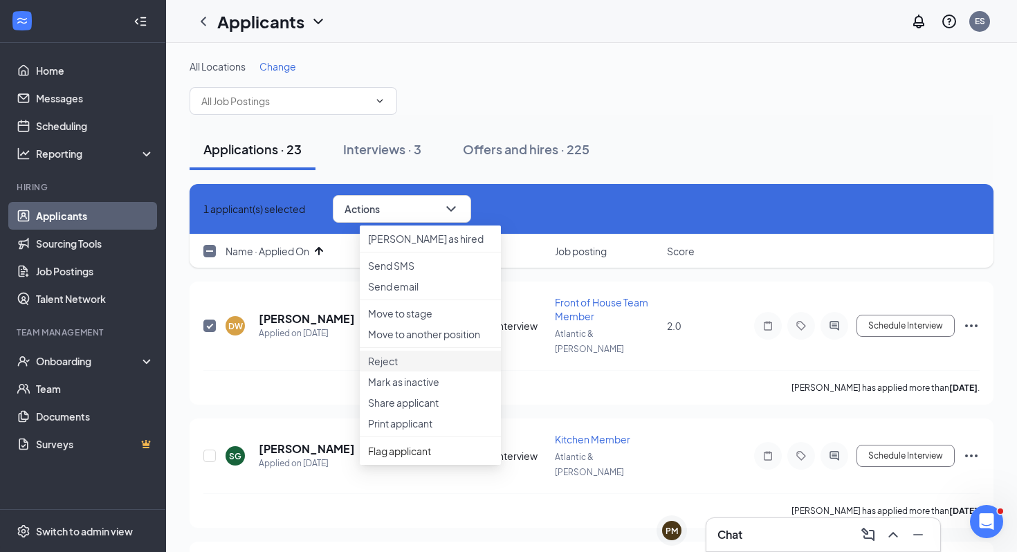
click at [472, 371] on li "Reject" at bounding box center [430, 361] width 141 height 21
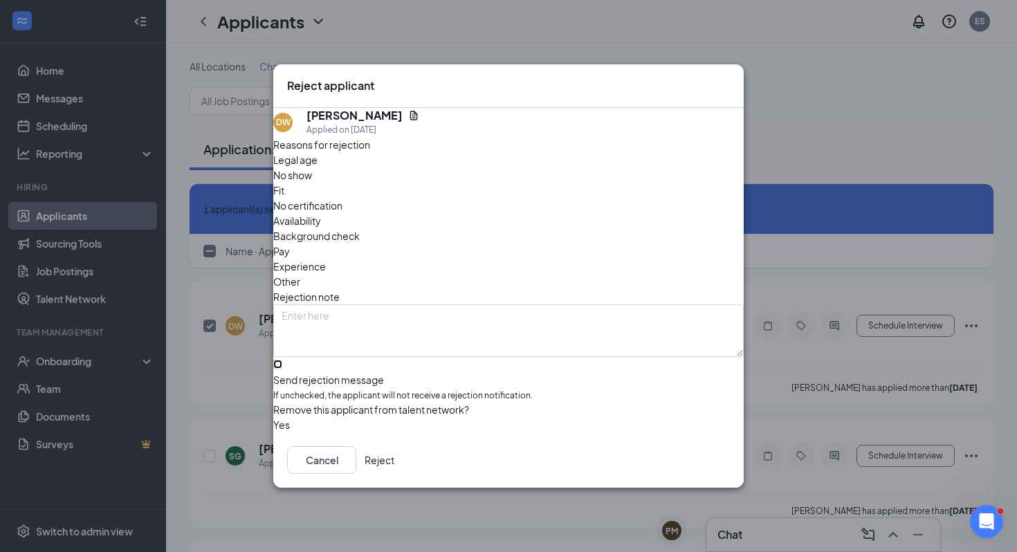
click at [282, 361] on input "Send rejection message If unchecked, the applicant will not receive a rejection…" at bounding box center [277, 364] width 9 height 9
checkbox input "true"
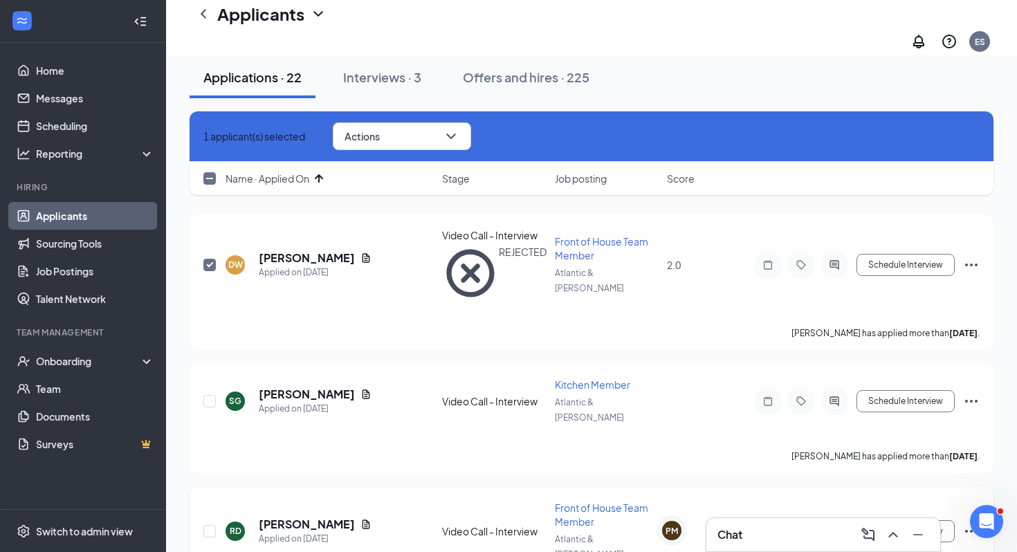
scroll to position [83, 0]
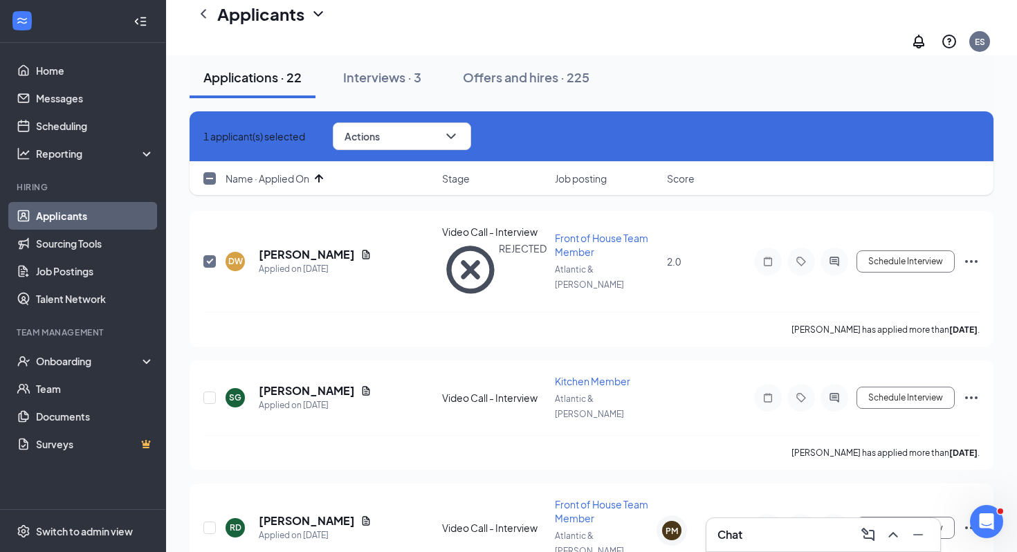
click at [203, 136] on icon "Cross" at bounding box center [203, 136] width 0 height 0
checkbox input "false"
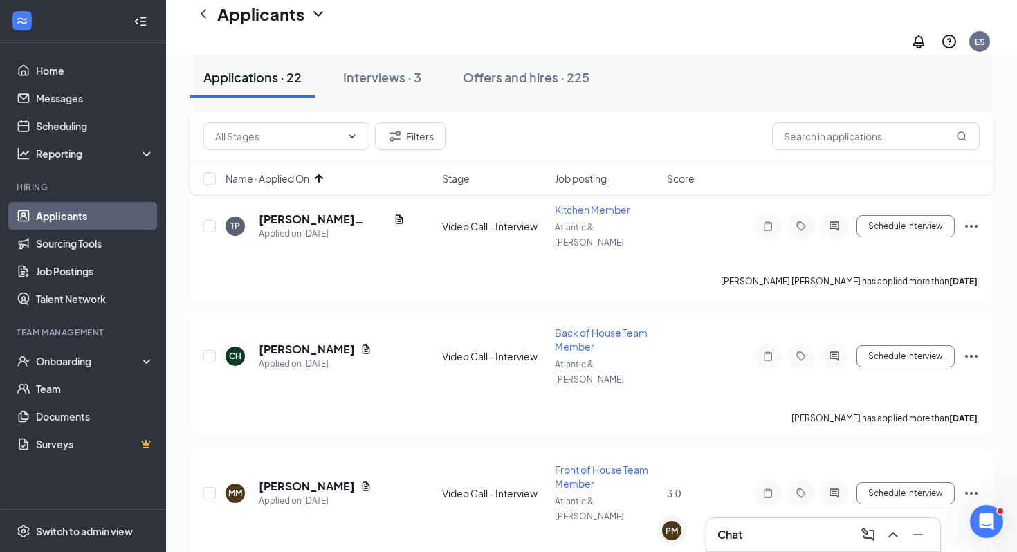
scroll to position [550, 0]
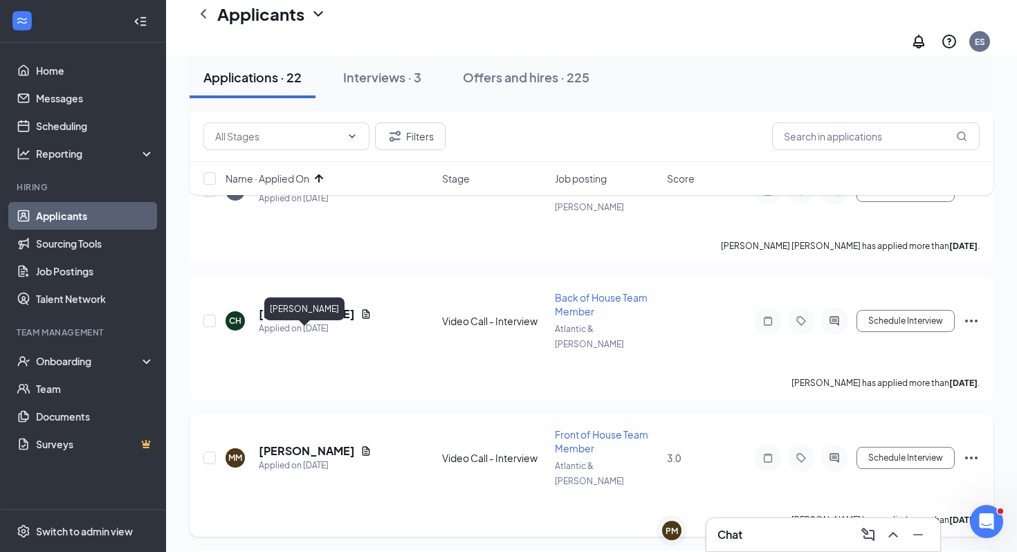
click at [279, 443] on h5 "[PERSON_NAME]" at bounding box center [307, 450] width 96 height 15
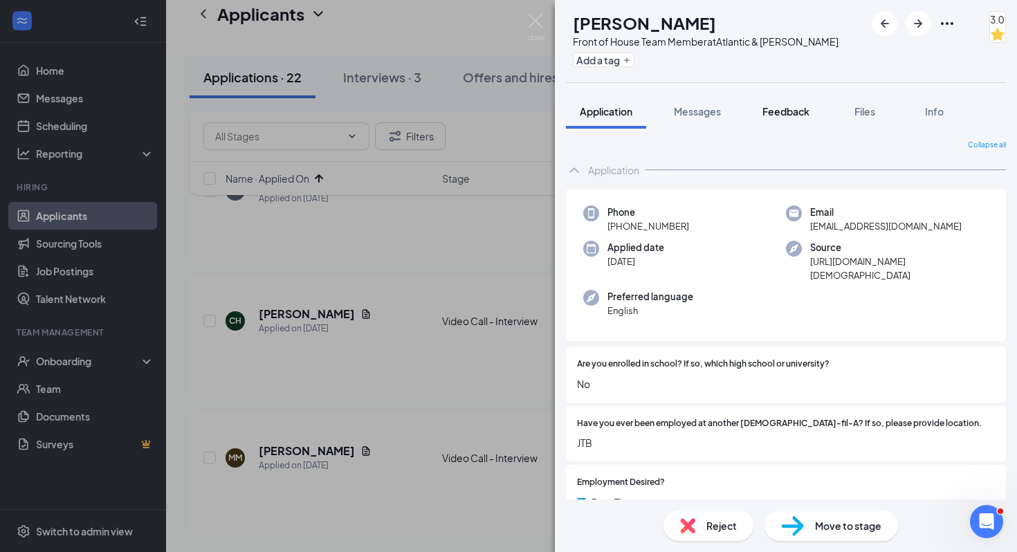
click at [792, 113] on span "Feedback" at bounding box center [785, 111] width 47 height 12
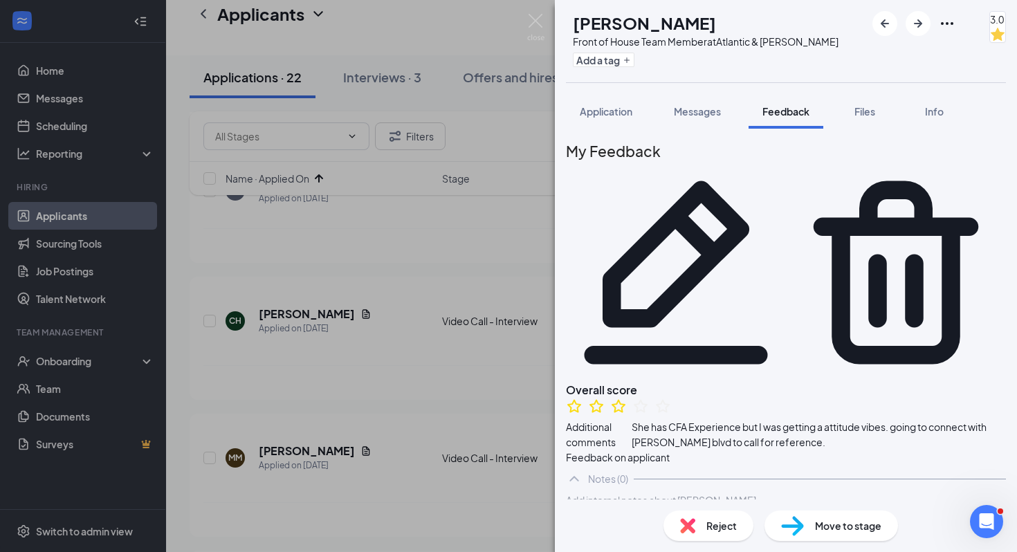
click at [701, 520] on div "Reject" at bounding box center [708, 525] width 90 height 30
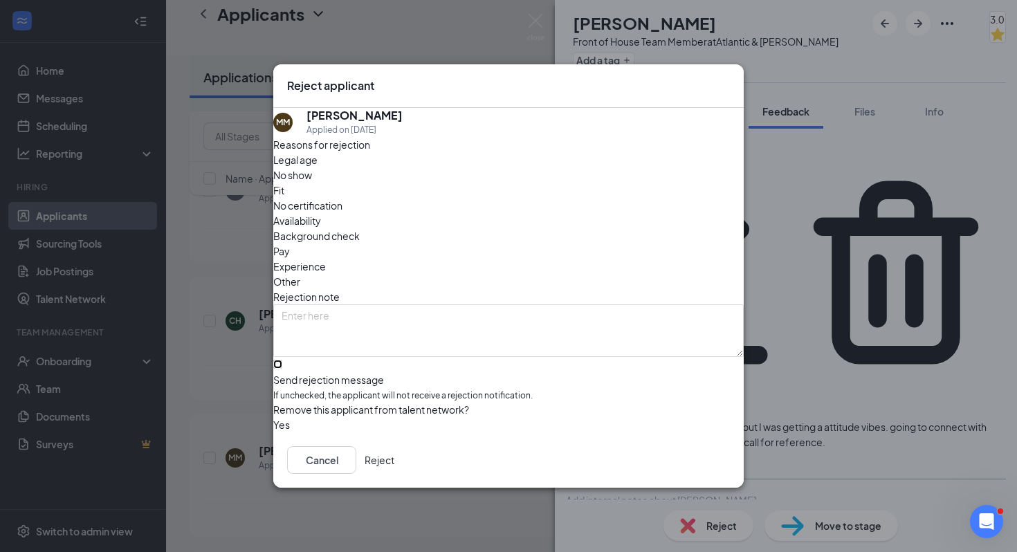
click at [282, 360] on input "Send rejection message If unchecked, the applicant will not receive a rejection…" at bounding box center [277, 364] width 9 height 9
checkbox input "true"
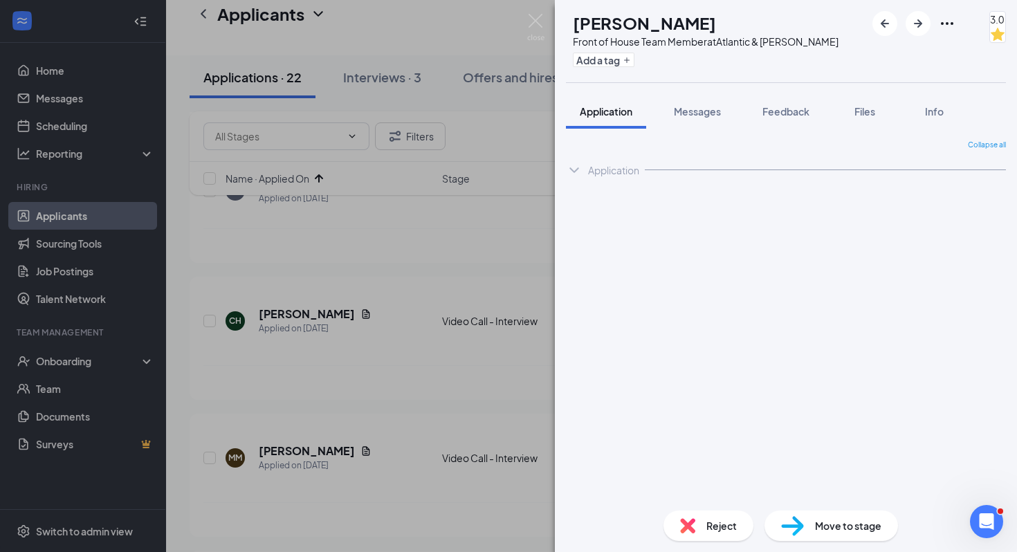
click at [465, 447] on div "MM [PERSON_NAME] Front of House Team Member at Atlantic & [PERSON_NAME] Add a t…" at bounding box center [508, 276] width 1017 height 552
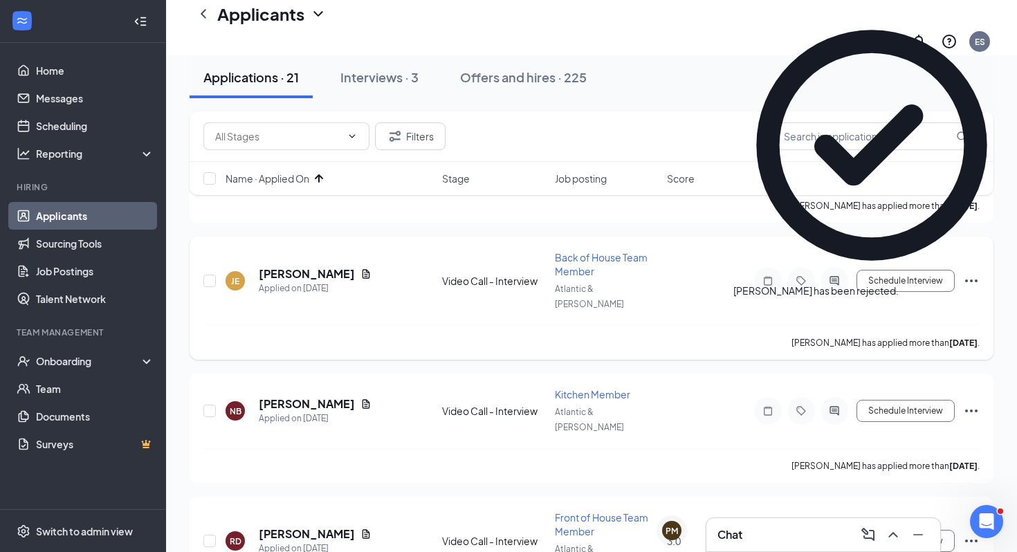
scroll to position [730, 0]
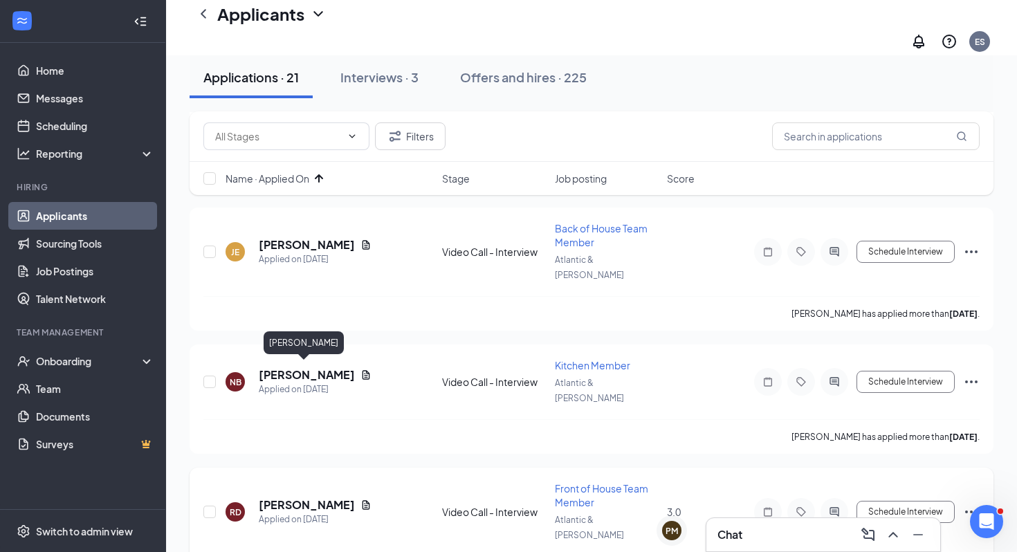
click at [307, 497] on h5 "[PERSON_NAME]" at bounding box center [307, 504] width 96 height 15
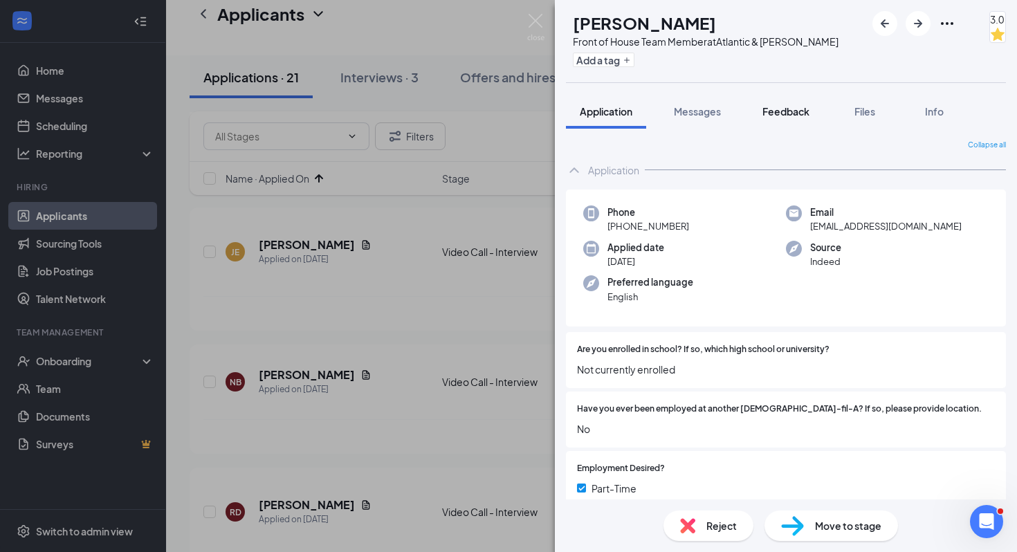
click at [790, 116] on span "Feedback" at bounding box center [785, 111] width 47 height 12
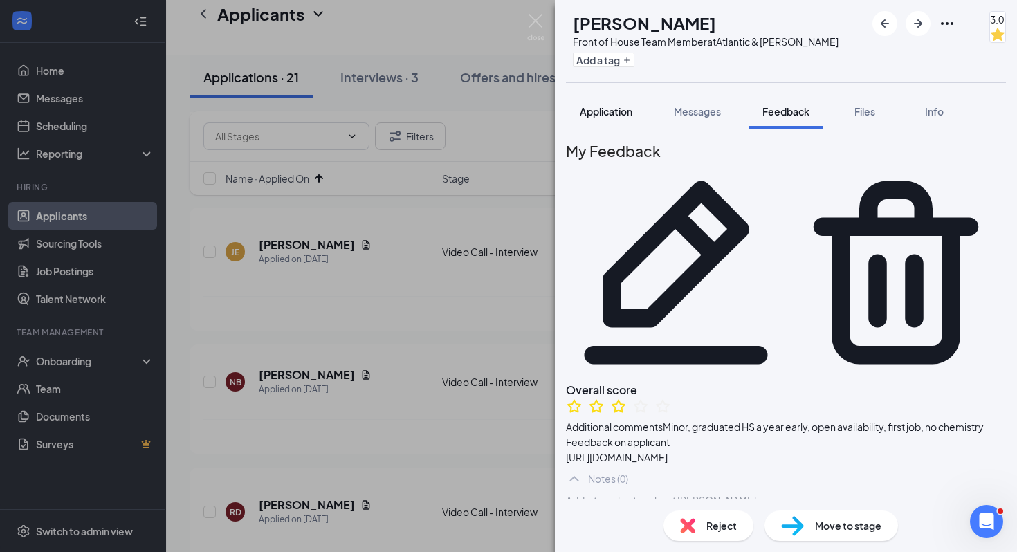
click at [608, 104] on div "Application" at bounding box center [606, 111] width 53 height 14
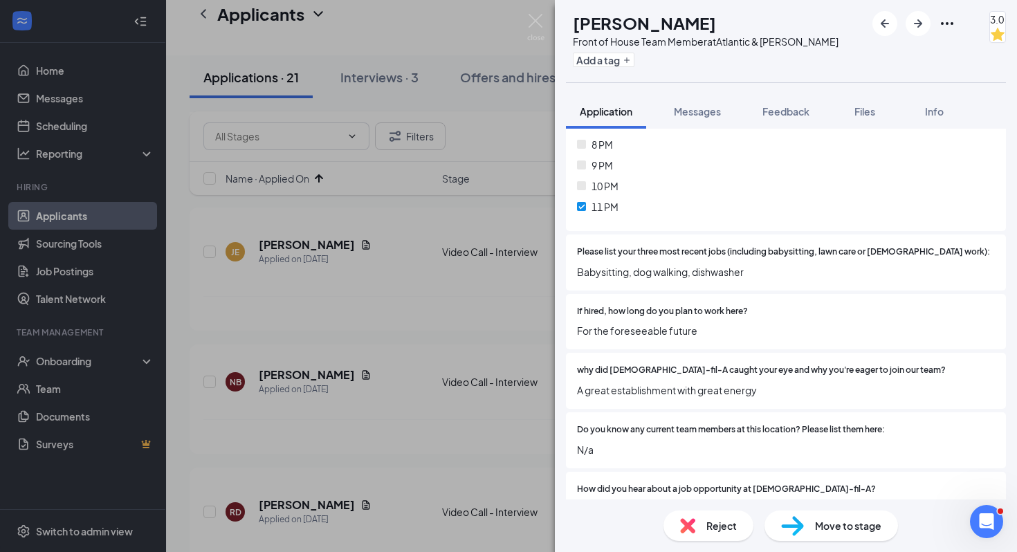
scroll to position [3154, 0]
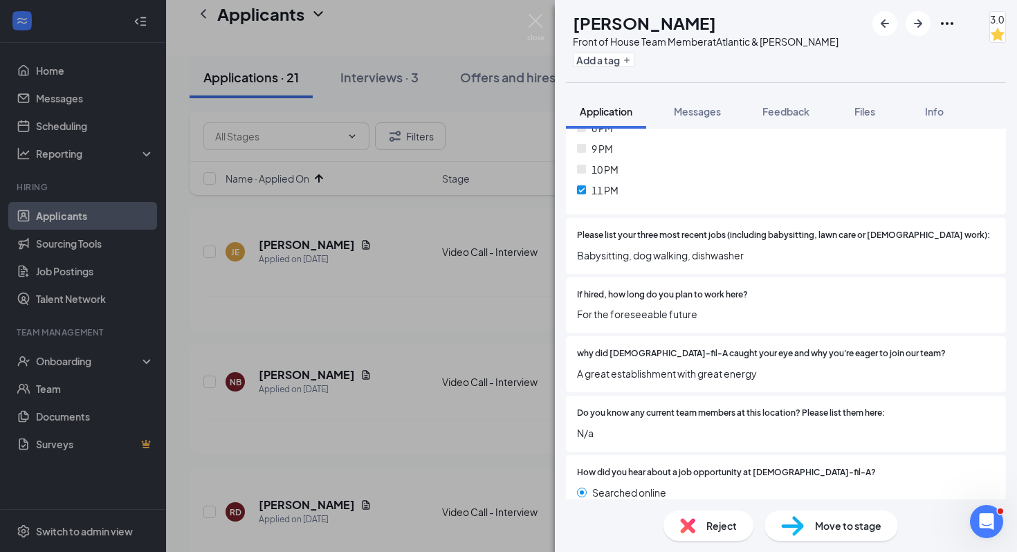
click at [690, 533] on img at bounding box center [687, 525] width 15 height 15
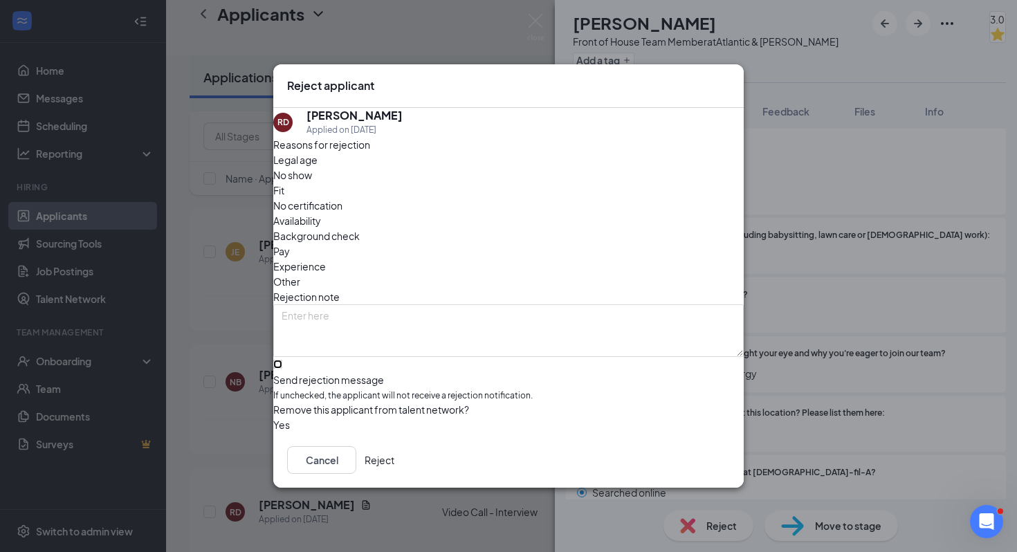
click at [282, 363] on input "Send rejection message If unchecked, the applicant will not receive a rejection…" at bounding box center [277, 364] width 9 height 9
checkbox input "true"
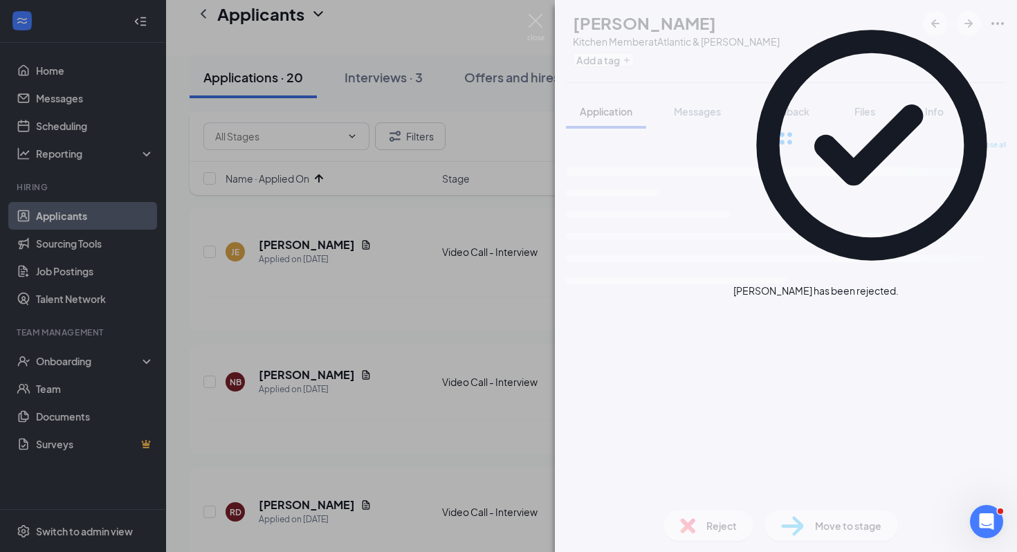
click at [449, 445] on div "CB [PERSON_NAME] Kitchen Member at Atlantic & [PERSON_NAME] Add a tag Applicati…" at bounding box center [508, 276] width 1017 height 552
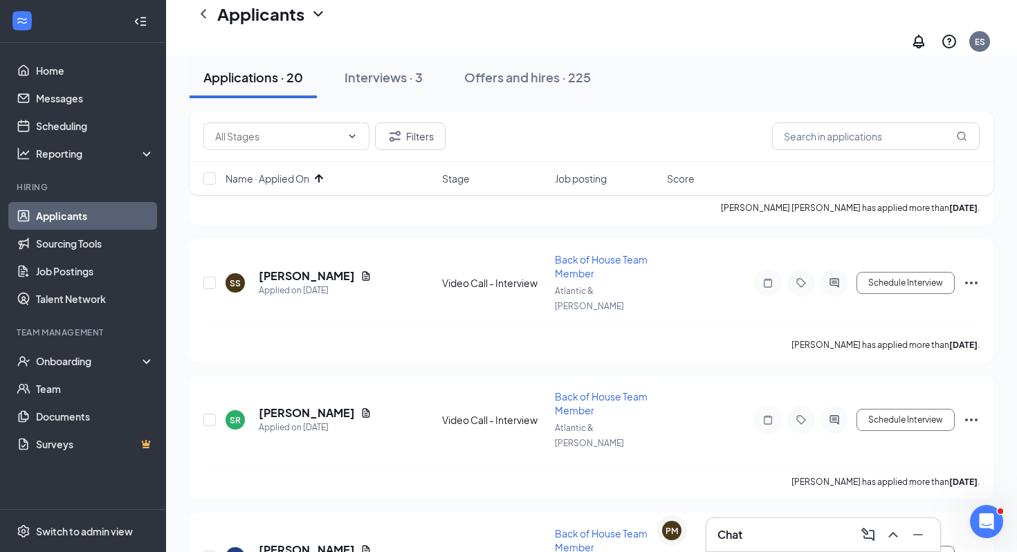
scroll to position [2022, 0]
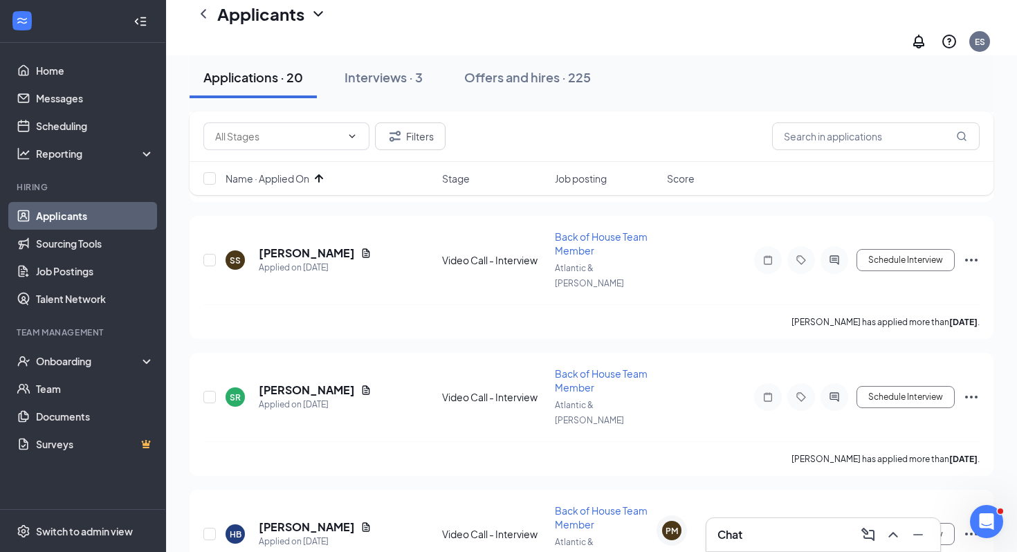
click at [699, 172] on div "Score" at bounding box center [694, 179] width 55 height 14
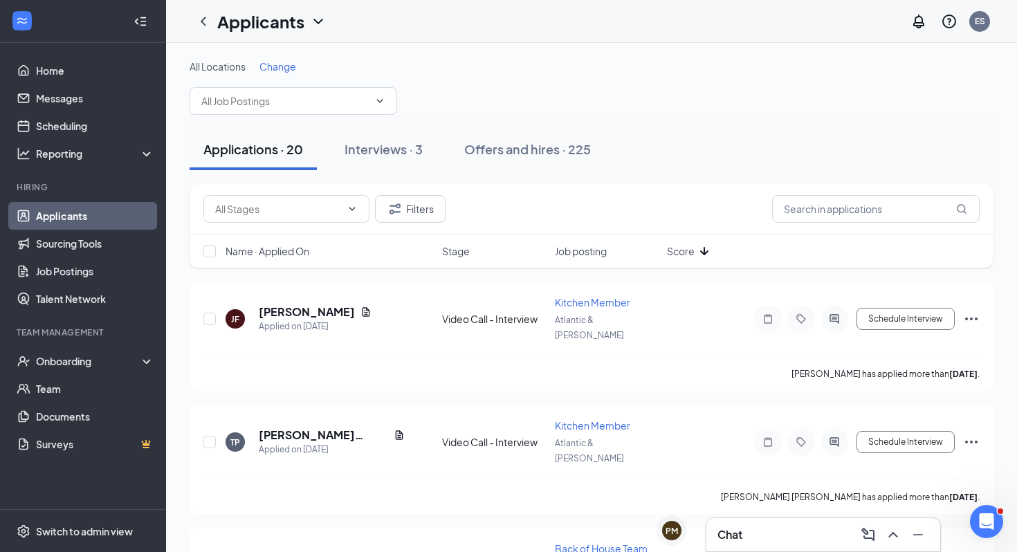
click at [256, 160] on button "Applications · 20" at bounding box center [252, 149] width 127 height 41
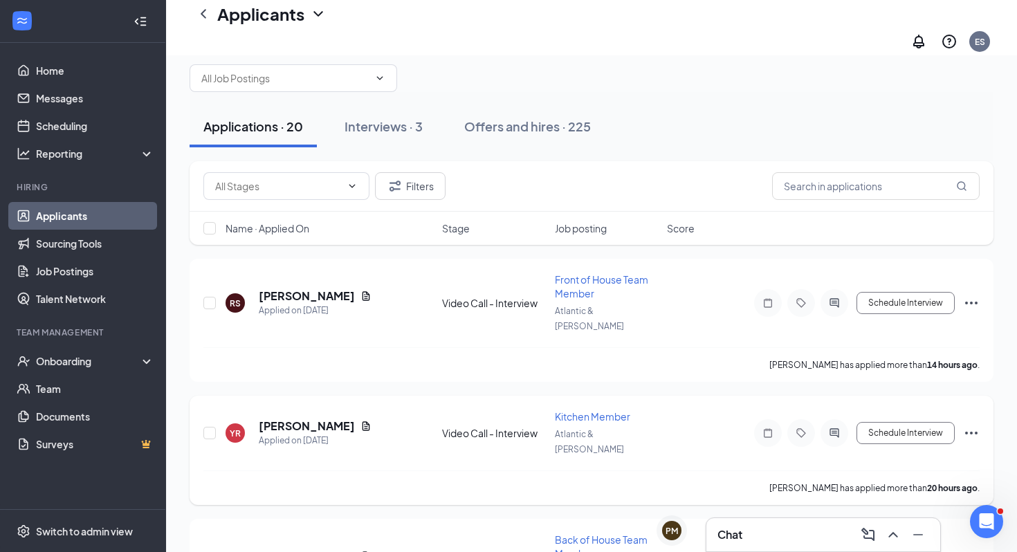
scroll to position [41, 0]
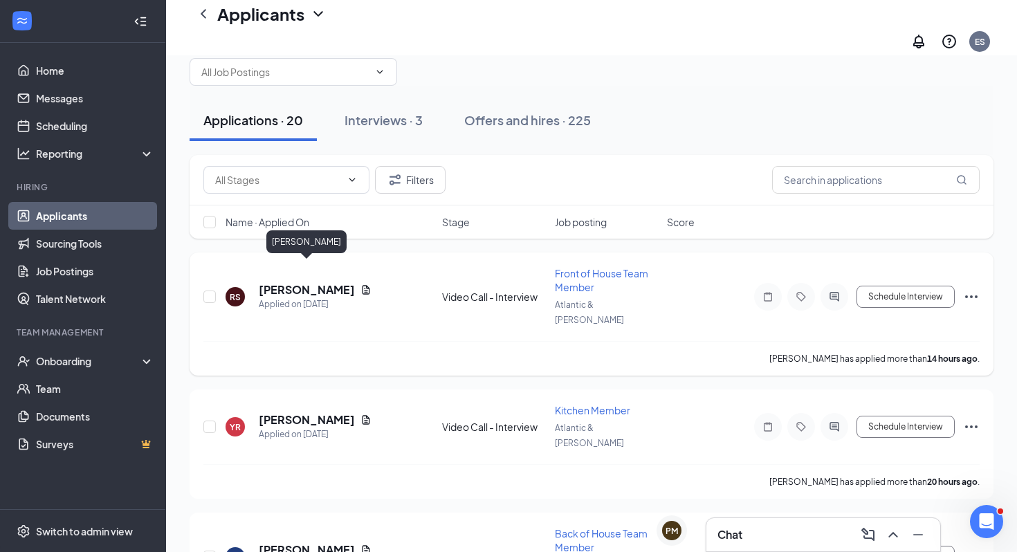
click at [344, 282] on h5 "[PERSON_NAME]" at bounding box center [307, 289] width 96 height 15
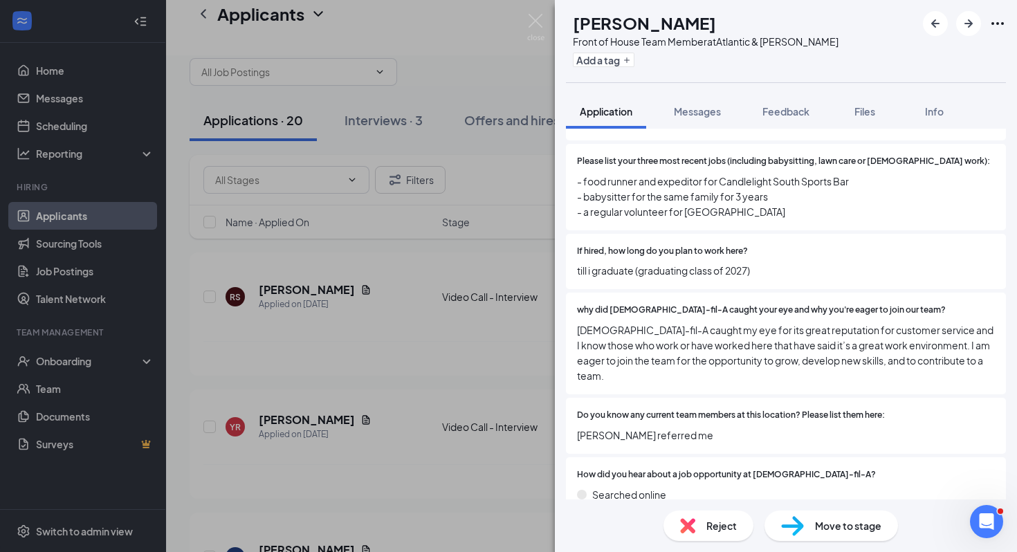
scroll to position [3255, 0]
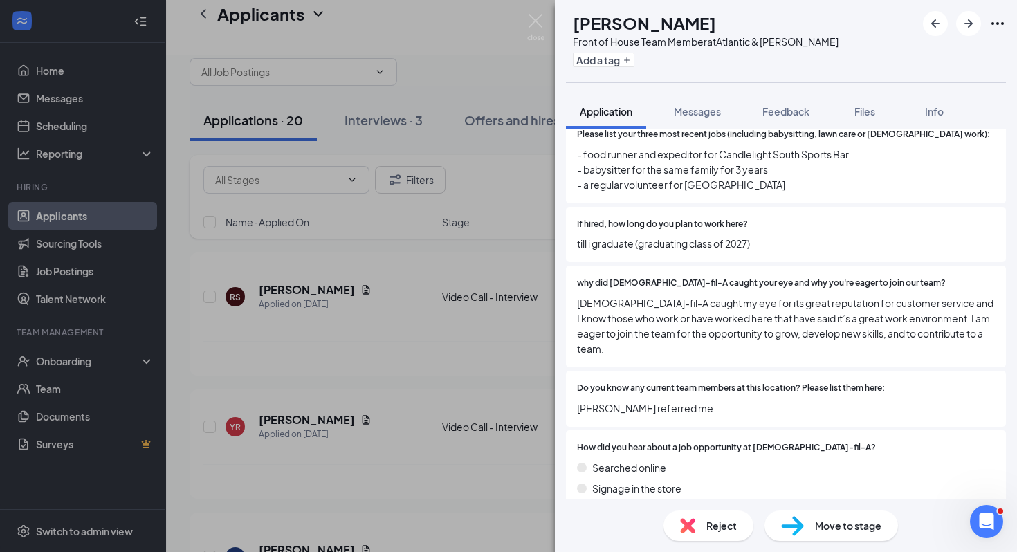
click at [408, 172] on div "[PERSON_NAME] [PERSON_NAME] Front of House Team Member at Atlantic & [PERSON_NA…" at bounding box center [508, 276] width 1017 height 552
